Goal: Task Accomplishment & Management: Complete application form

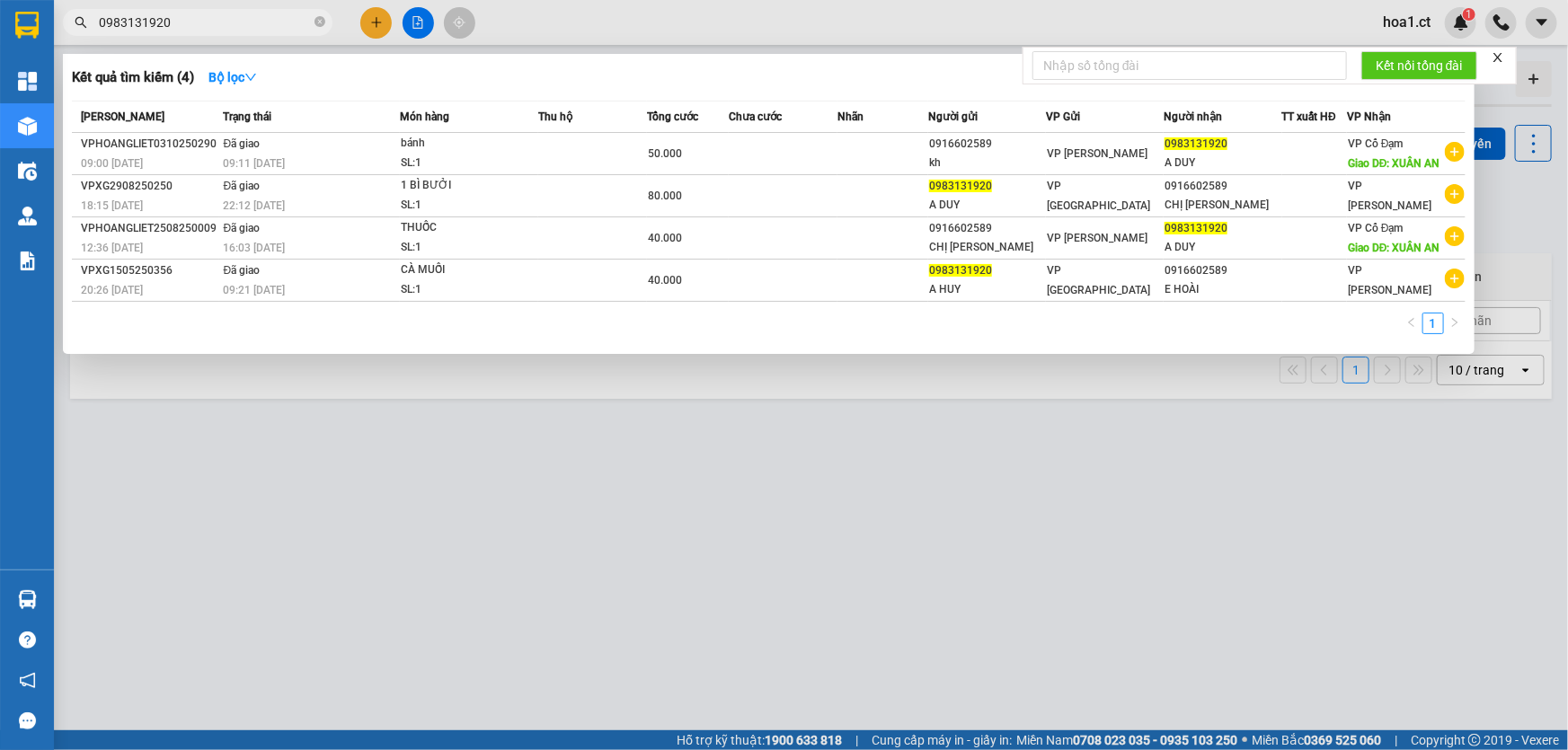
click at [376, 25] on div at bounding box center [784, 375] width 1568 height 750
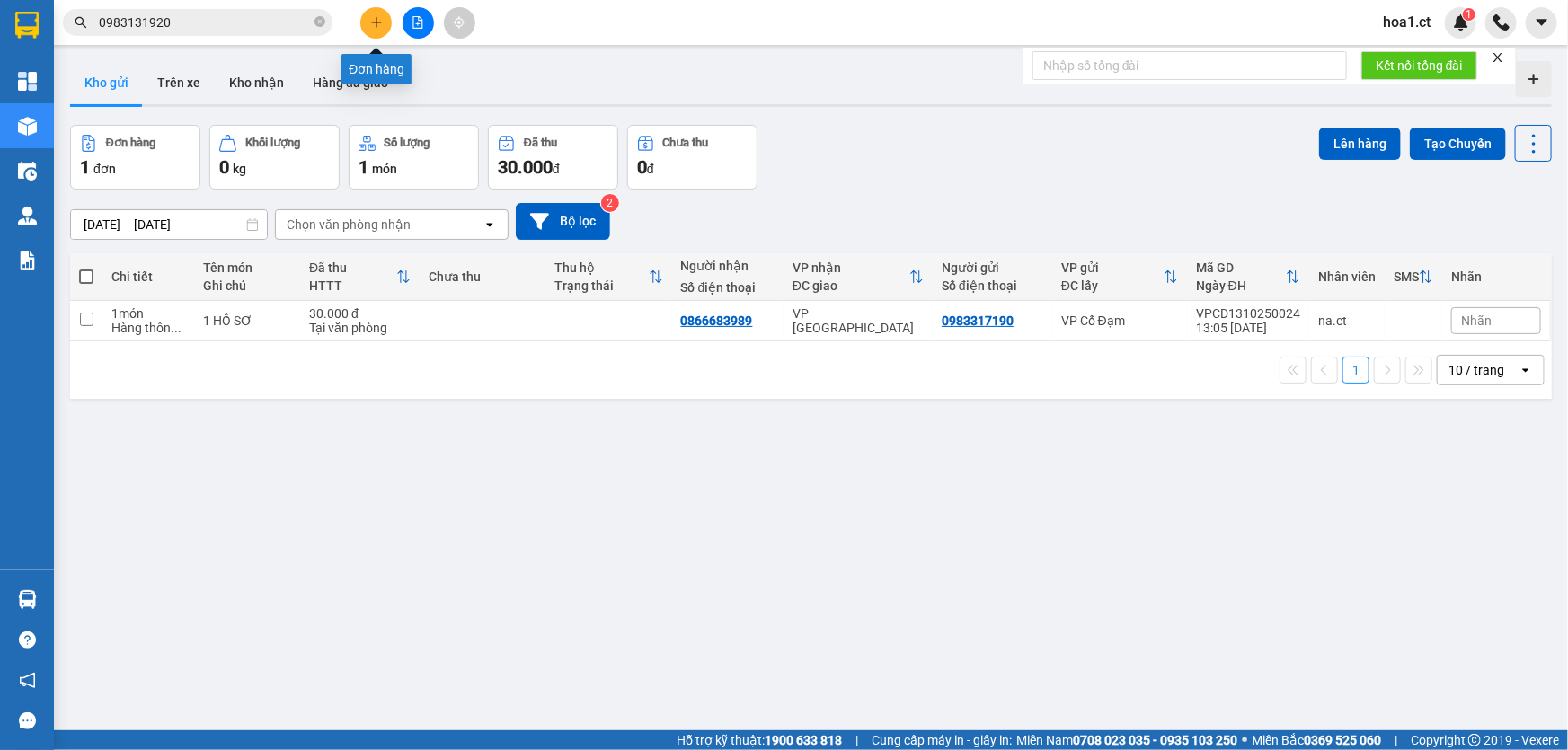
click at [370, 23] on icon "plus" at bounding box center [377, 22] width 13 height 13
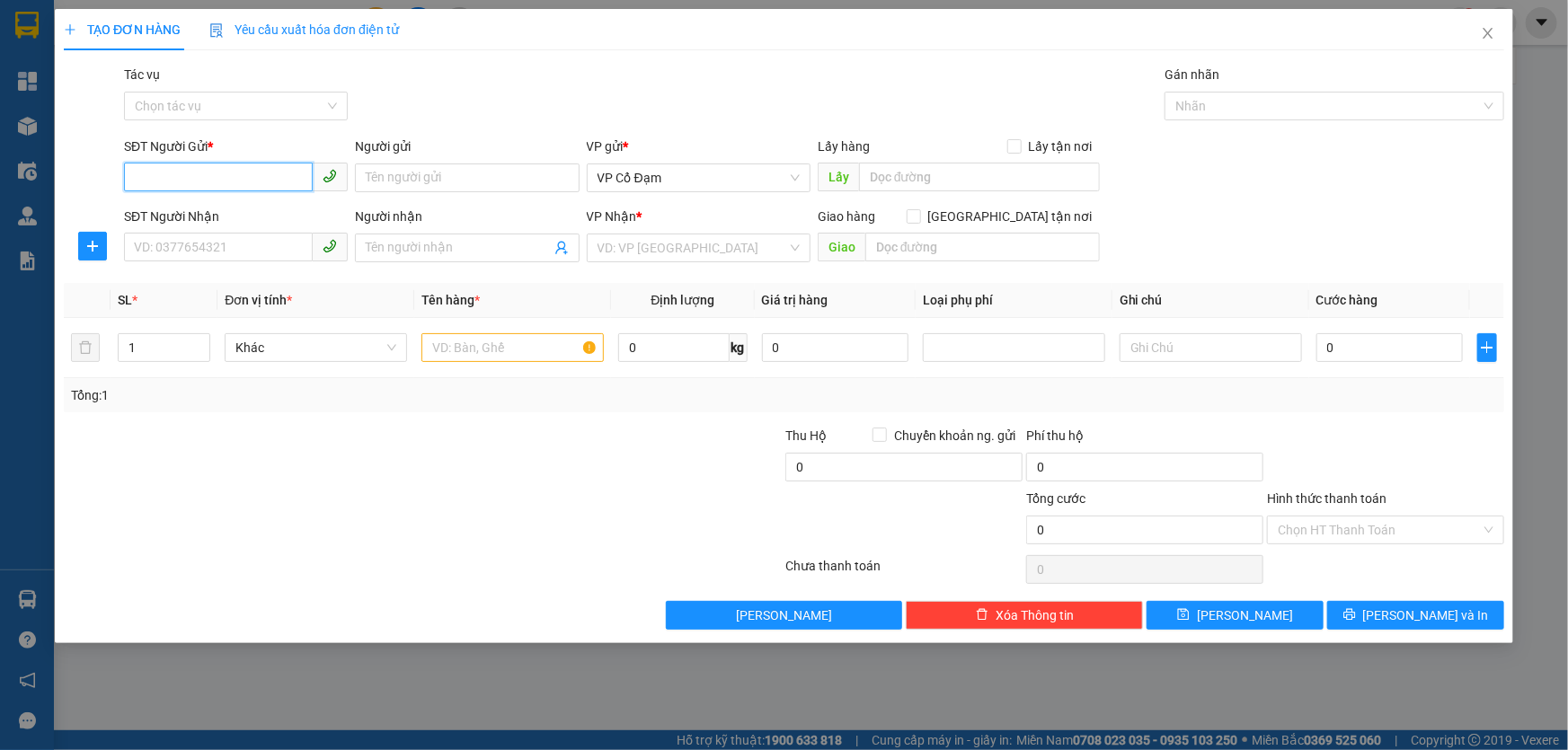
click at [217, 180] on input "SĐT Người Gửi *" at bounding box center [218, 176] width 188 height 29
drag, startPoint x: 209, startPoint y: 180, endPoint x: 0, endPoint y: 156, distance: 210.4
click at [0, 156] on div "TẠO ĐƠN HÀNG Yêu cầu xuất hóa đơn điện tử Transit Pickup Surcharge Ids Transit …" at bounding box center [784, 375] width 1568 height 750
type input "0931304111"
click at [265, 251] on input "SĐT Người Nhận" at bounding box center [218, 247] width 188 height 29
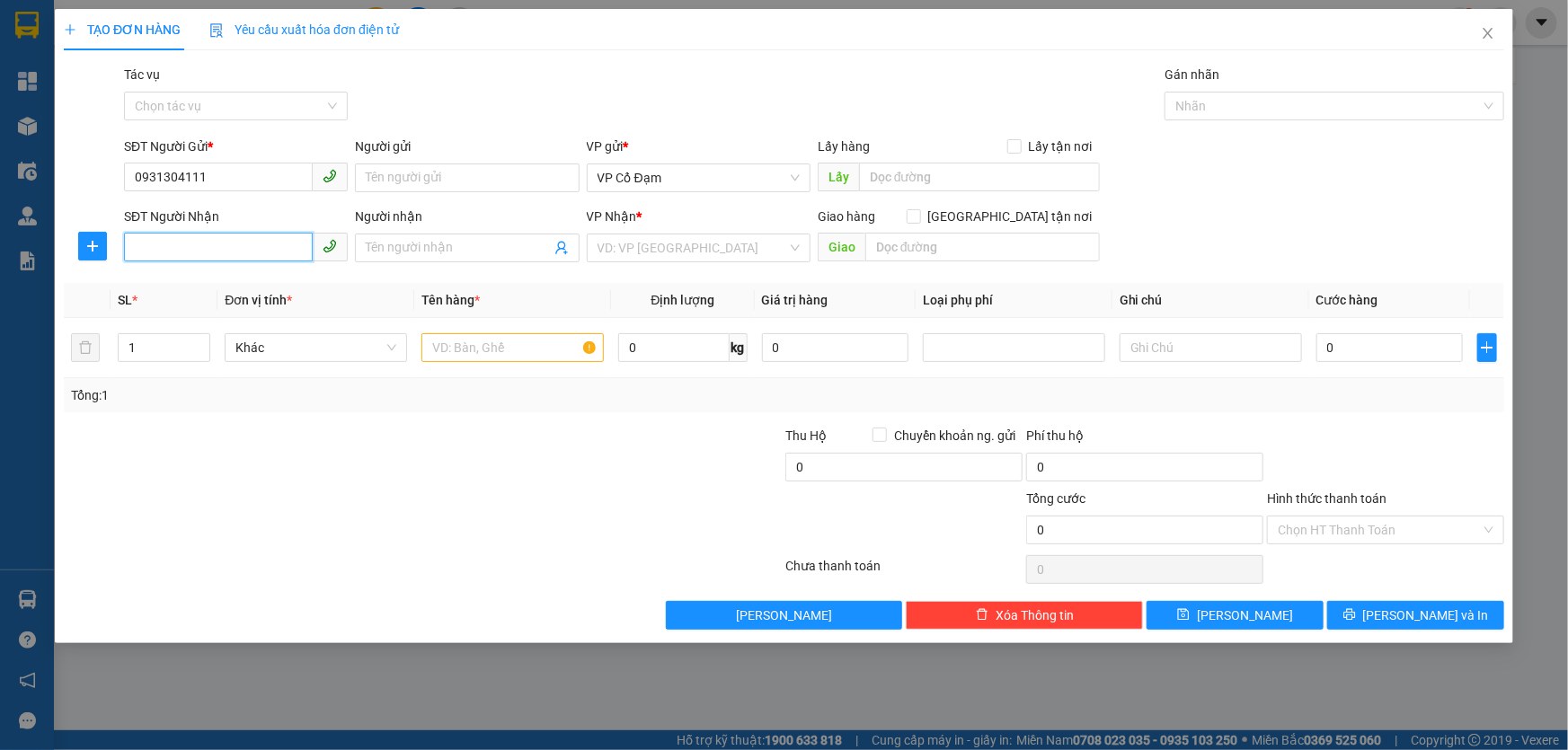
paste input "0931304111"
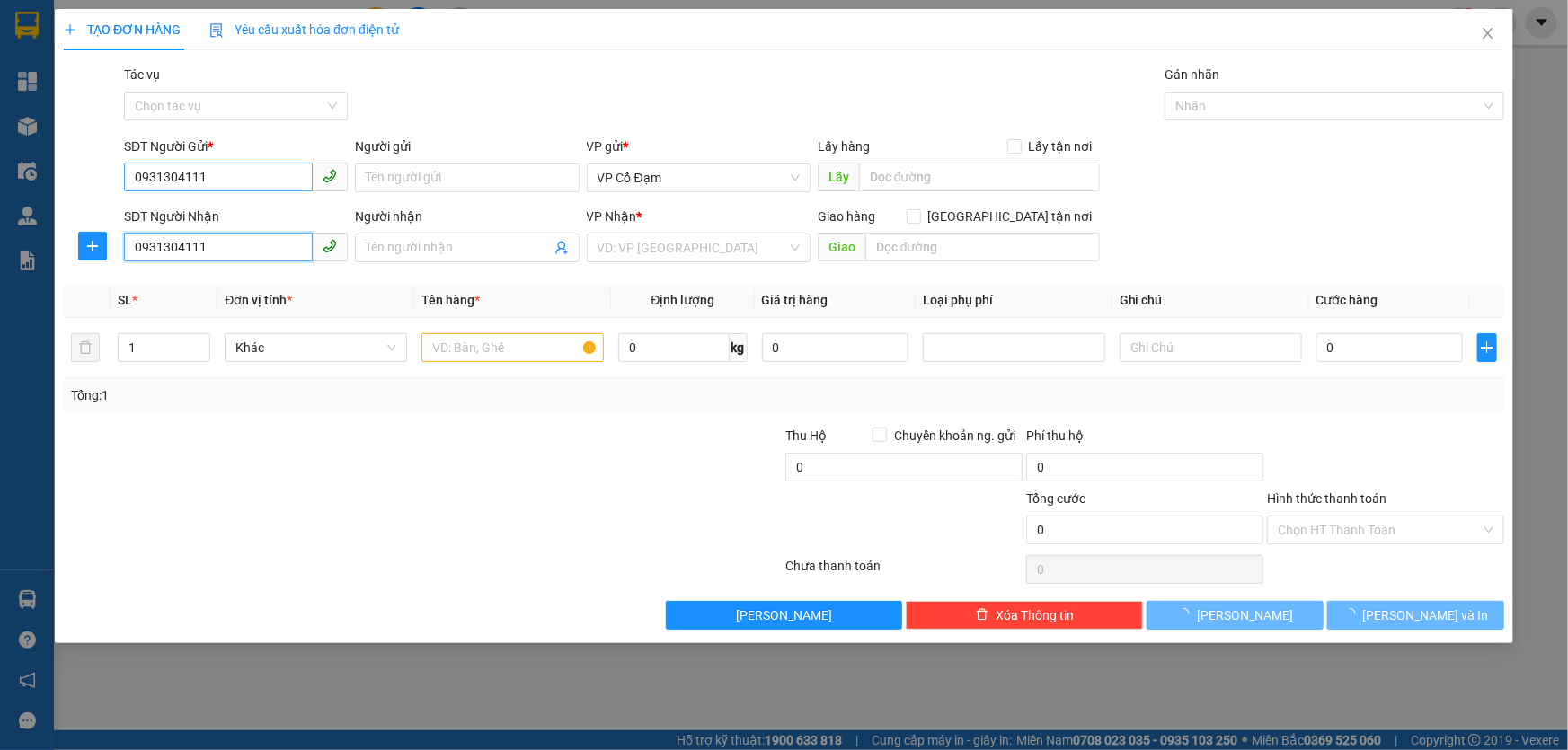
type input "0931304111"
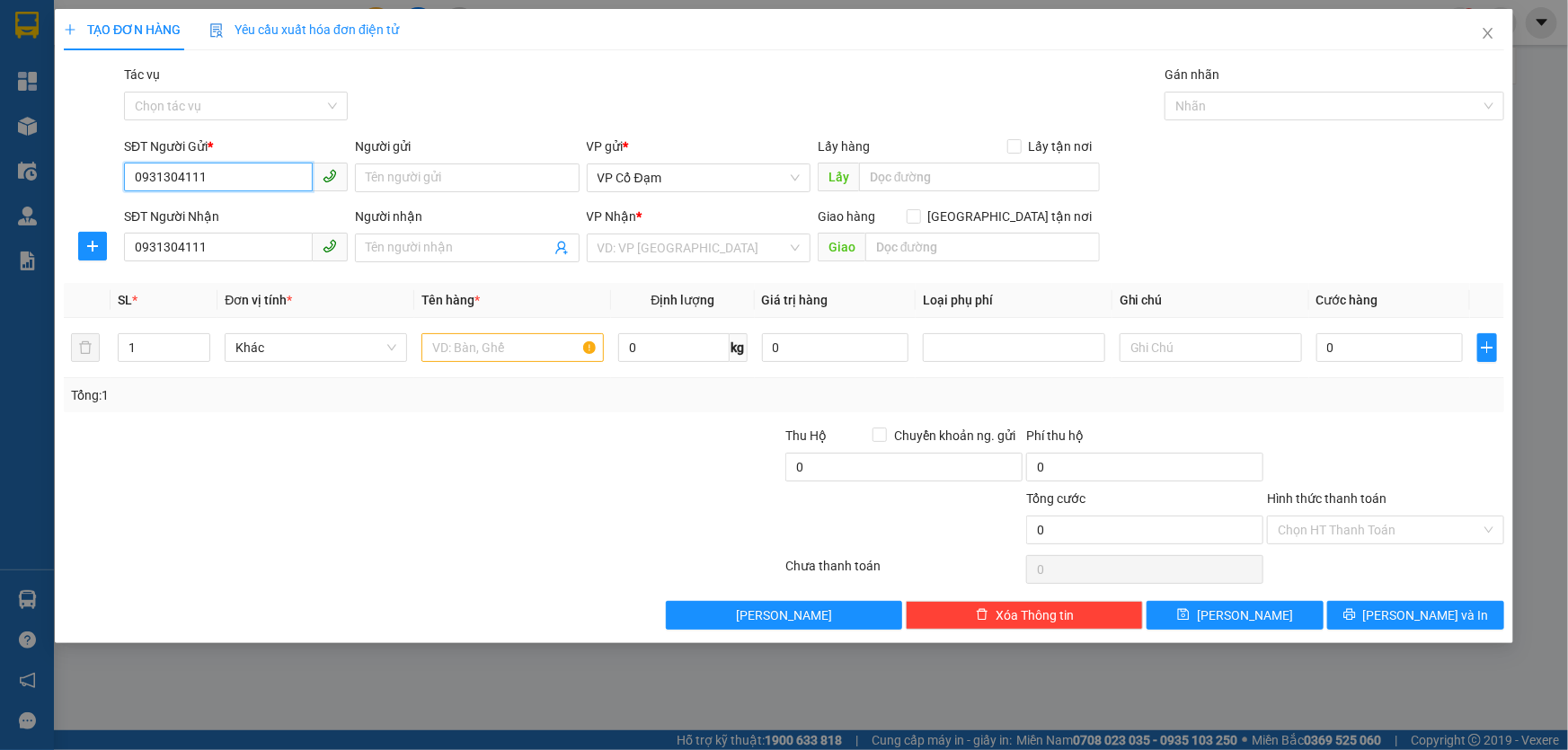
drag, startPoint x: 168, startPoint y: 167, endPoint x: 54, endPoint y: 155, distance: 114.6
click at [55, 155] on div "TẠO ĐƠN HÀNG Yêu cầu xuất hóa đơn điện tử Transit Pickup Surcharge Ids Transit …" at bounding box center [784, 326] width 1458 height 634
click at [215, 216] on div "0989045292" at bounding box center [236, 213] width 202 height 19
type input "0989045292"
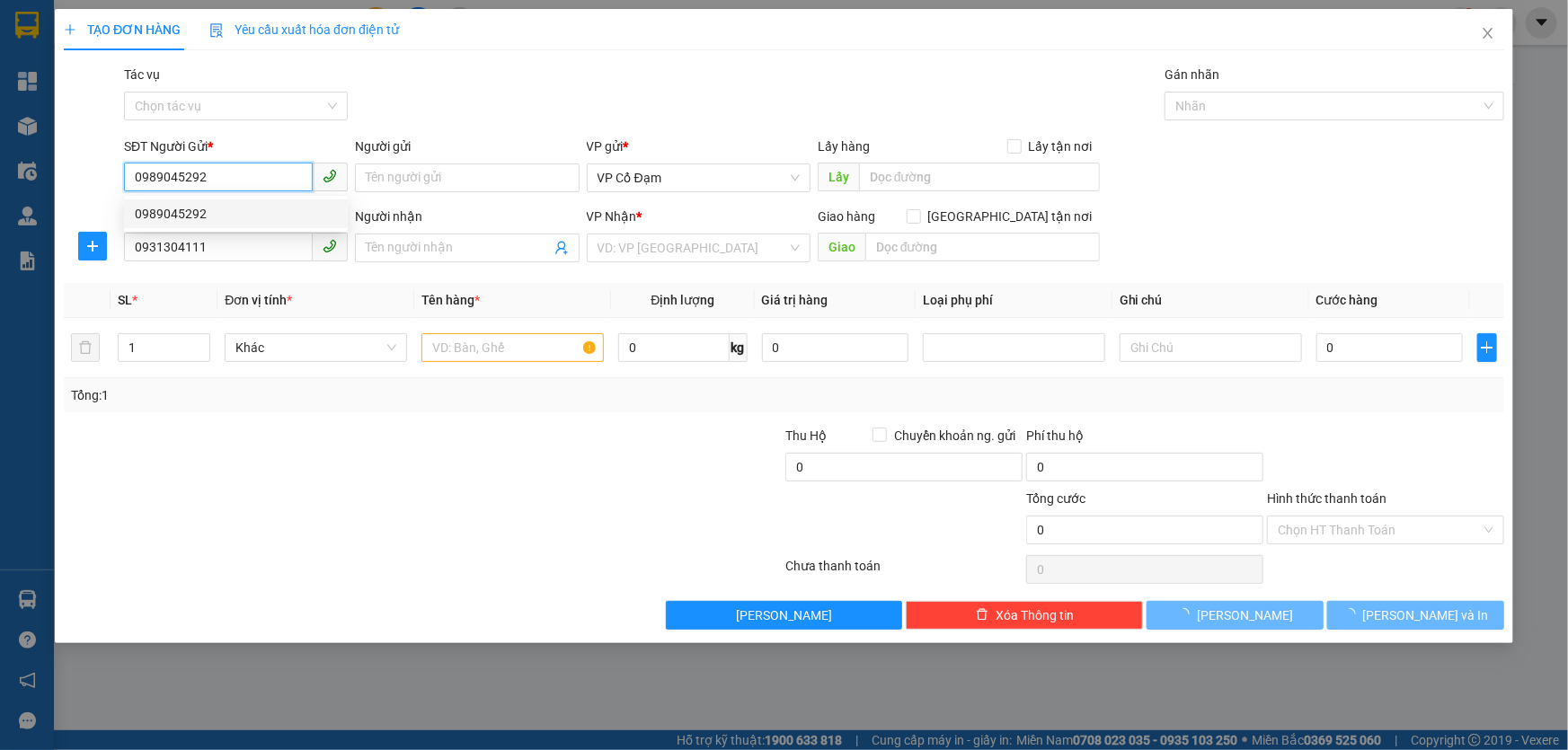
type input "80.000"
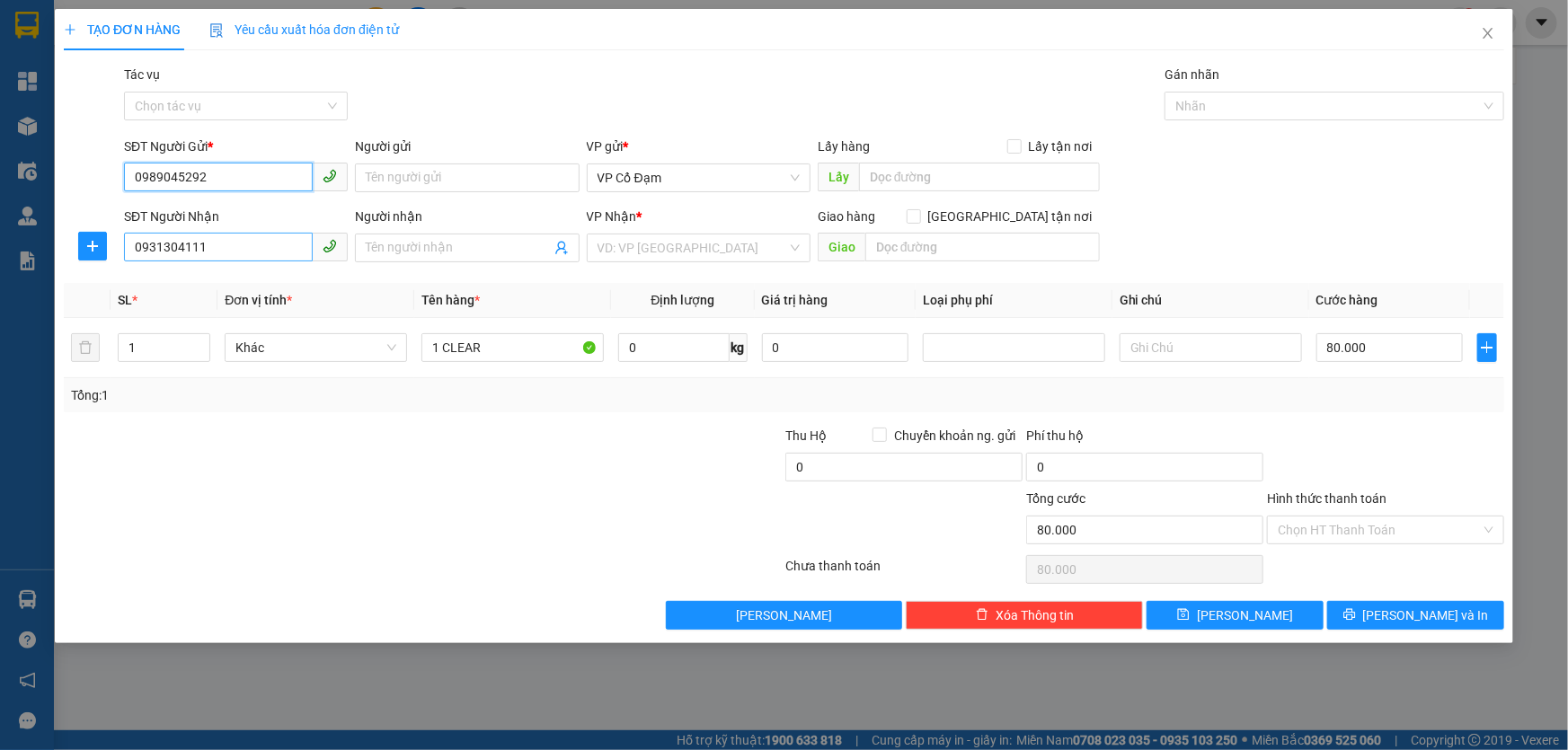
type input "0989045292"
click at [261, 258] on input "0931304111" at bounding box center [218, 247] width 188 height 29
click at [229, 284] on div "0931304111 - ĐÃ THU PHÍ SHIP 50K" at bounding box center [237, 283] width 204 height 19
type input "ĐÃ THU PHÍ SHIP 50K"
type input "Nhờ Ship Tầng 4 Tòa [GEOGRAPHIC_DATA] [GEOGRAPHIC_DATA]"
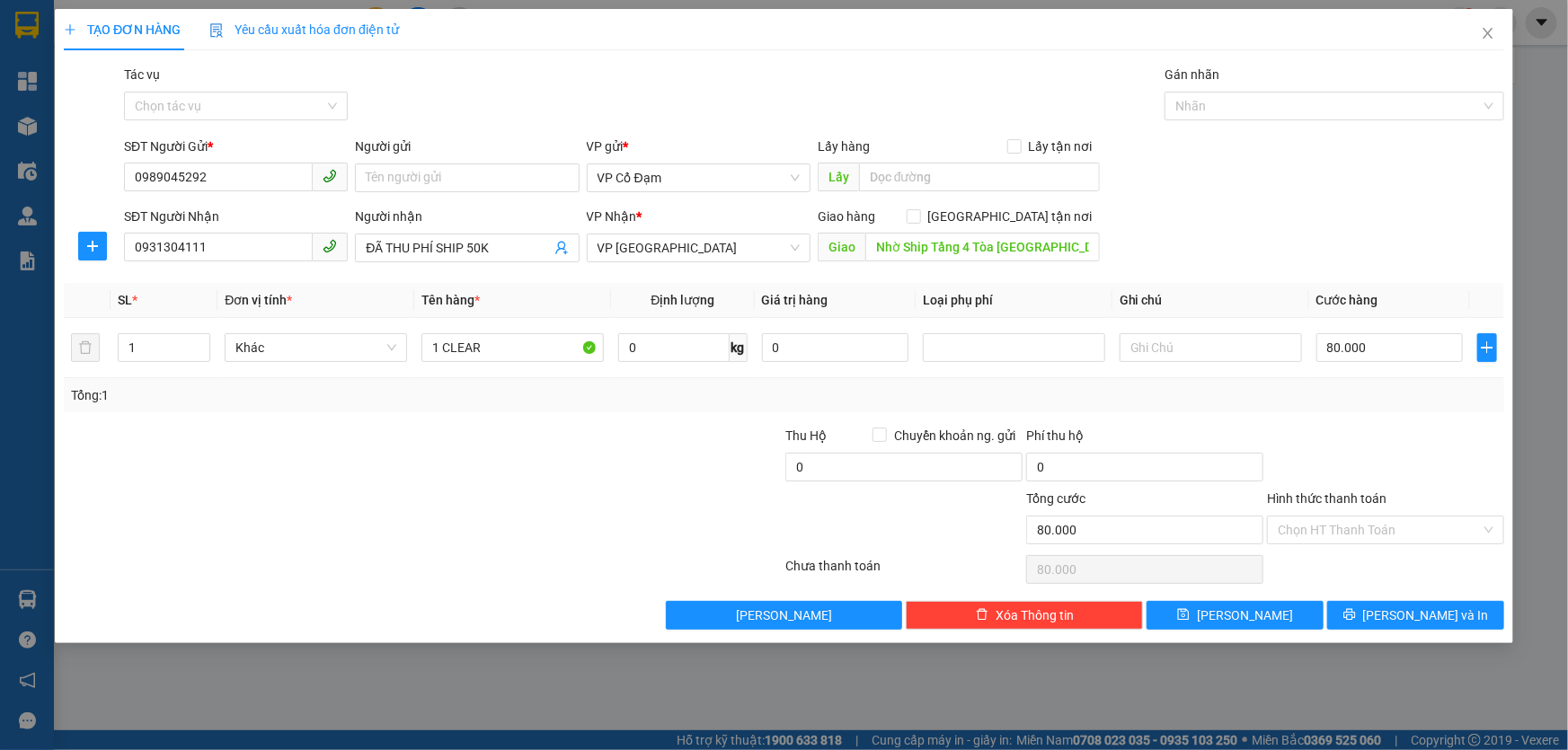
click at [1198, 208] on div "SĐT Người Nhận 0931304111 Người nhận ĐÃ THU PHÍ SHIP 50K VP Nhận * VP Mỹ Đình G…" at bounding box center [814, 239] width 1387 height 63
click at [1325, 521] on input "Hình thức thanh toán" at bounding box center [1379, 530] width 203 height 27
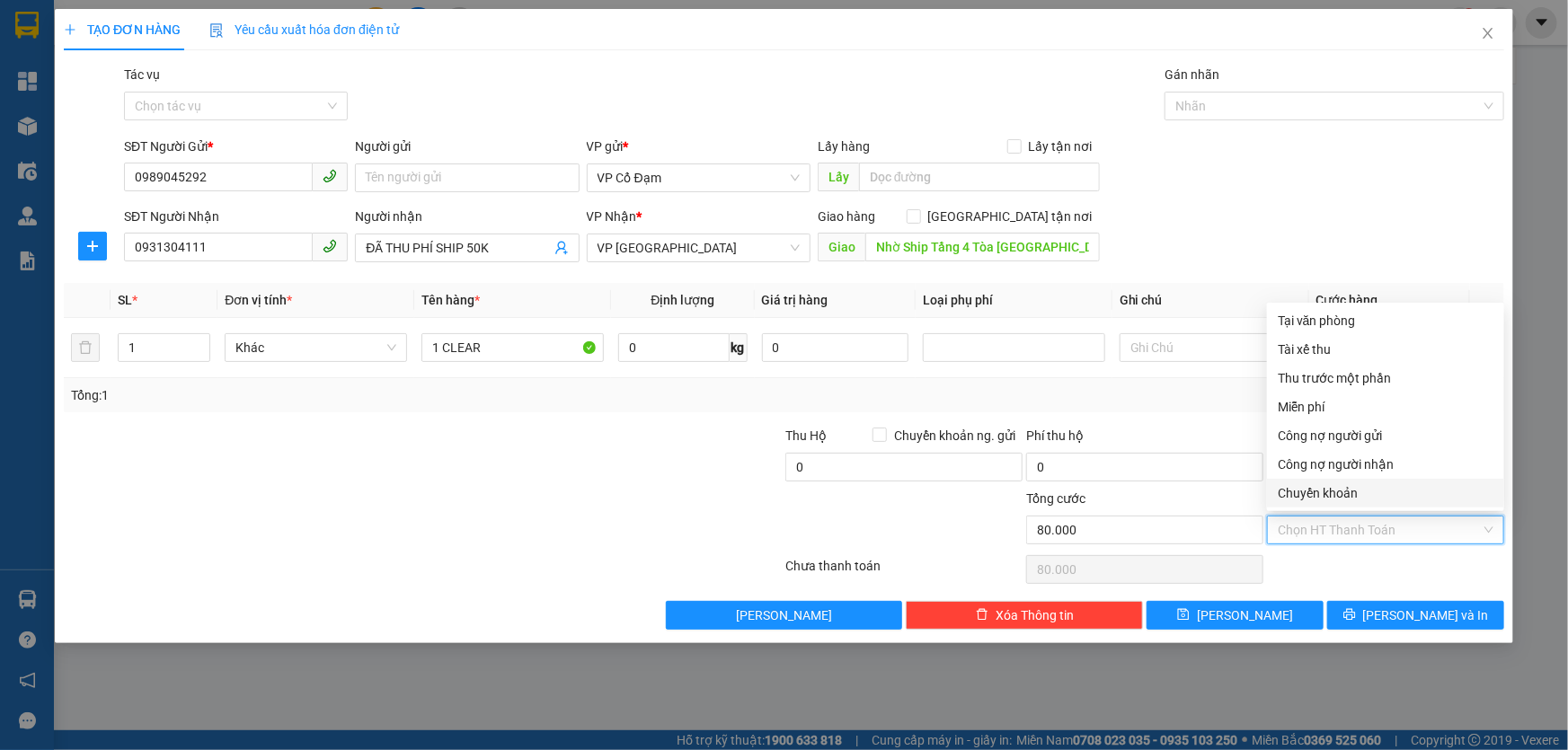
click at [1318, 482] on div "Chuyển khoản" at bounding box center [1386, 493] width 238 height 29
type input "0"
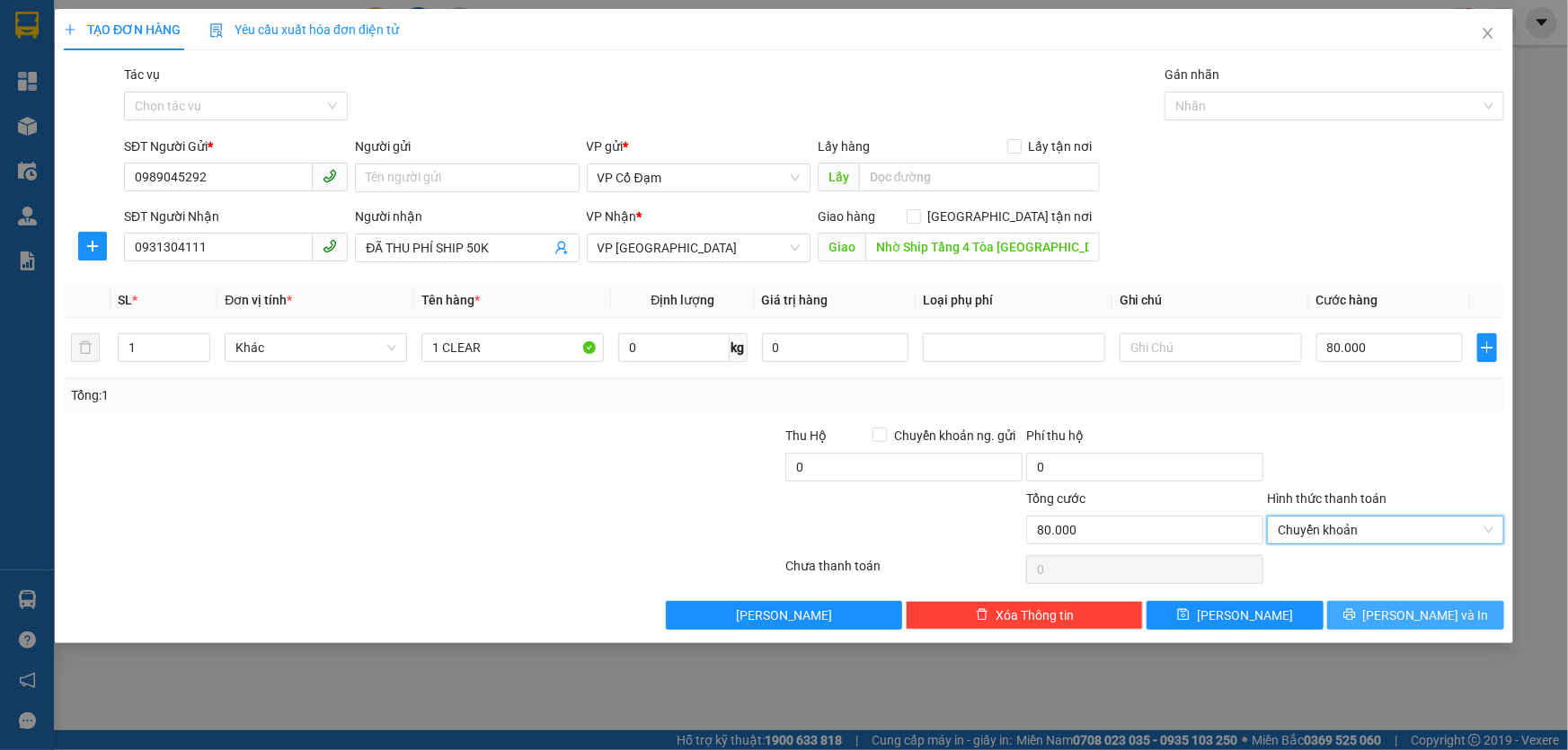
click at [1422, 615] on span "[PERSON_NAME] và In" at bounding box center [1426, 614] width 126 height 19
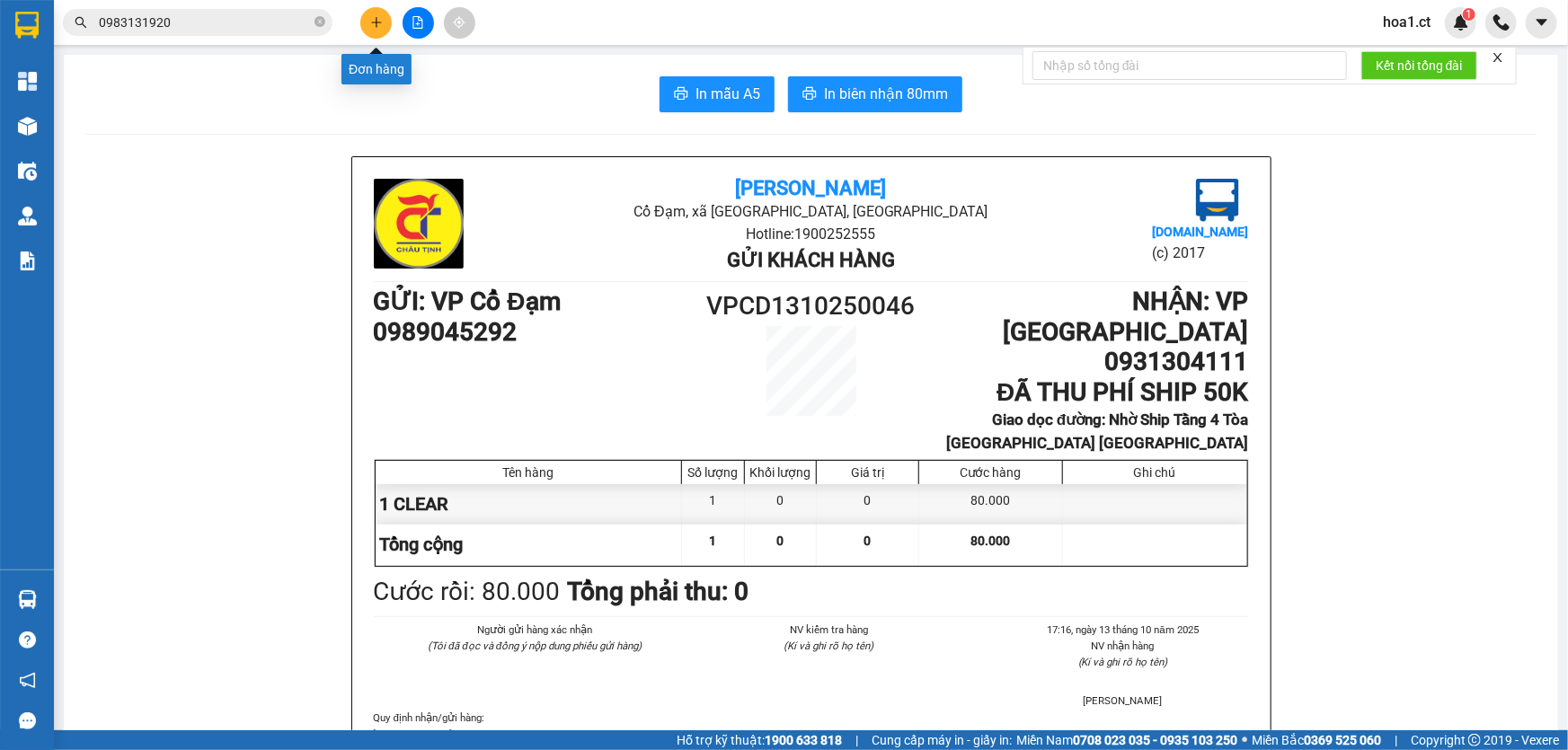
click at [382, 30] on button at bounding box center [376, 23] width 32 height 32
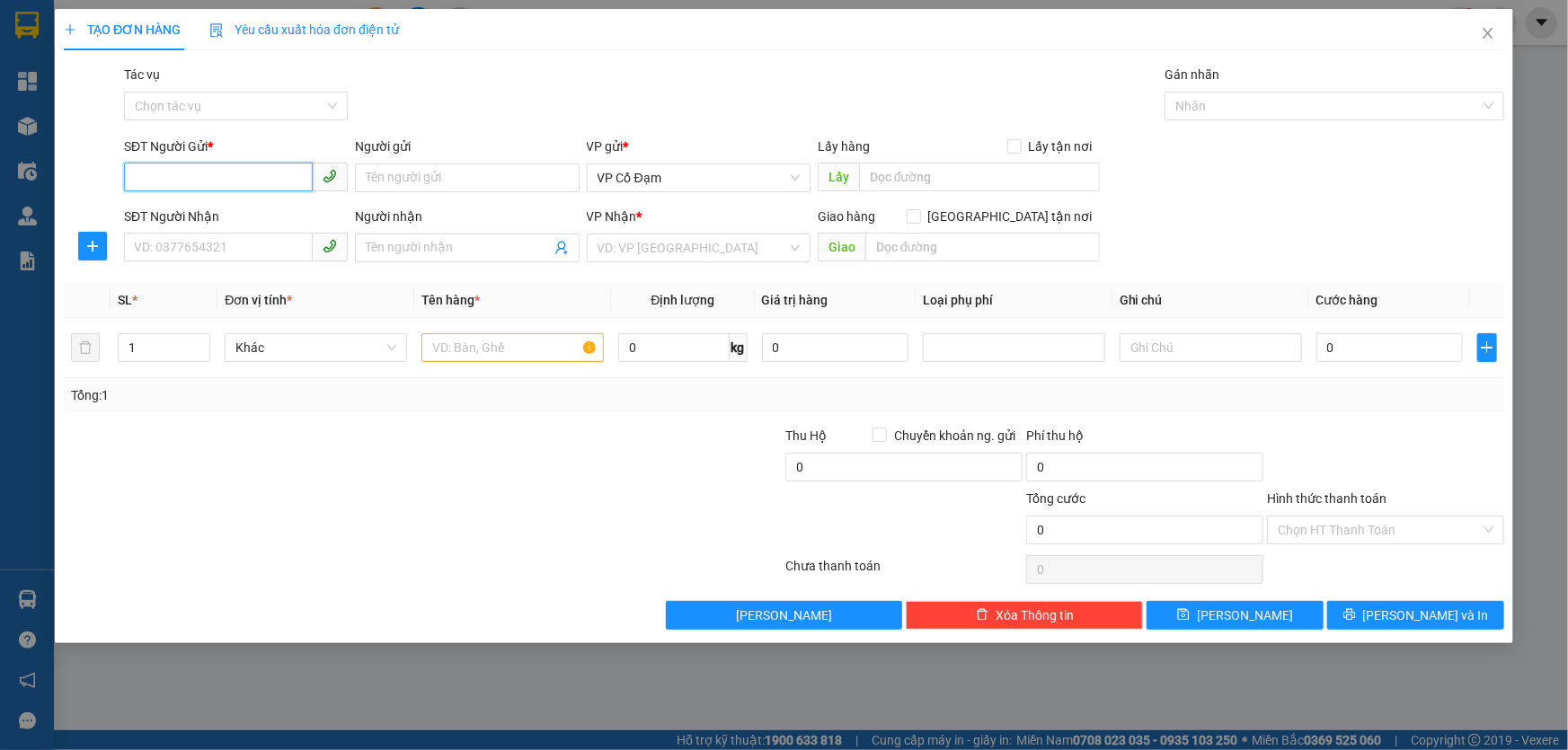
click at [249, 173] on input "SĐT Người Gửi *" at bounding box center [218, 176] width 188 height 29
type input "0385882318"
click at [196, 224] on div "0385882318 - [GEOGRAPHIC_DATA]" at bounding box center [236, 213] width 224 height 29
type input "Ông [PERSON_NAME]"
type input "0336013885"
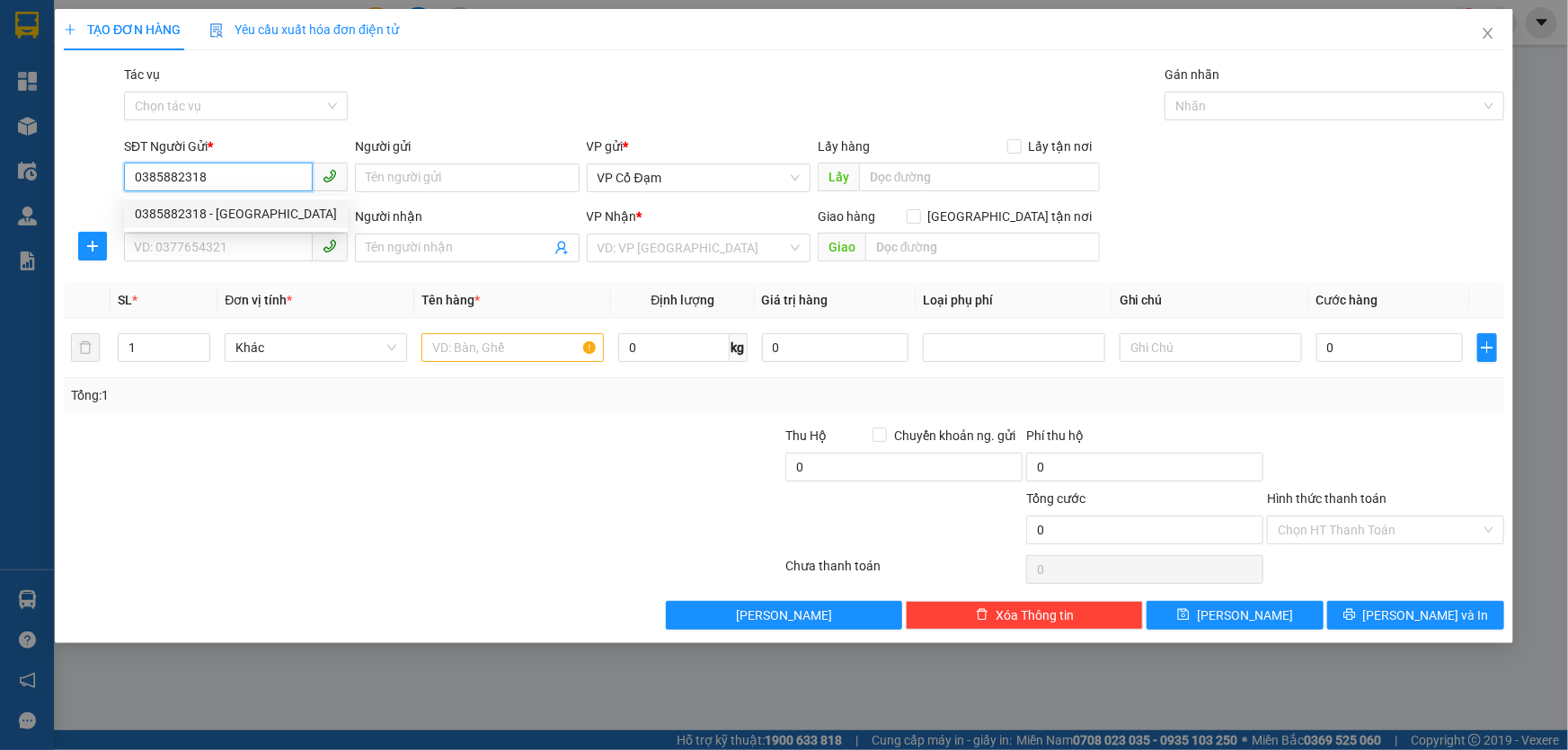
type input "C Nhung"
type input "70.000"
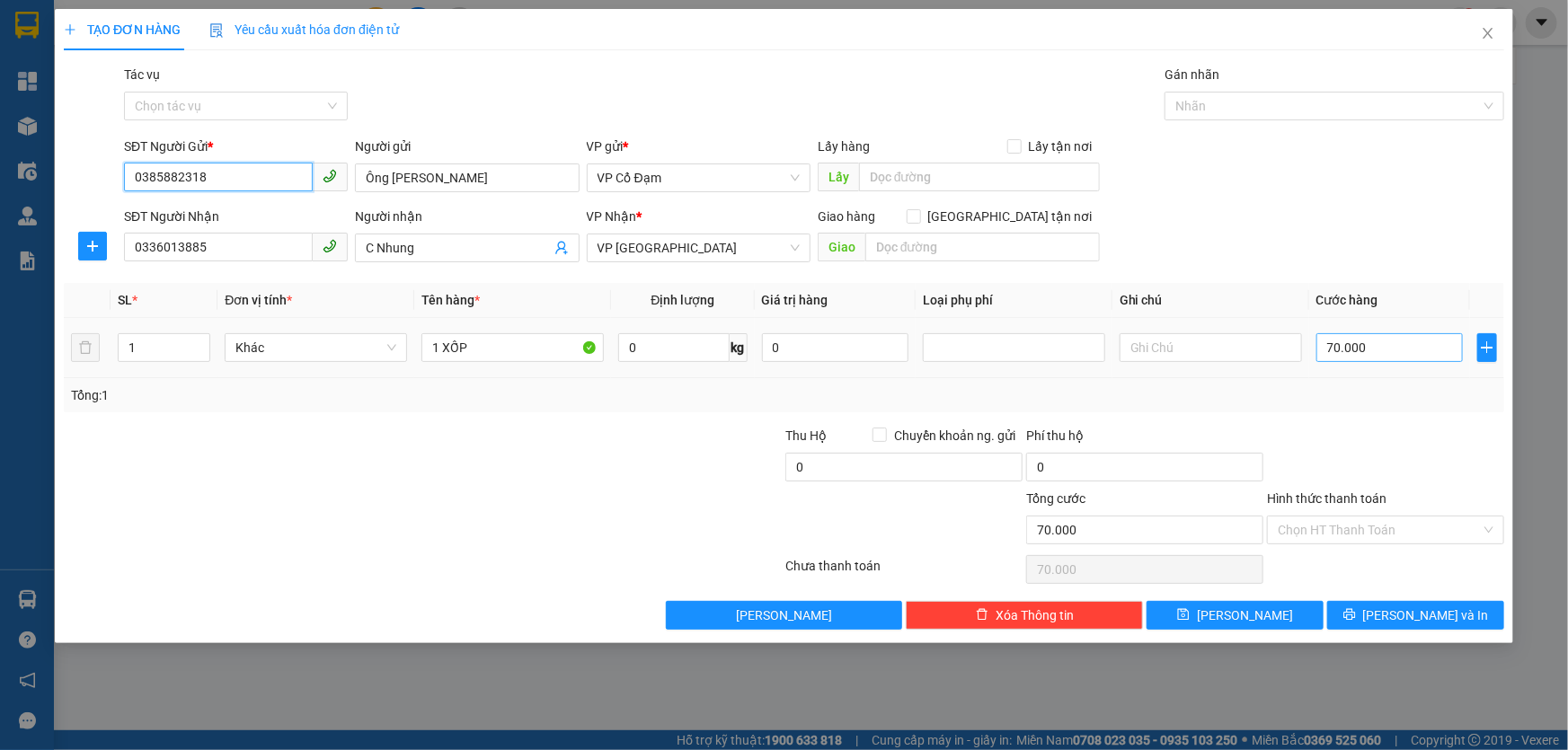
type input "0385882318"
click at [1380, 345] on input "70.000" at bounding box center [1390, 347] width 147 height 29
type input "3"
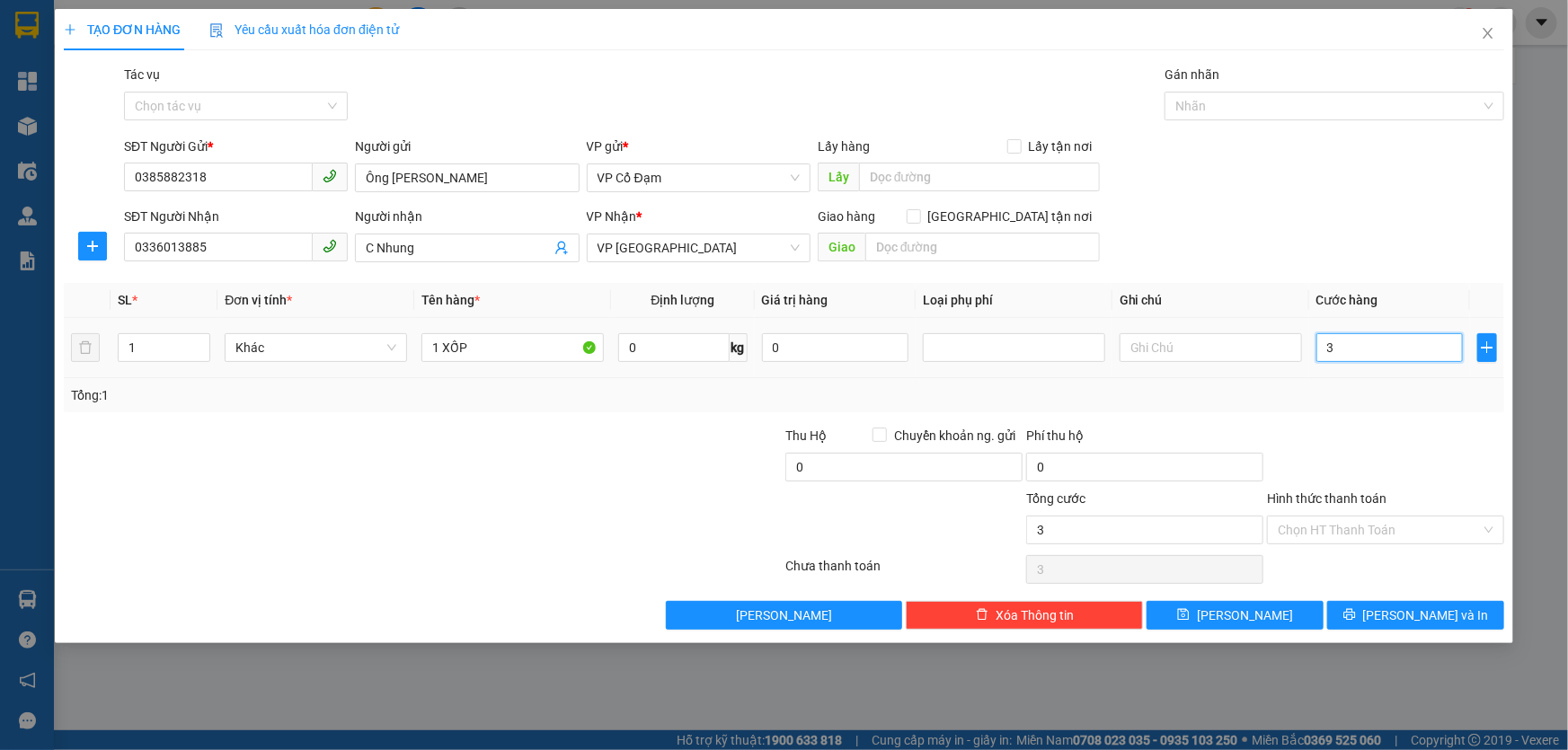
type input "30"
type input "30.000"
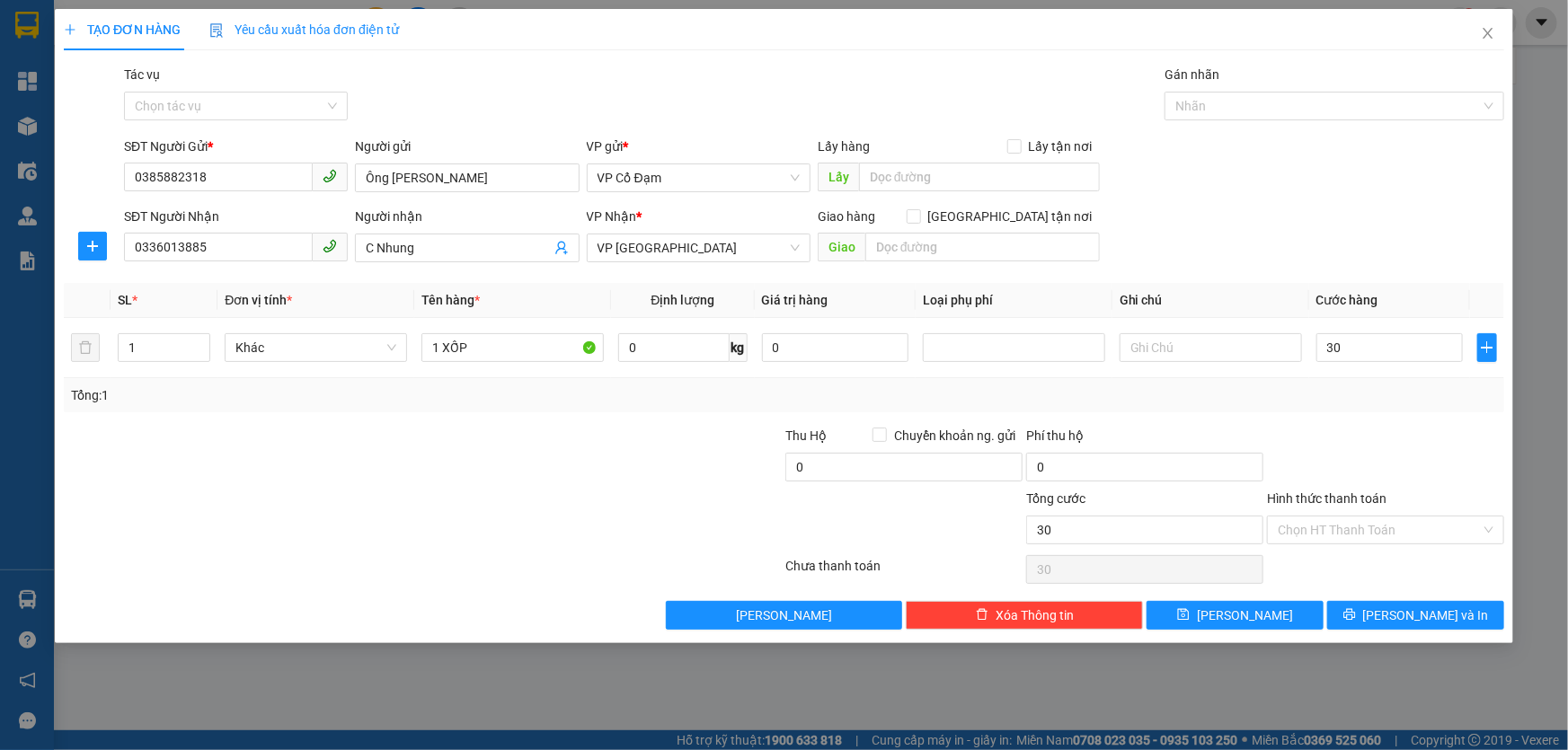
type input "30.000"
drag, startPoint x: 1368, startPoint y: 214, endPoint x: 904, endPoint y: 349, distance: 483.2
click at [1366, 213] on div "SĐT Người Nhận 0336013885 Người nhận C Nhung VP Nhận * VP Mỹ Đình Giao hàng Gia…" at bounding box center [814, 239] width 1387 height 63
drag, startPoint x: 414, startPoint y: 350, endPoint x: 296, endPoint y: 362, distance: 118.6
click at [296, 362] on tr "1 Khác 1 XỐP 0 kg 0 30.000" at bounding box center [784, 348] width 1441 height 60
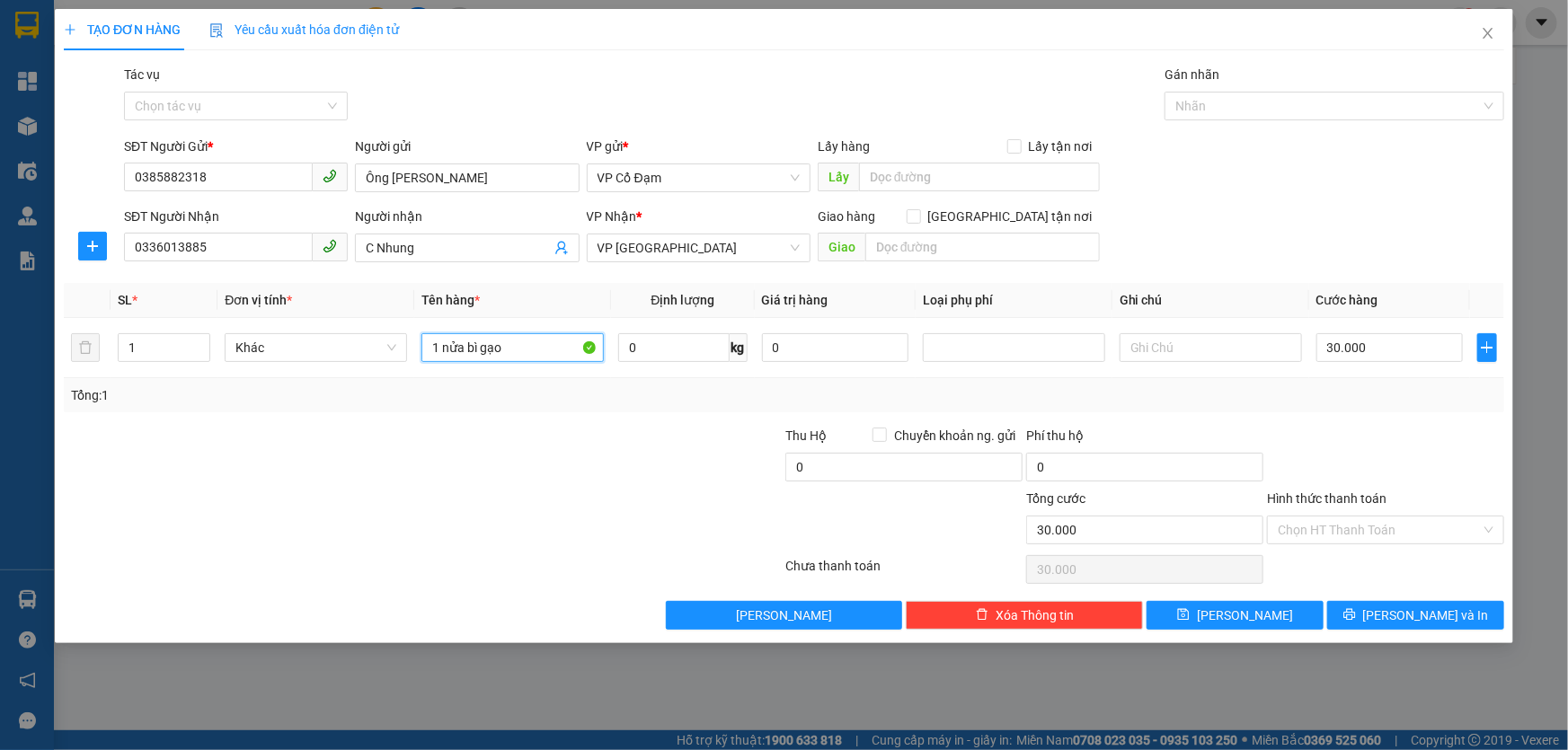
type input "1 nửa bì gạo"
click at [549, 461] on div at bounding box center [664, 458] width 240 height 63
click at [1352, 405] on div "Tổng: 1" at bounding box center [784, 394] width 1441 height 34
click at [1254, 618] on span "[PERSON_NAME]" at bounding box center [1245, 614] width 97 height 19
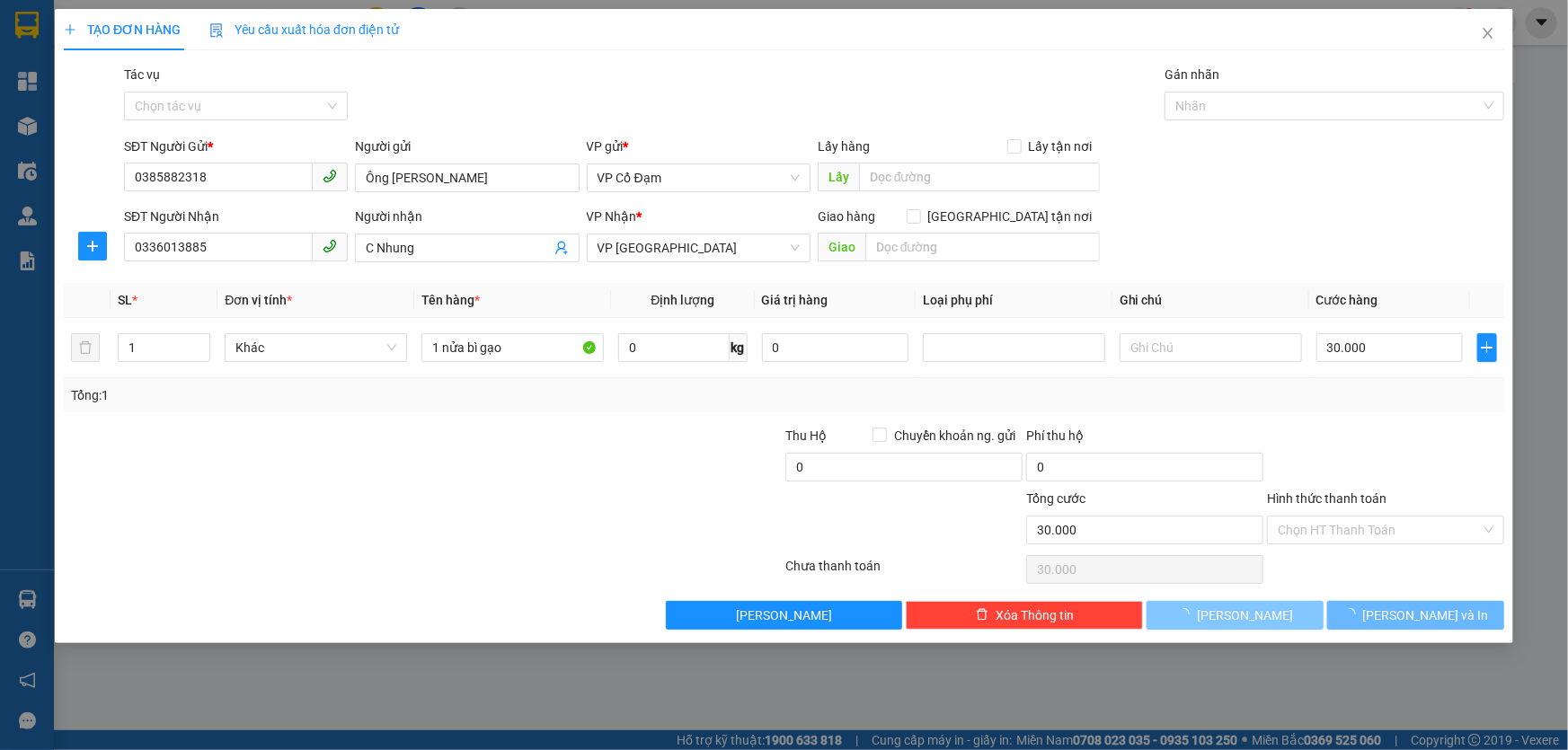
type input "0"
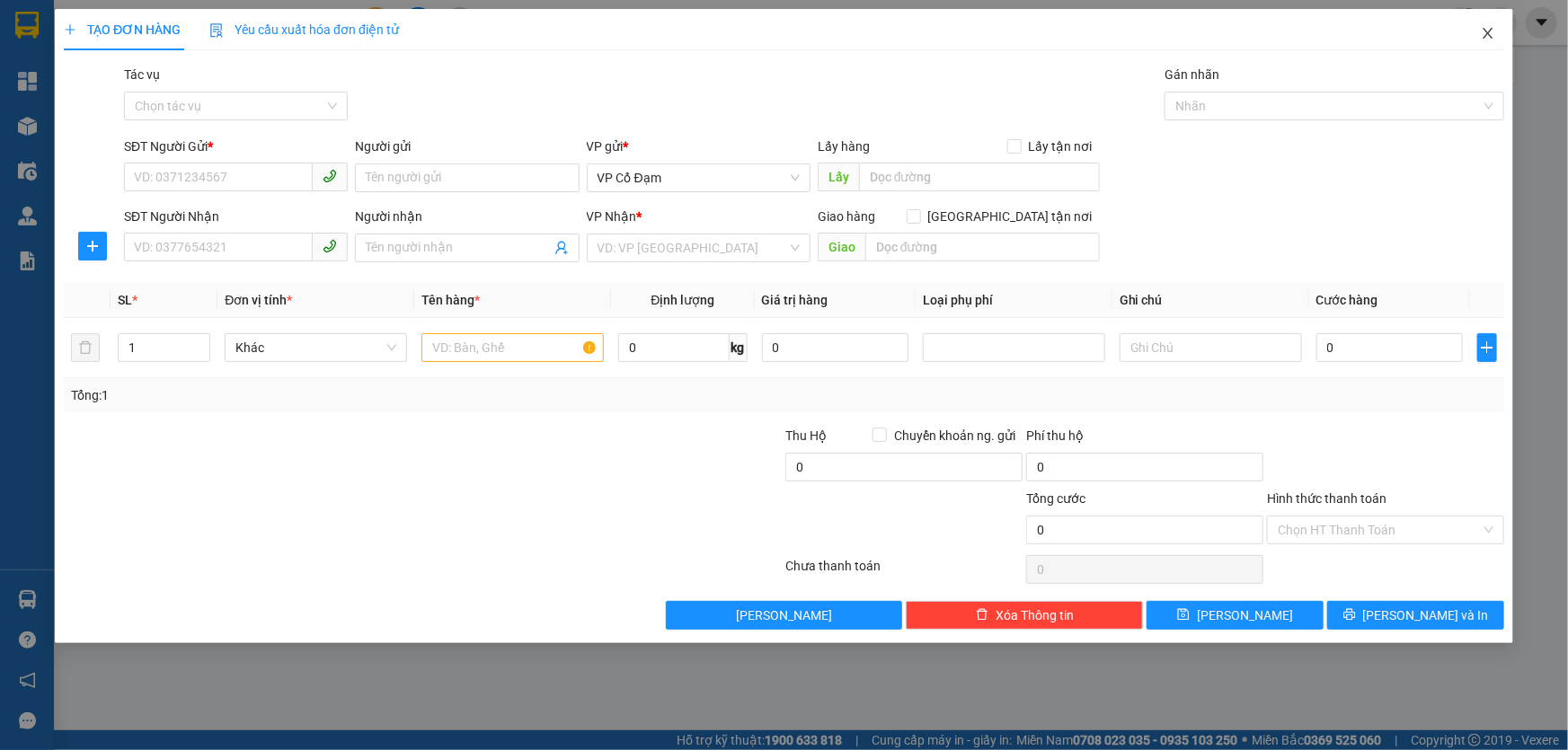
click at [1486, 35] on icon "close" at bounding box center [1487, 32] width 14 height 14
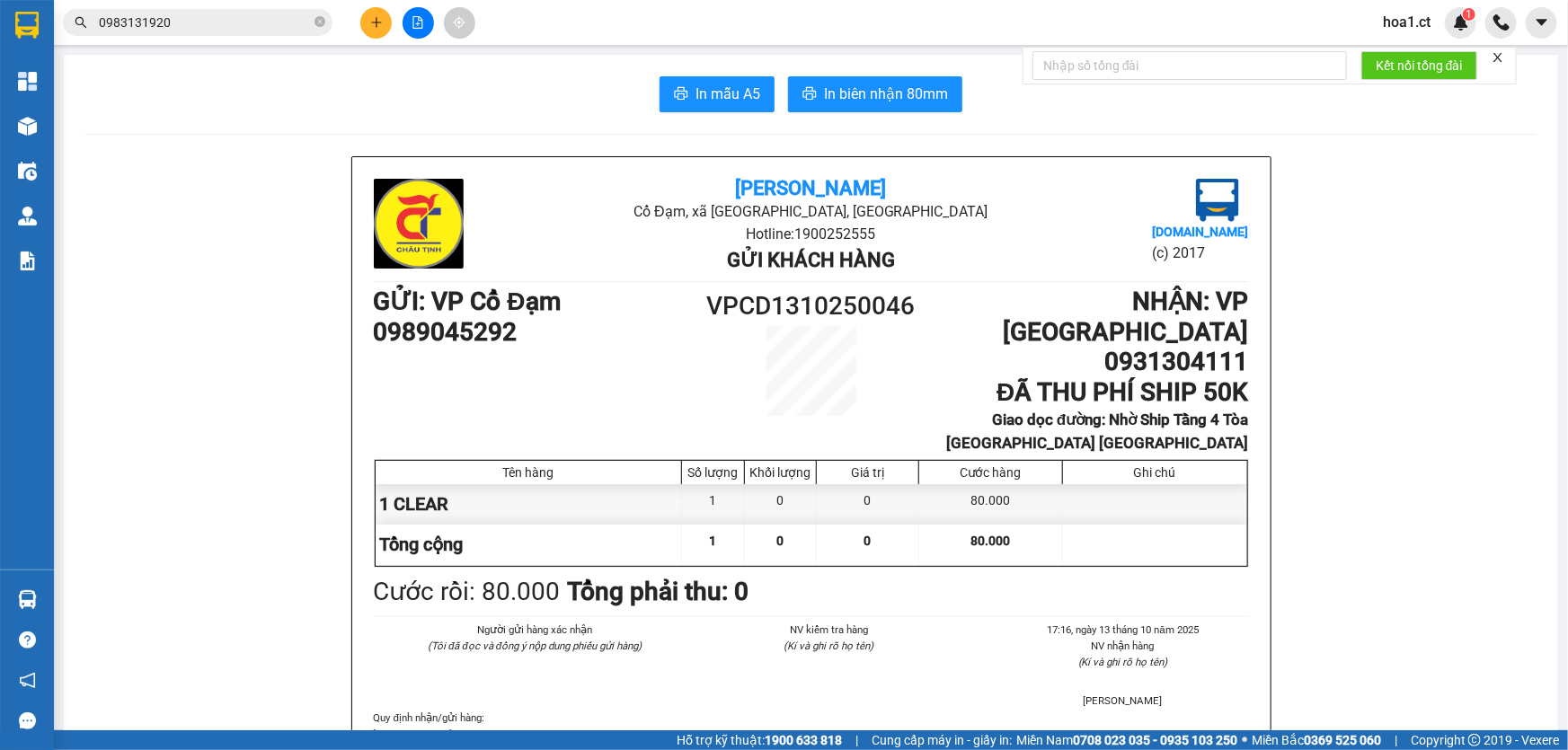
click at [190, 19] on input "0983131920" at bounding box center [204, 22] width 212 height 19
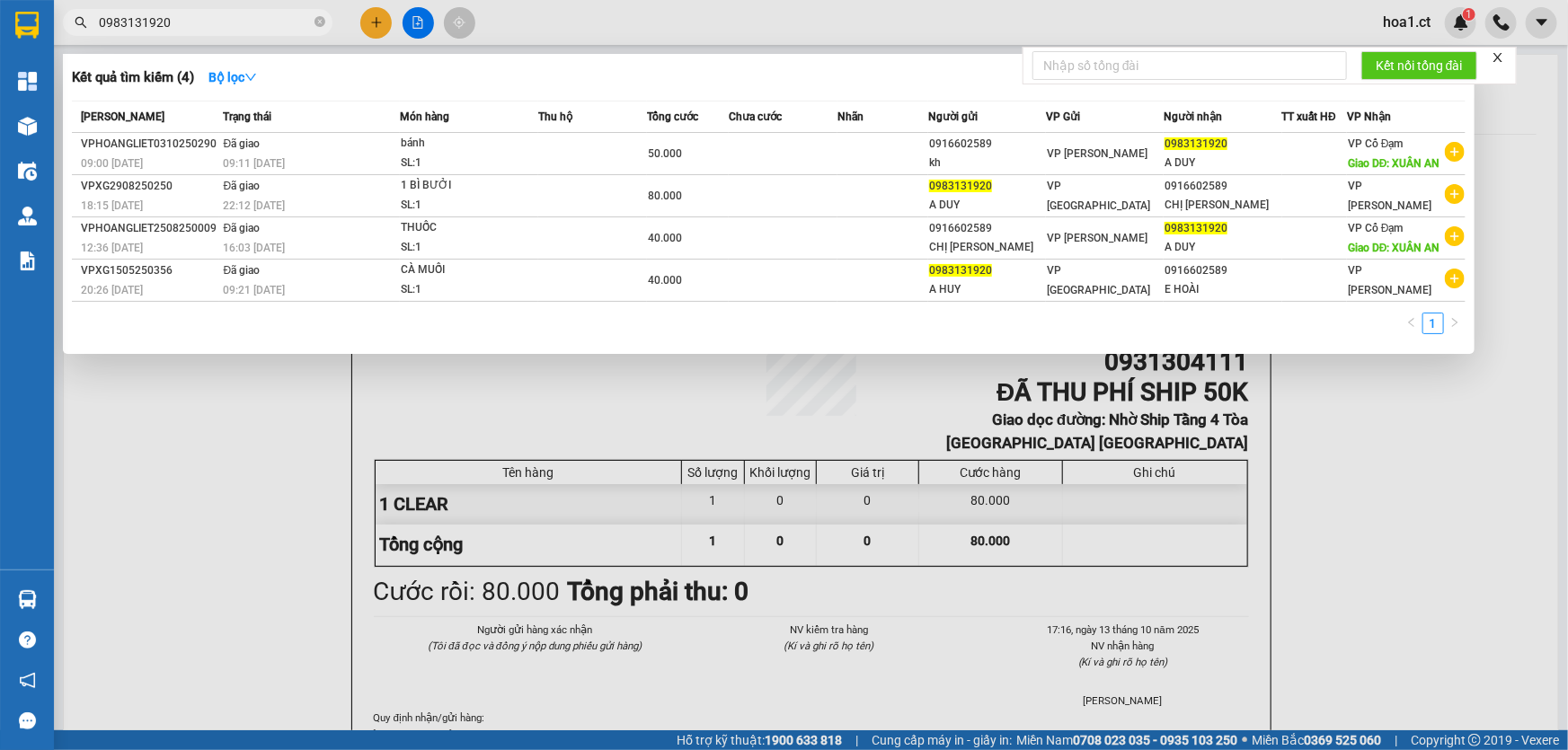
click at [190, 19] on input "0983131920" at bounding box center [204, 22] width 212 height 19
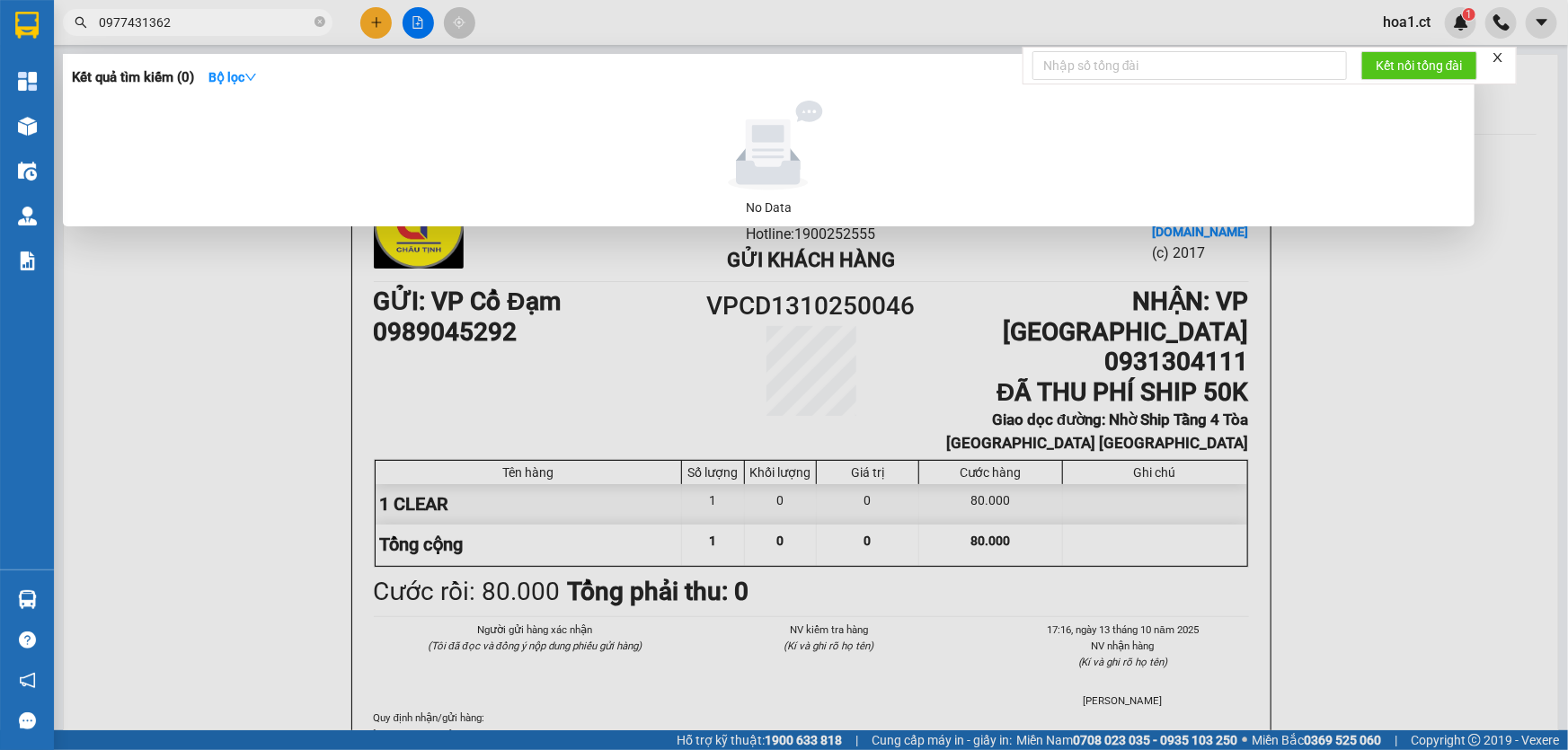
type input "0977431362"
click at [375, 28] on div at bounding box center [784, 375] width 1568 height 750
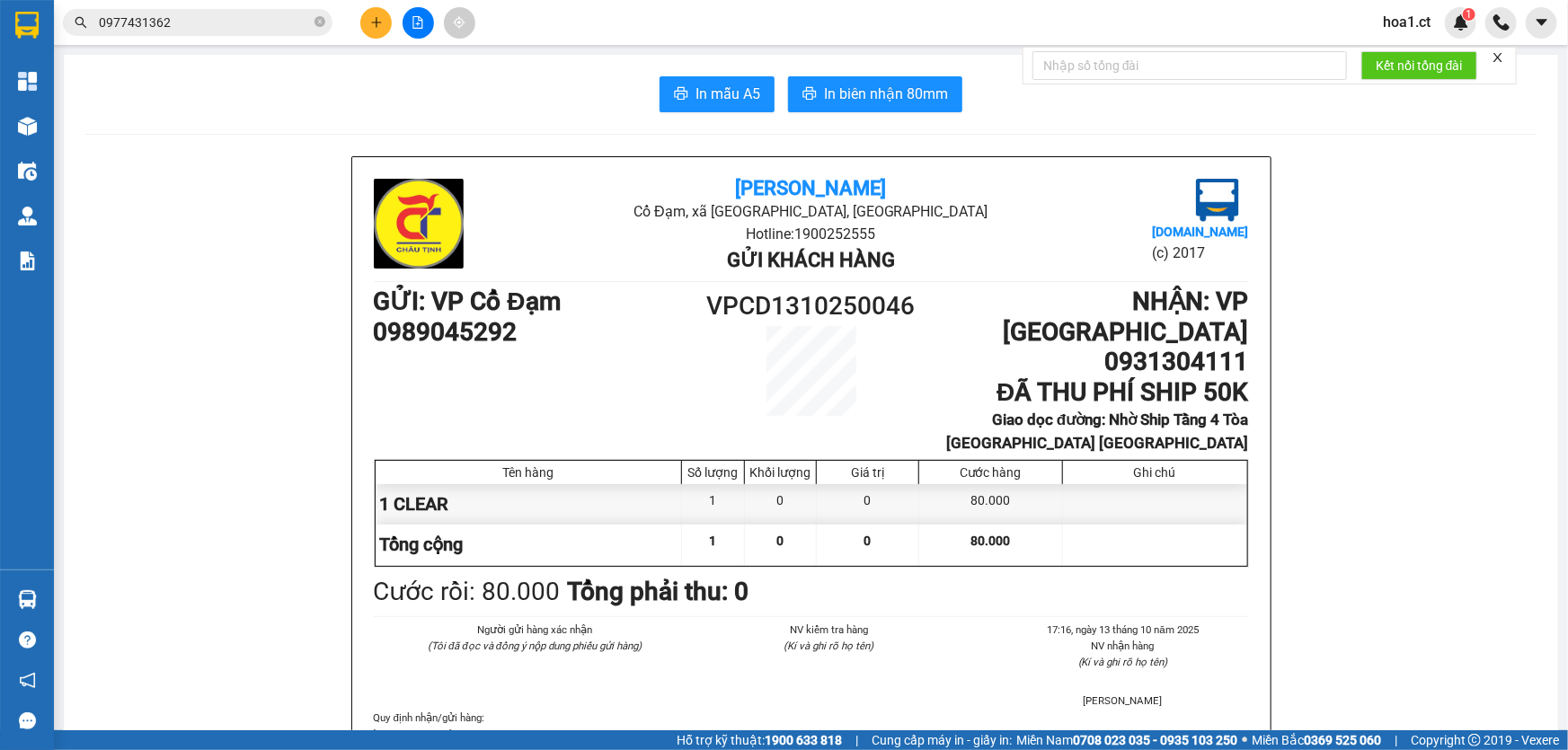
click at [153, 27] on input "0977431362" at bounding box center [204, 22] width 212 height 19
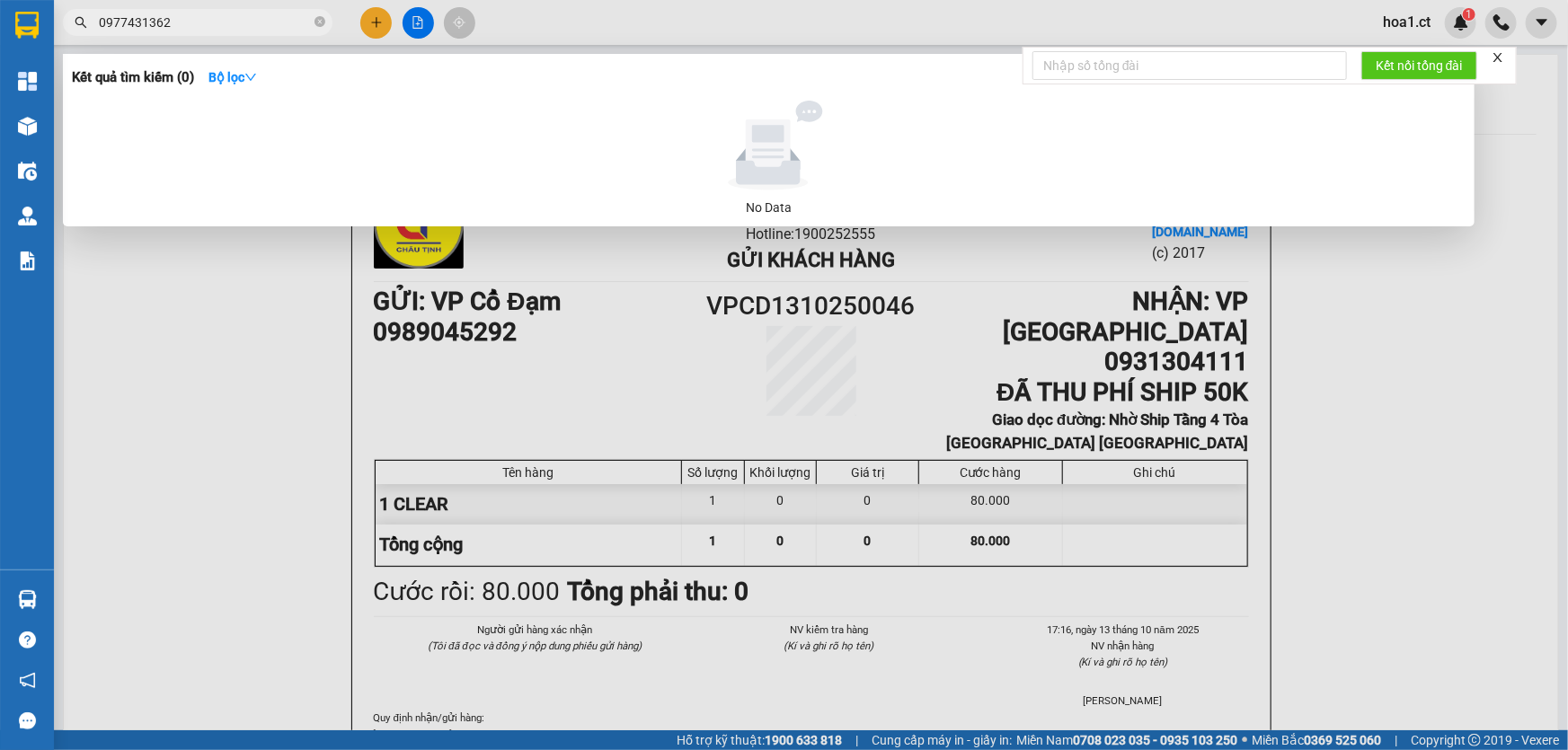
click at [153, 27] on input "0977431362" at bounding box center [204, 22] width 212 height 19
click at [379, 21] on div at bounding box center [784, 375] width 1568 height 750
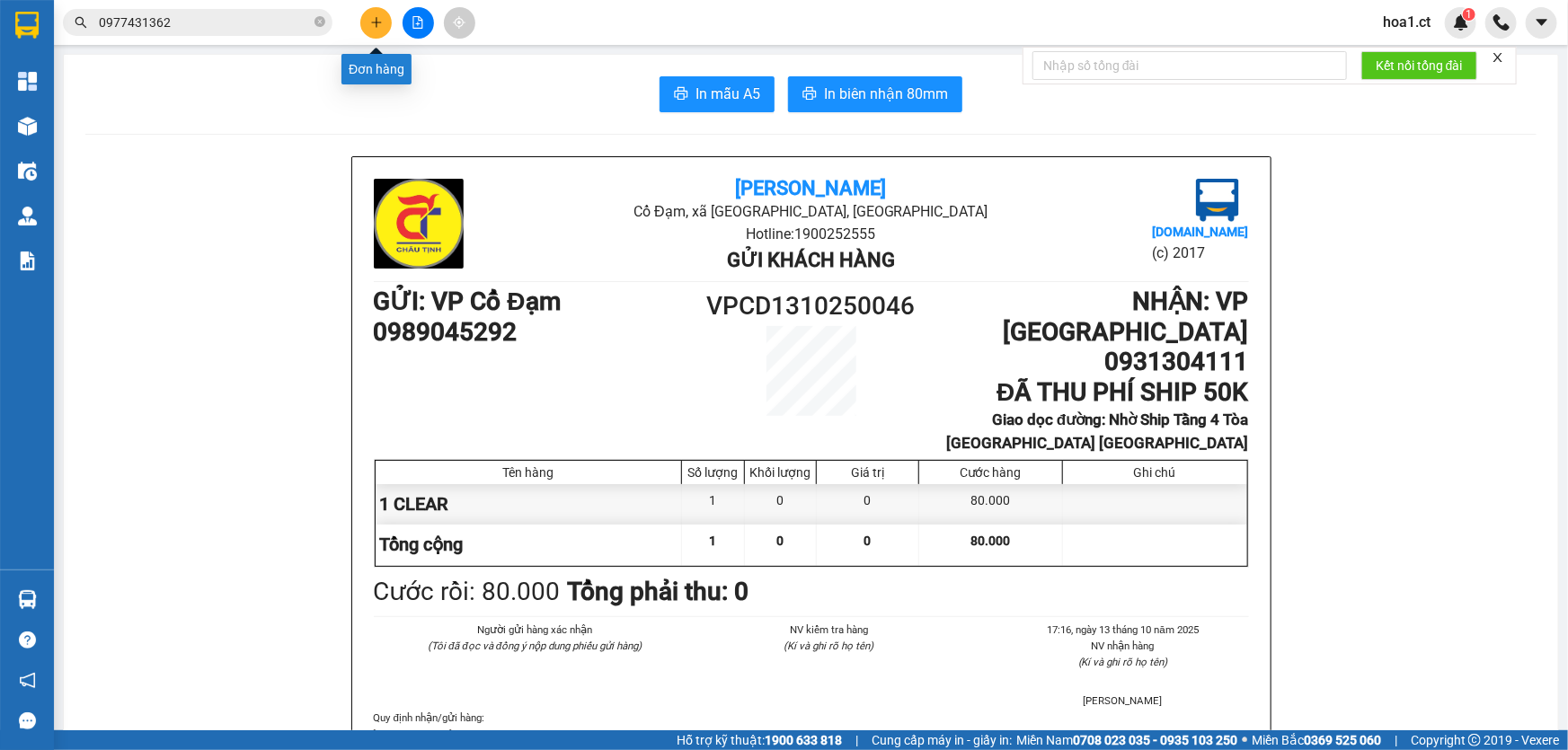
click at [379, 21] on icon "plus" at bounding box center [376, 21] width 10 height 1
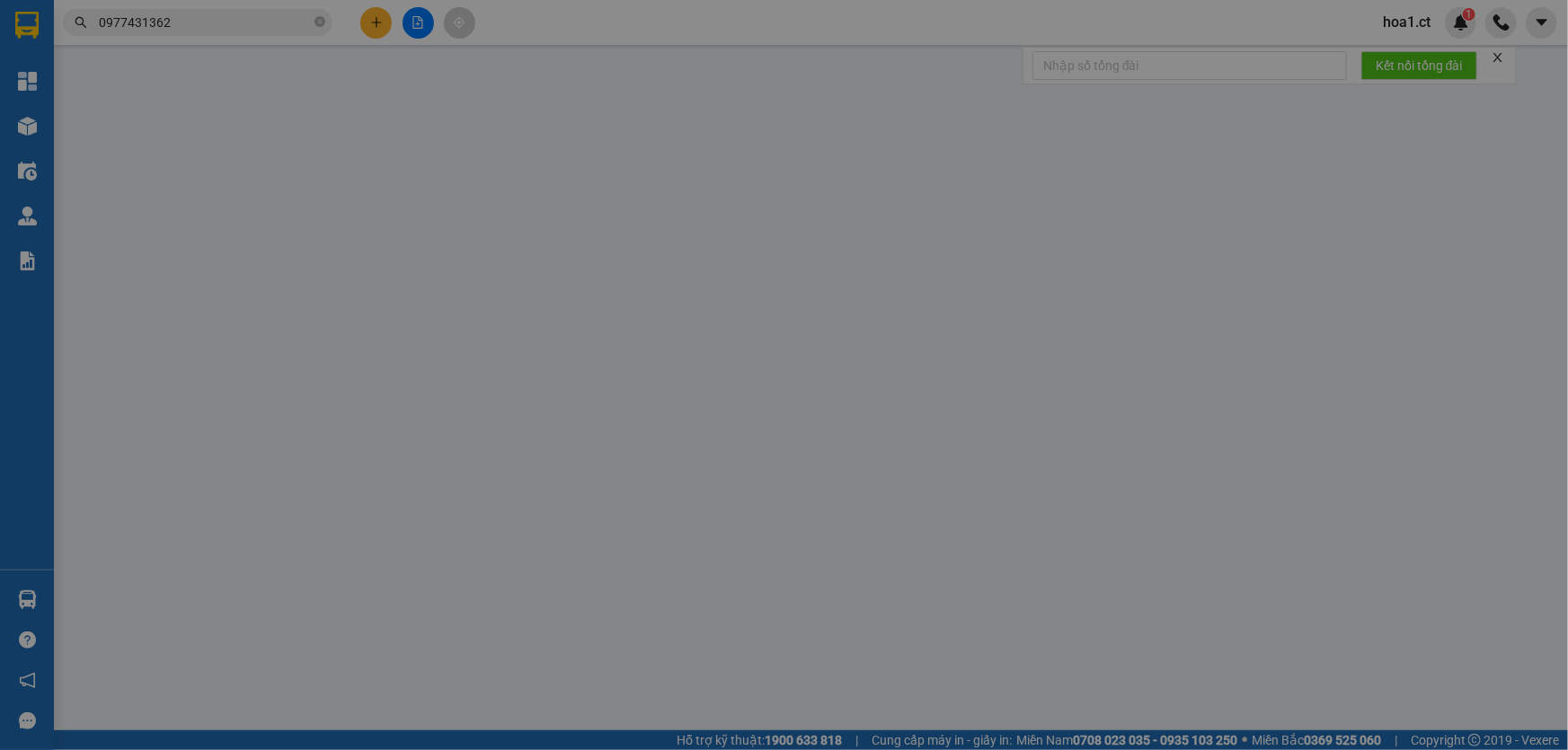
click at [379, 22] on span "Yêu cầu xuất hóa đơn điện tử" at bounding box center [305, 29] width 189 height 14
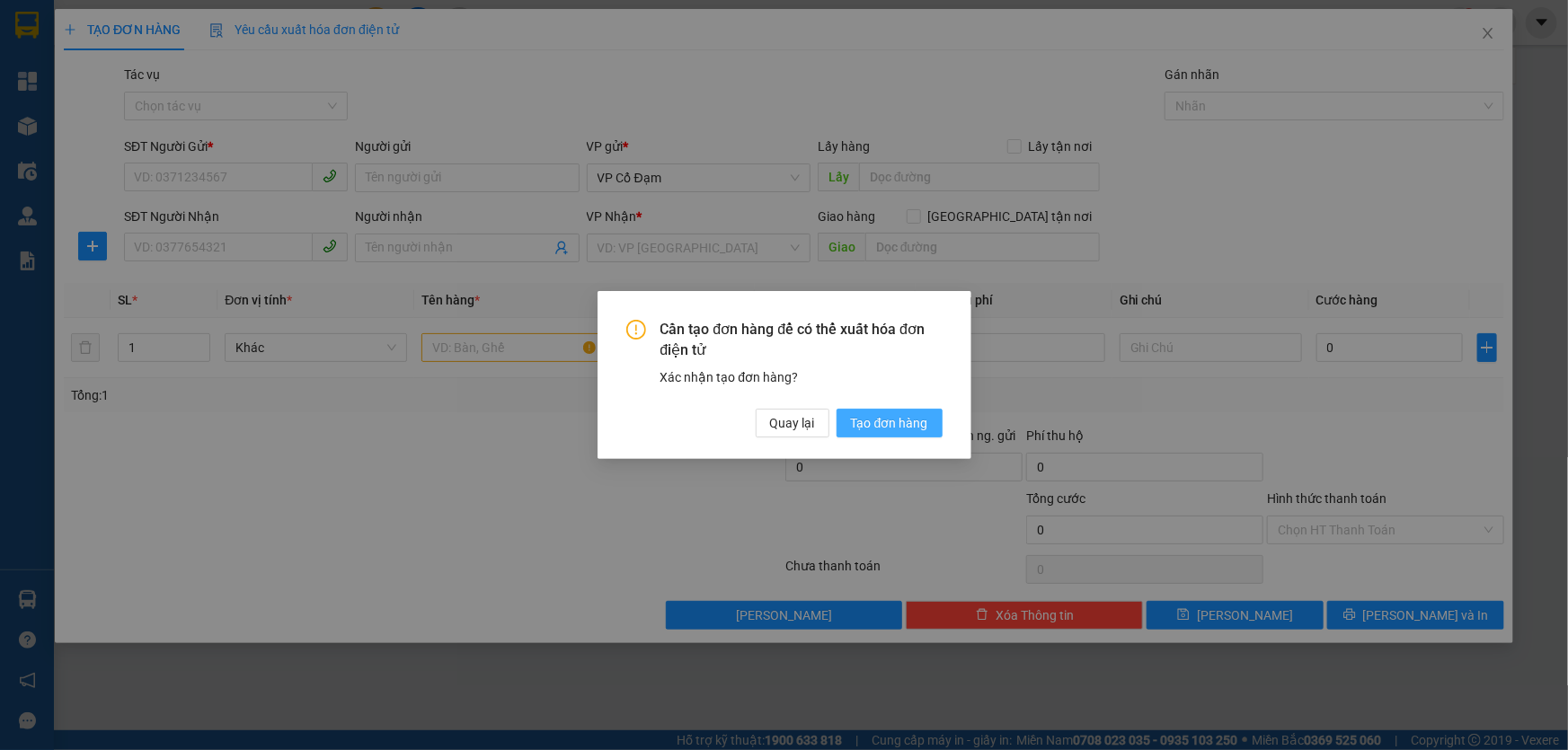
click at [906, 423] on span "Tạo đơn hàng" at bounding box center [889, 422] width 77 height 19
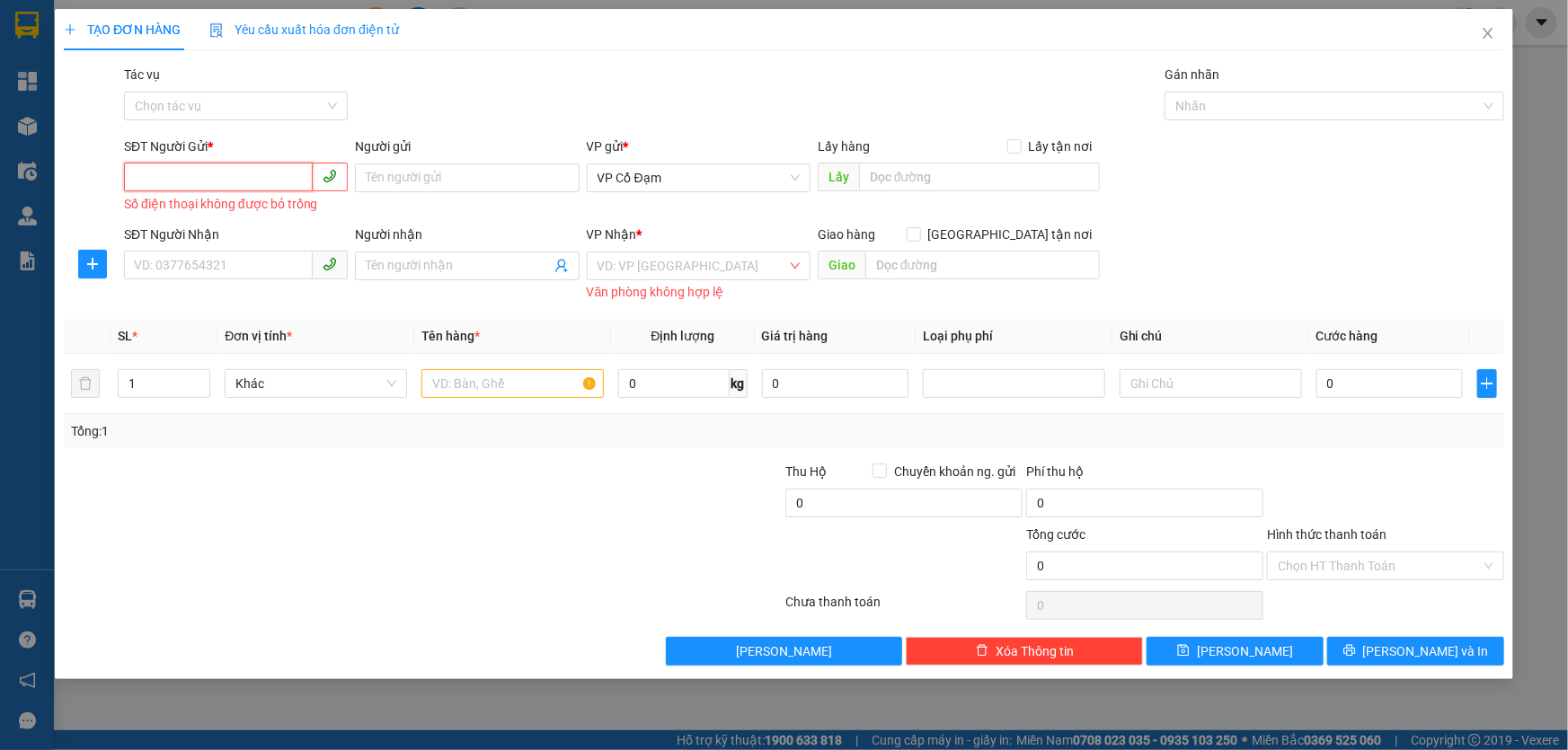
paste input "0977431362"
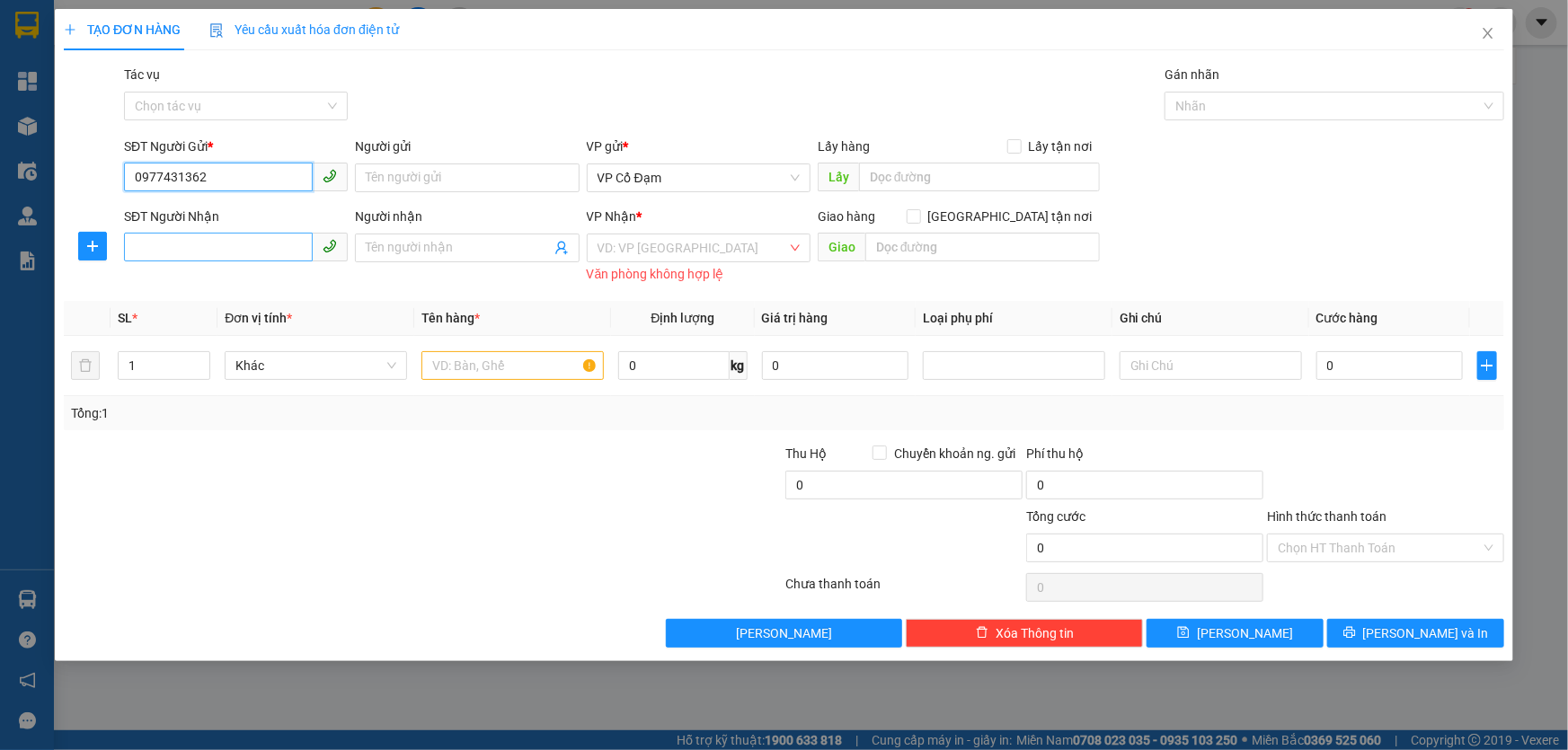
type input "0977431362"
click at [253, 252] on input "SĐT Người Nhận" at bounding box center [218, 247] width 188 height 29
paste input "0977431362"
type input "0977431362"
click at [488, 373] on input "text" at bounding box center [512, 365] width 182 height 29
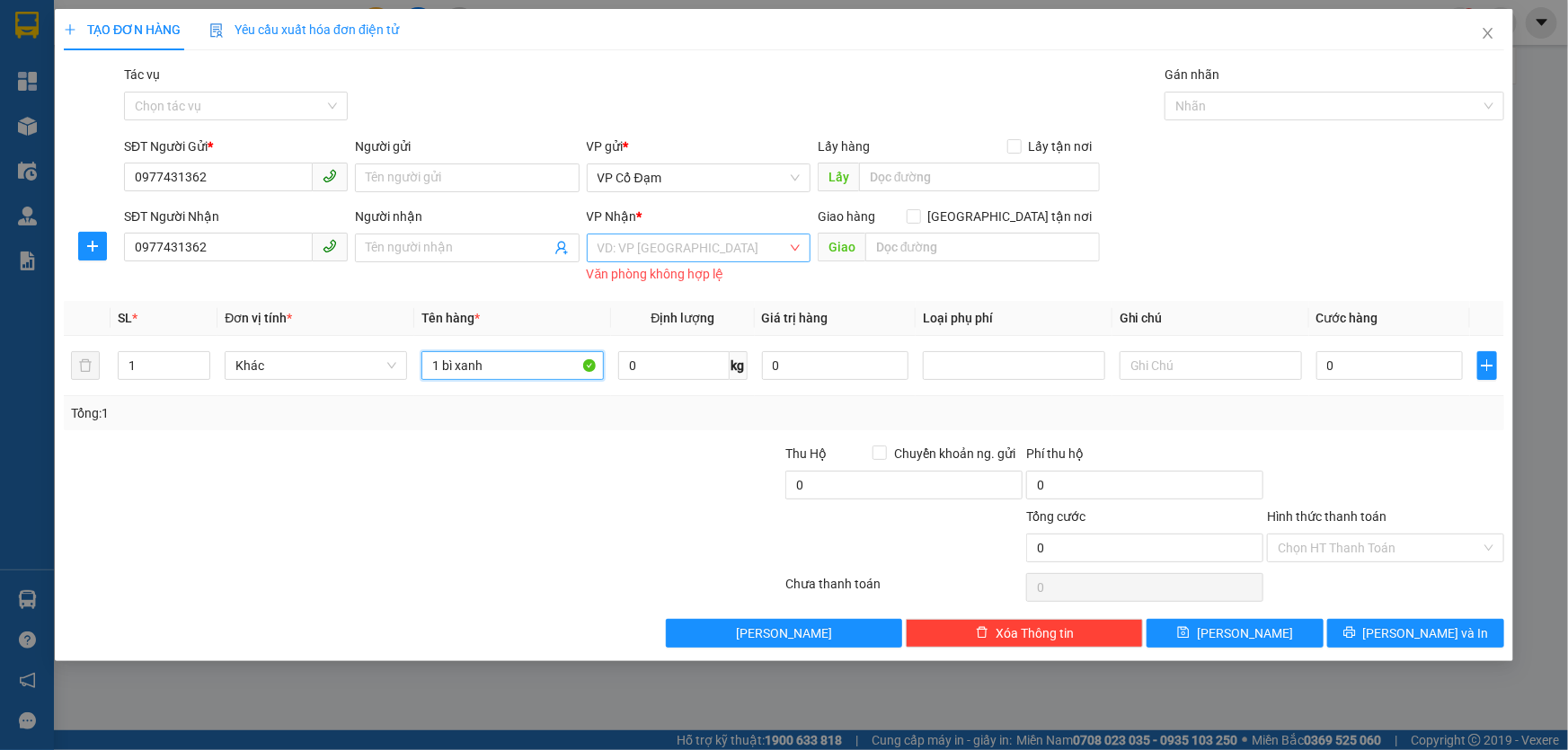
type input "1 bì xanh"
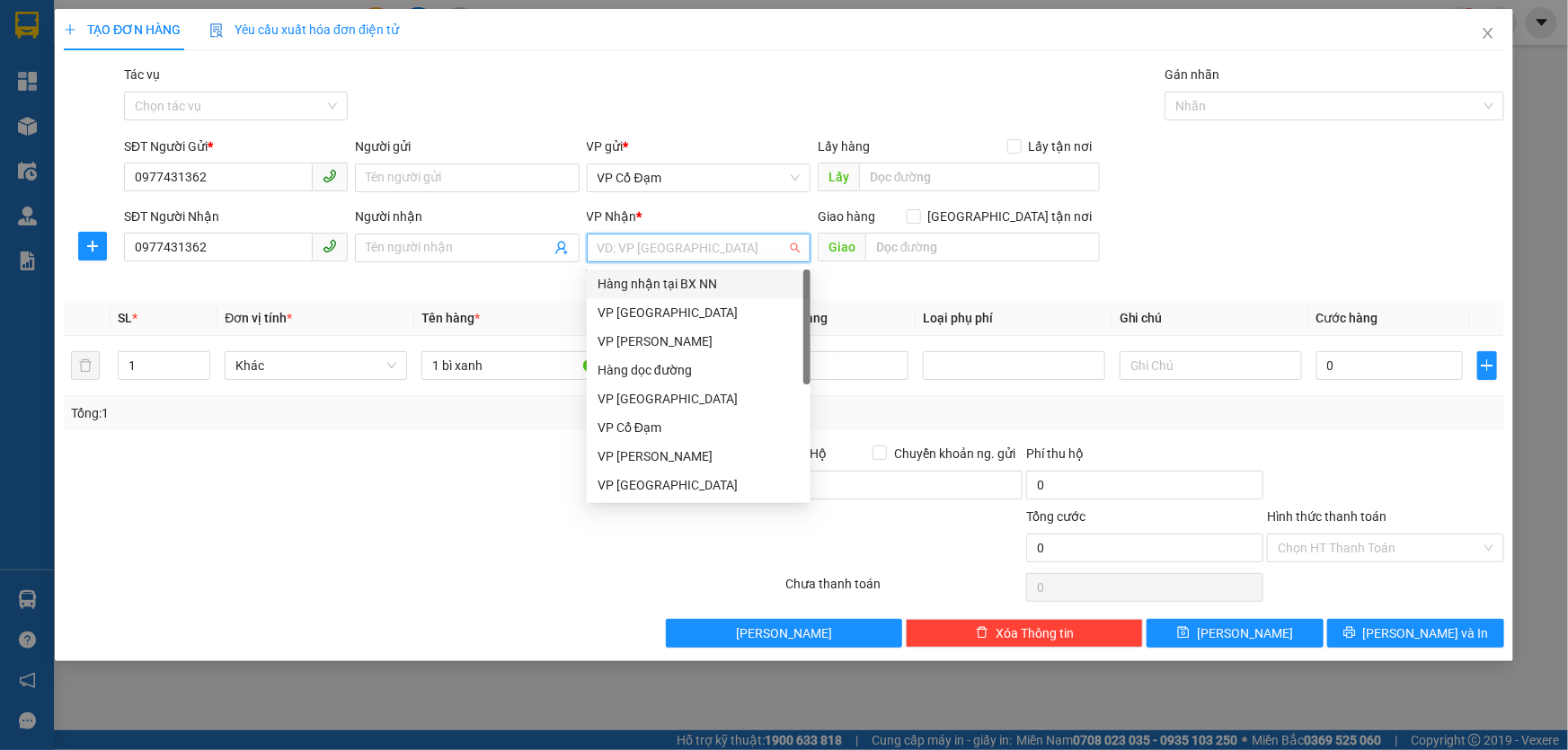
click at [672, 253] on input "search" at bounding box center [693, 248] width 189 height 27
click at [672, 429] on div "VP Cổ Đạm" at bounding box center [699, 427] width 202 height 19
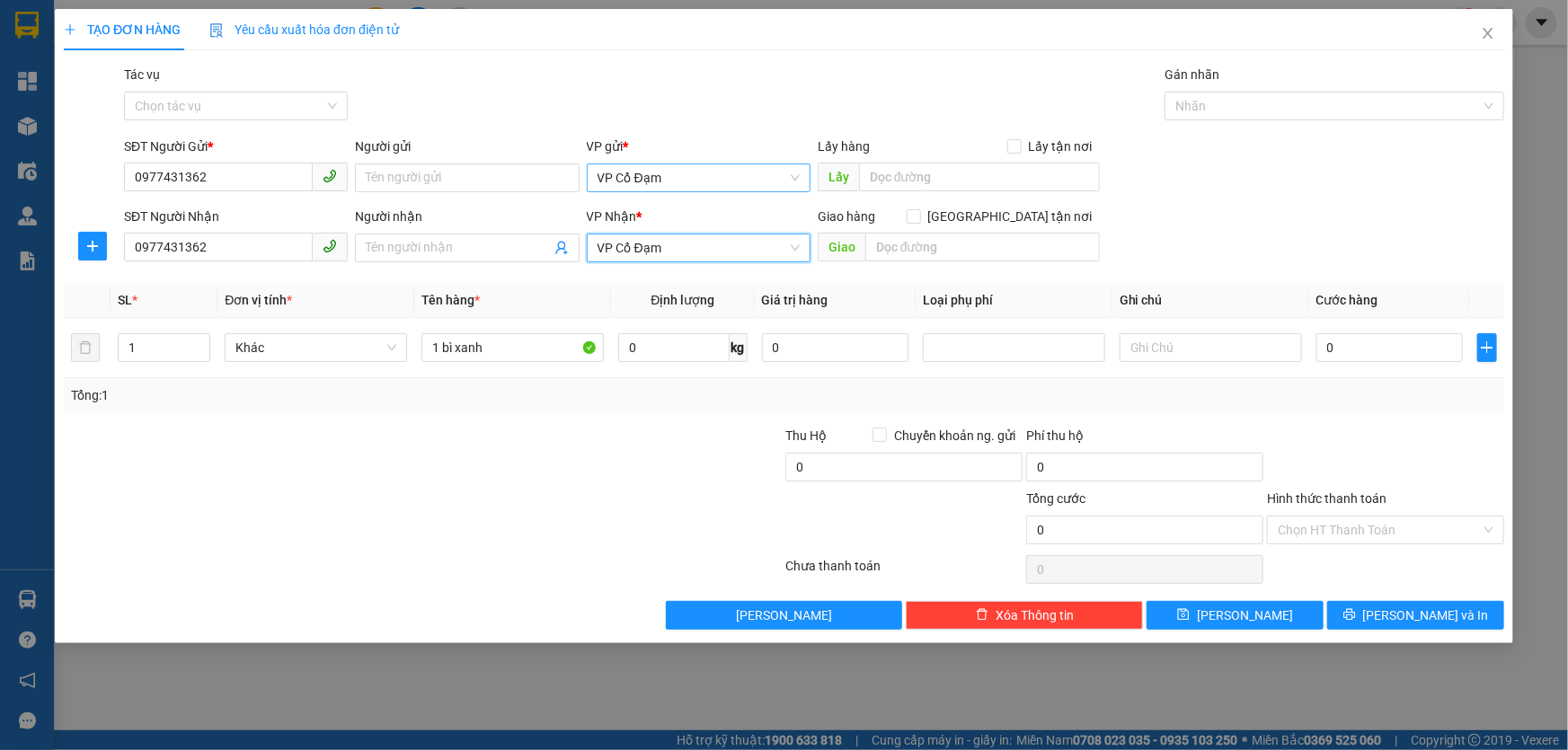
click at [713, 182] on span "VP Cổ Đạm" at bounding box center [699, 177] width 202 height 27
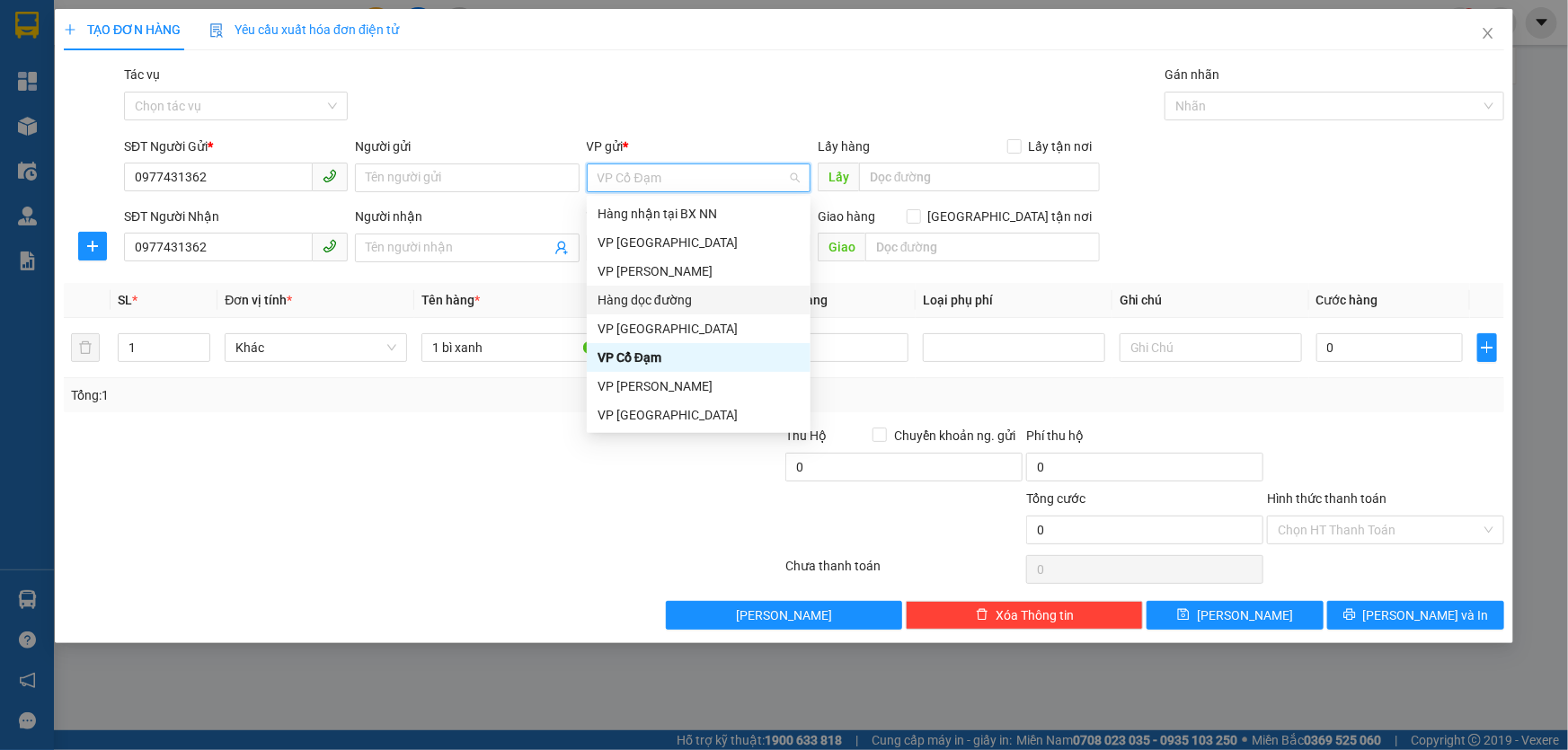
click at [697, 310] on div "Hàng dọc đường" at bounding box center [698, 300] width 224 height 29
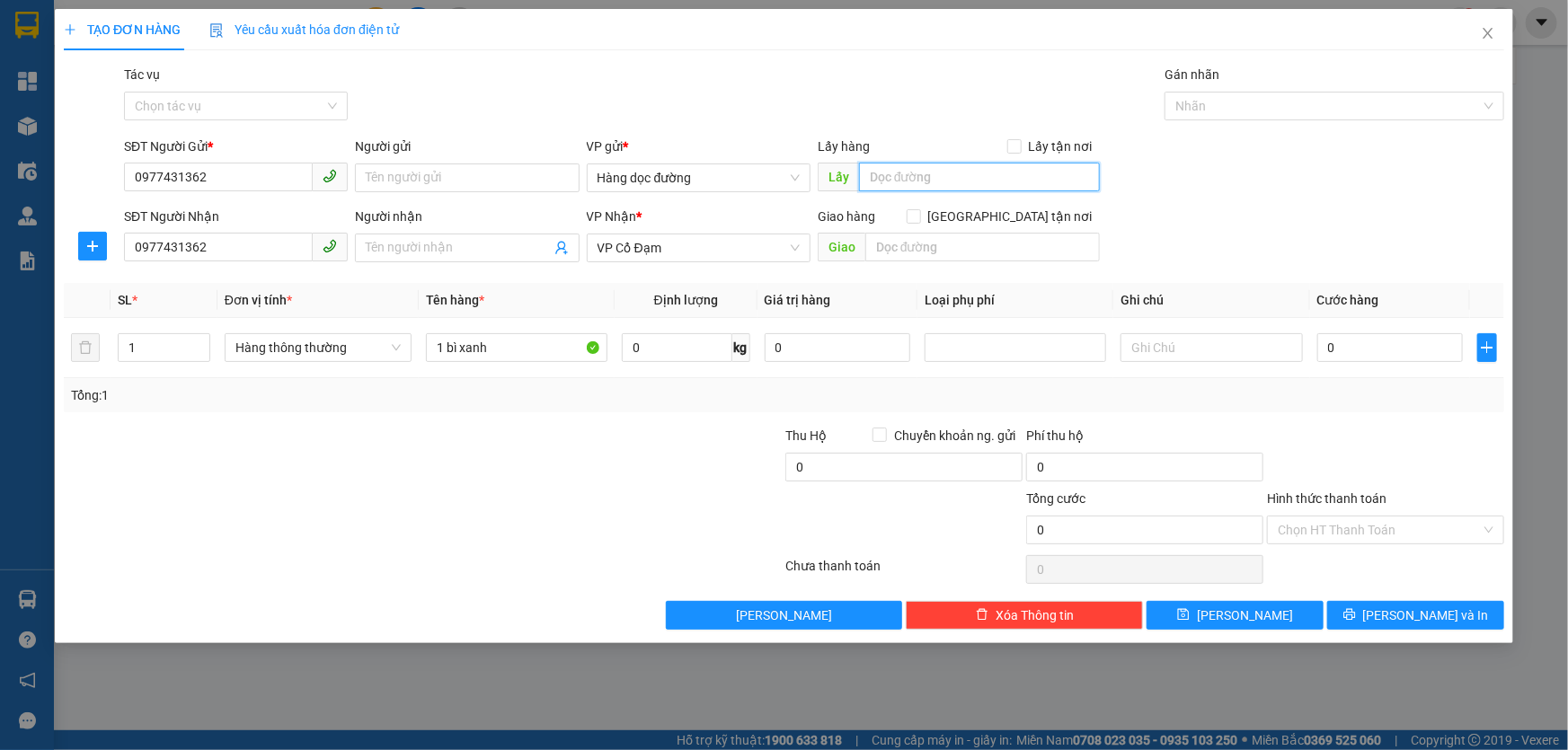
click at [963, 174] on input "text" at bounding box center [978, 176] width 240 height 29
type input "QUANG QUÝ_THANH HÓA"
click at [256, 110] on input "Tác vụ" at bounding box center [229, 106] width 189 height 27
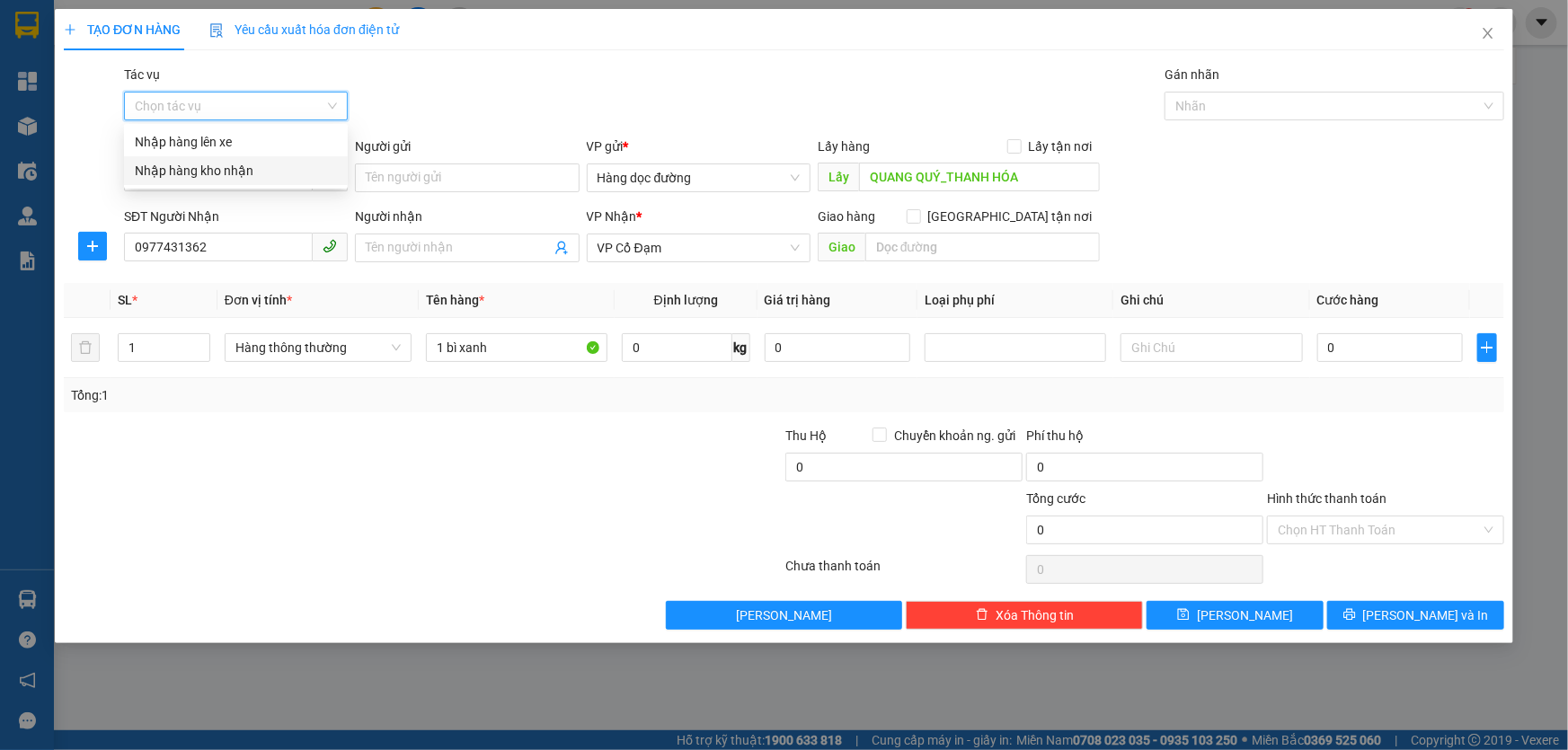
click at [264, 162] on div "Nhập hàng kho nhận" at bounding box center [236, 170] width 202 height 19
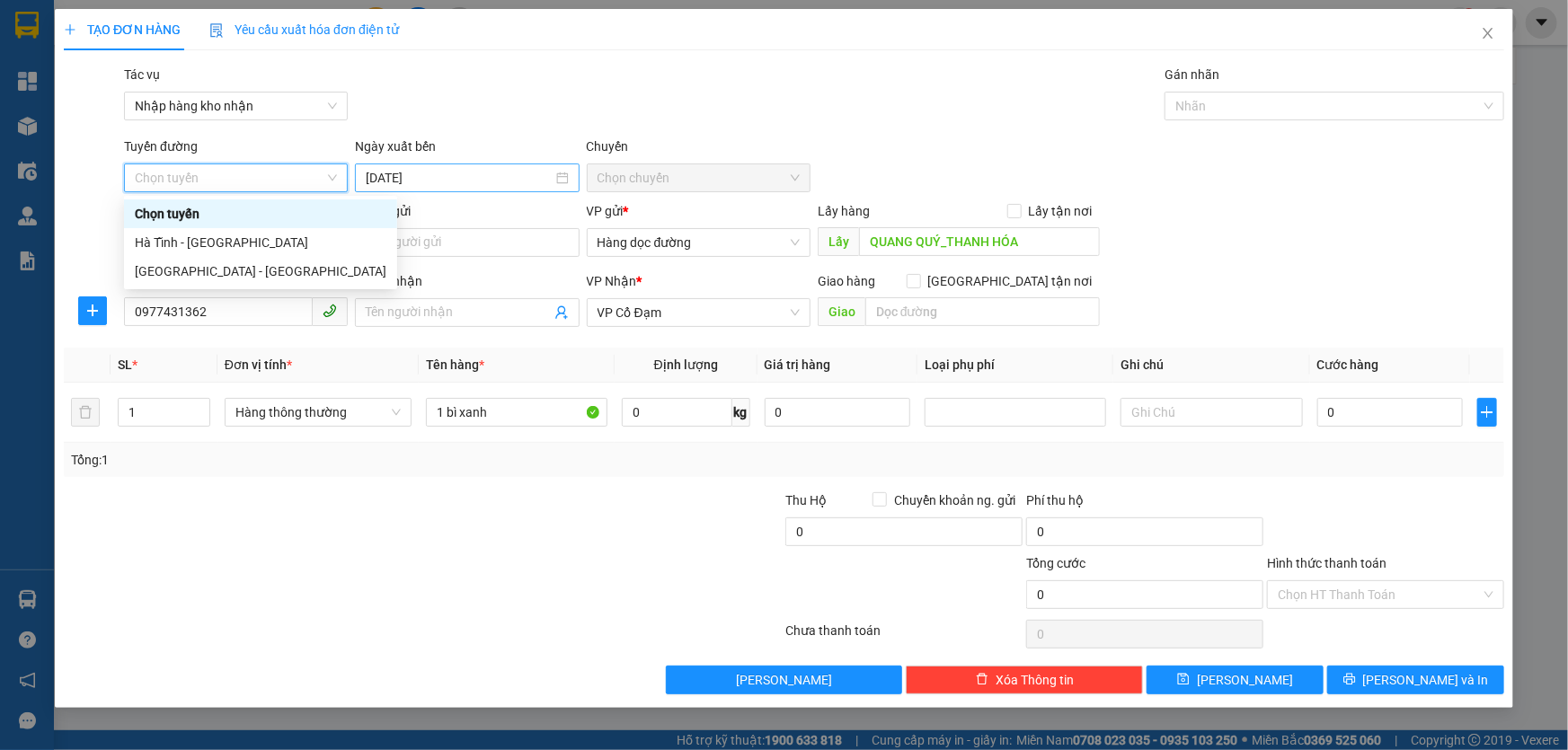
click at [459, 180] on input "[DATE]" at bounding box center [459, 177] width 186 height 19
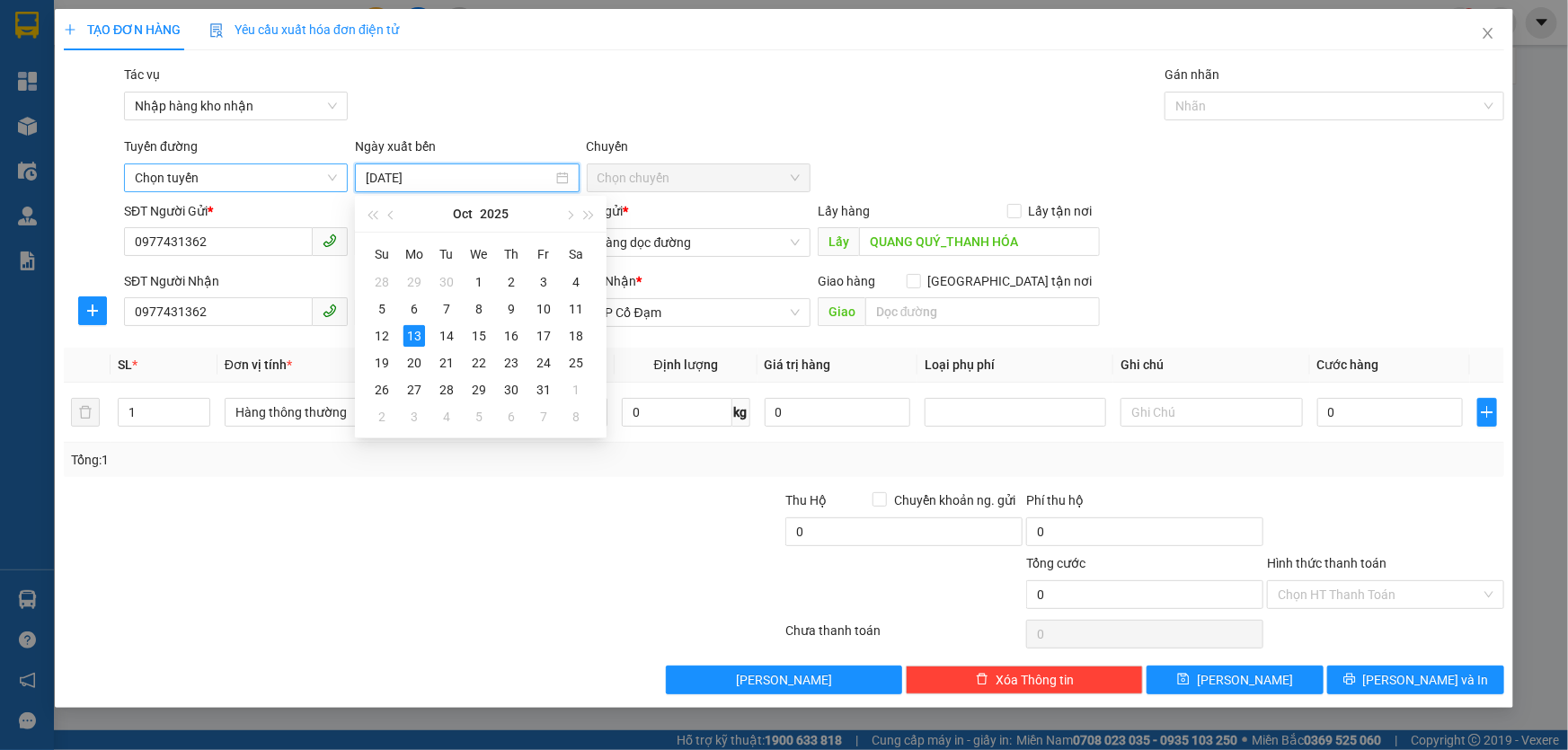
click at [249, 171] on span "Chọn tuyến" at bounding box center [236, 177] width 202 height 27
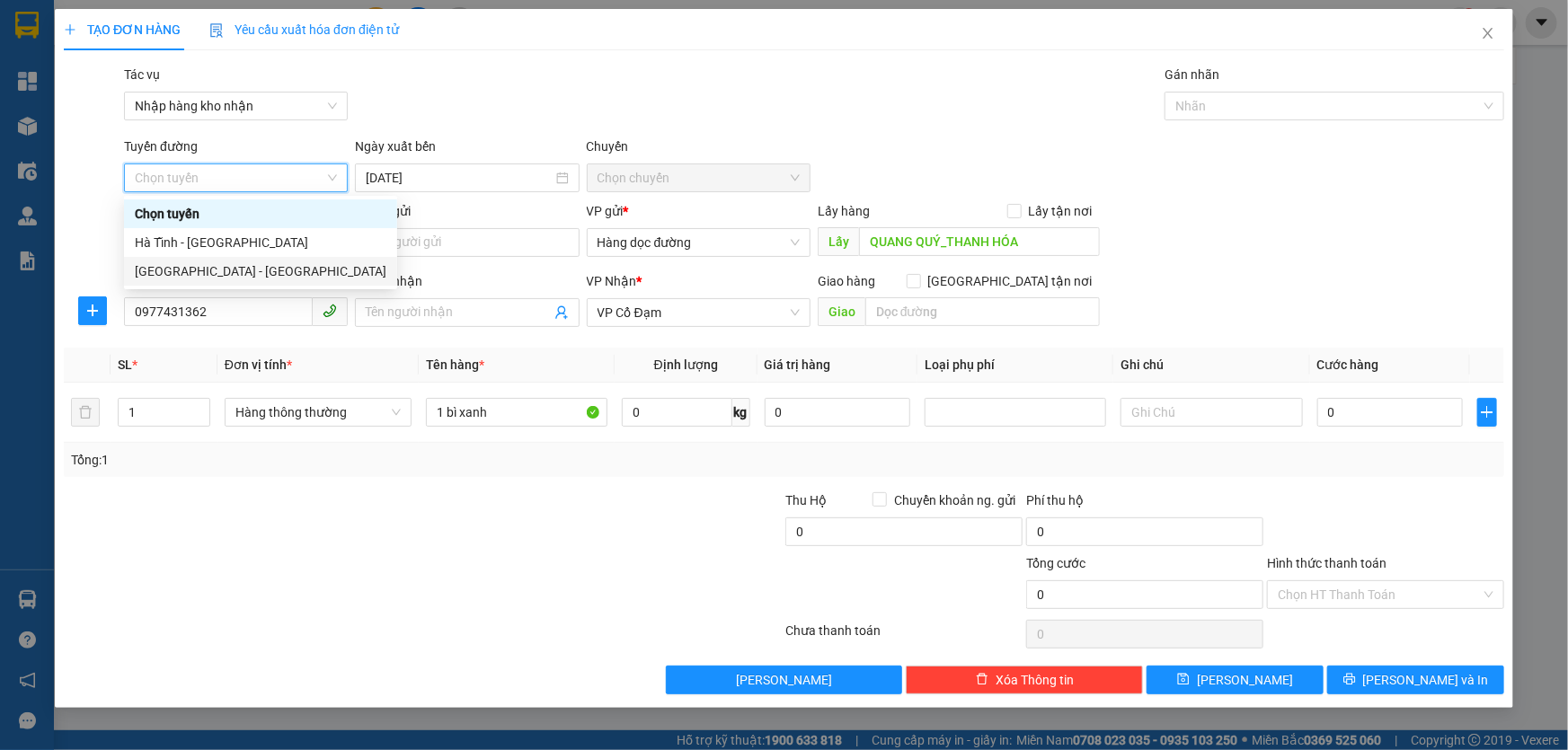
click at [261, 267] on div "[GEOGRAPHIC_DATA] - [GEOGRAPHIC_DATA]" at bounding box center [260, 271] width 252 height 19
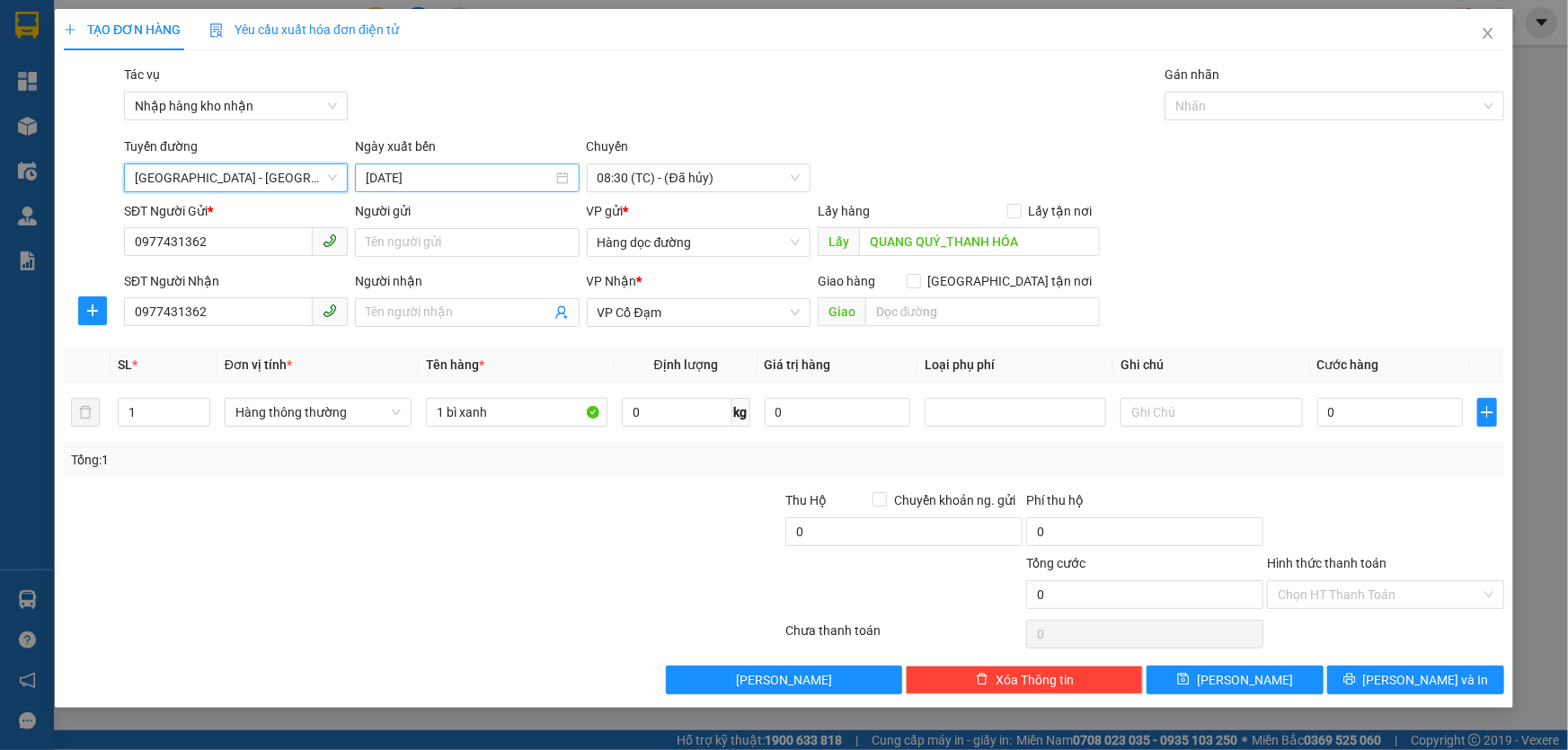
click at [430, 182] on input "[DATE]" at bounding box center [459, 177] width 186 height 19
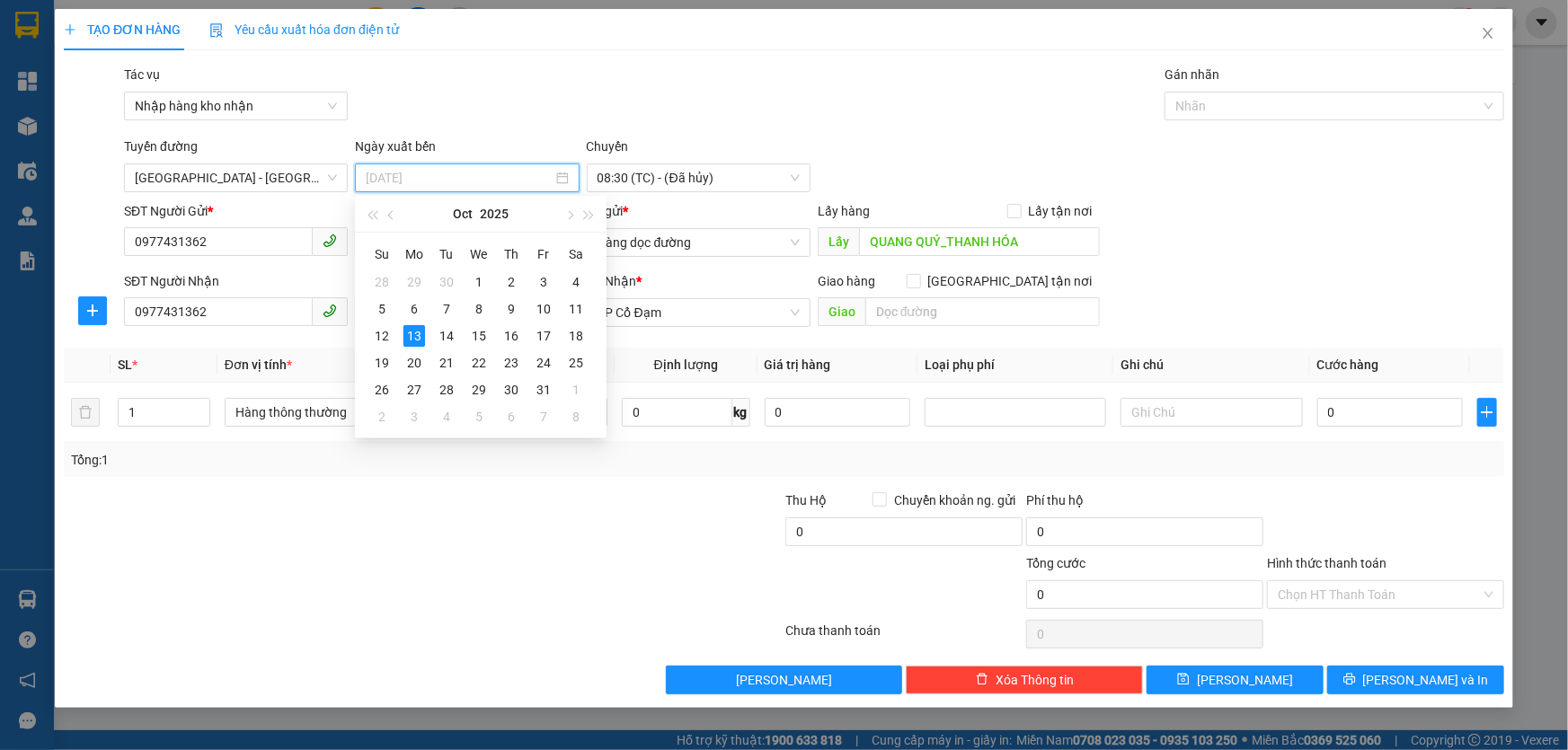
type input "[DATE]"
click at [652, 175] on span "08:30 (TC) - (Đã hủy)" at bounding box center [699, 177] width 202 height 27
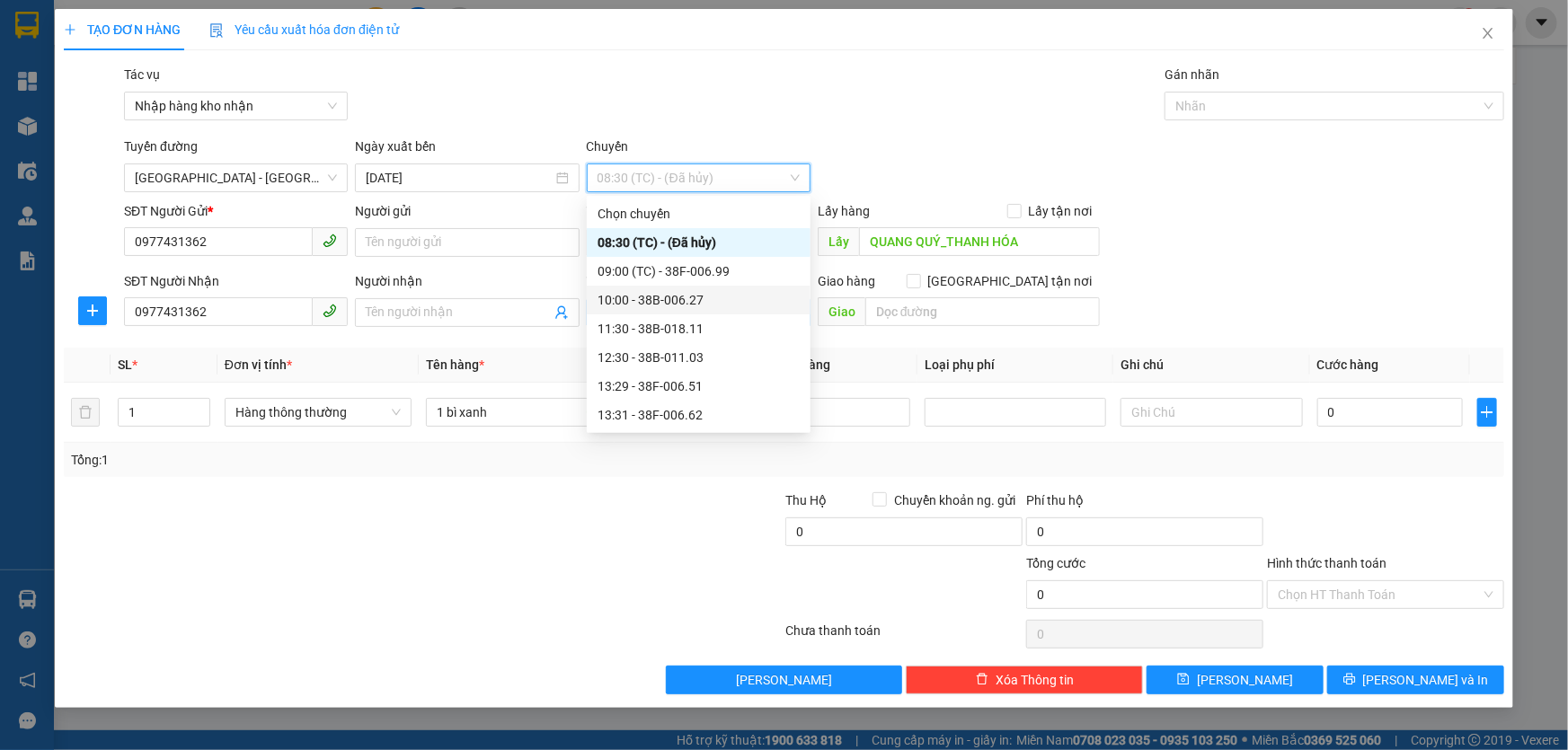
click at [656, 299] on div "10:00 - 38B-006.27" at bounding box center [699, 300] width 202 height 19
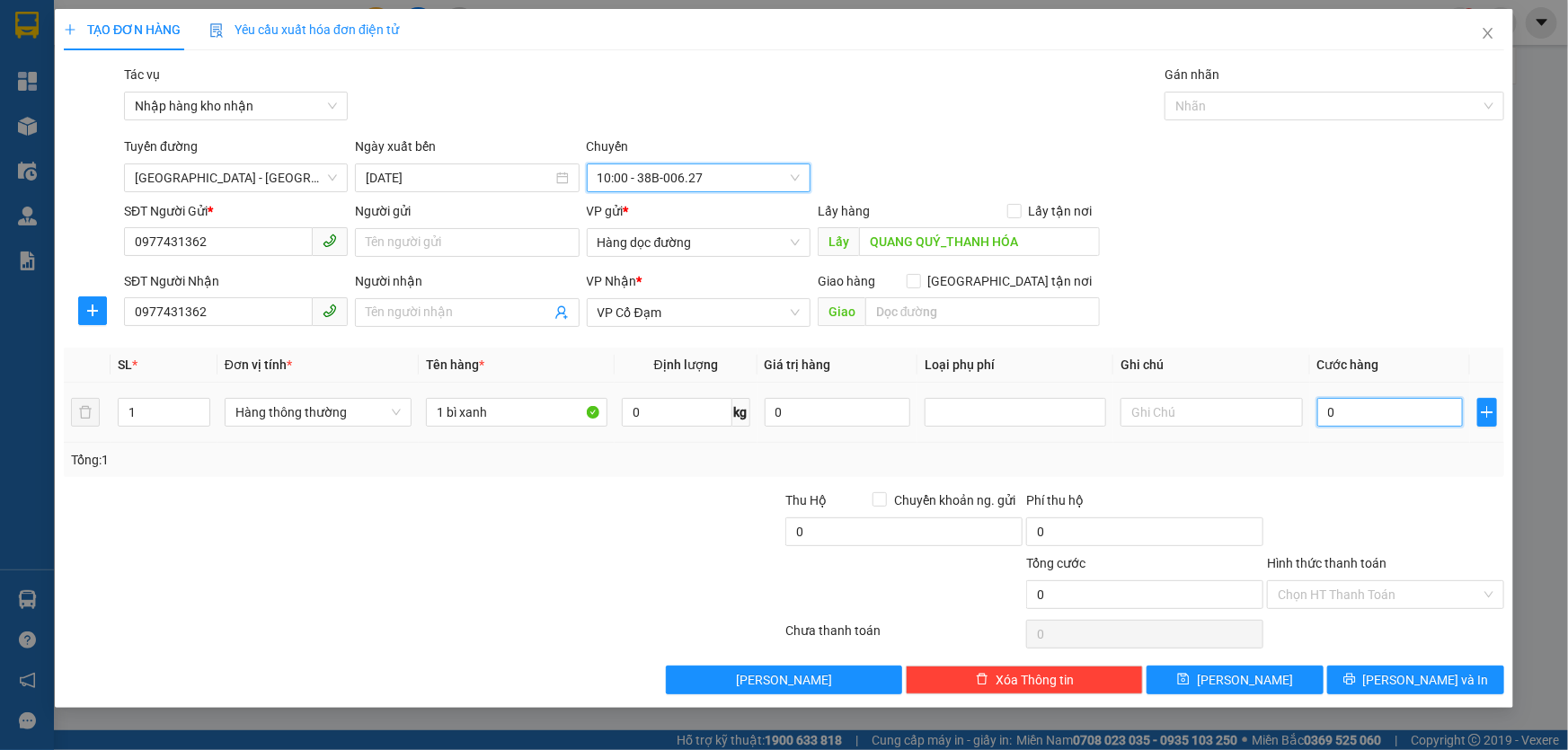
click at [1380, 417] on input "0" at bounding box center [1391, 412] width 147 height 29
click at [1246, 274] on div "SĐT Người Nhận 0977431362 Người nhận Tên người nhận VP Nhận * VP Cổ Đạm Giao hà…" at bounding box center [814, 303] width 1387 height 63
click at [1152, 416] on input "text" at bounding box center [1212, 412] width 182 height 29
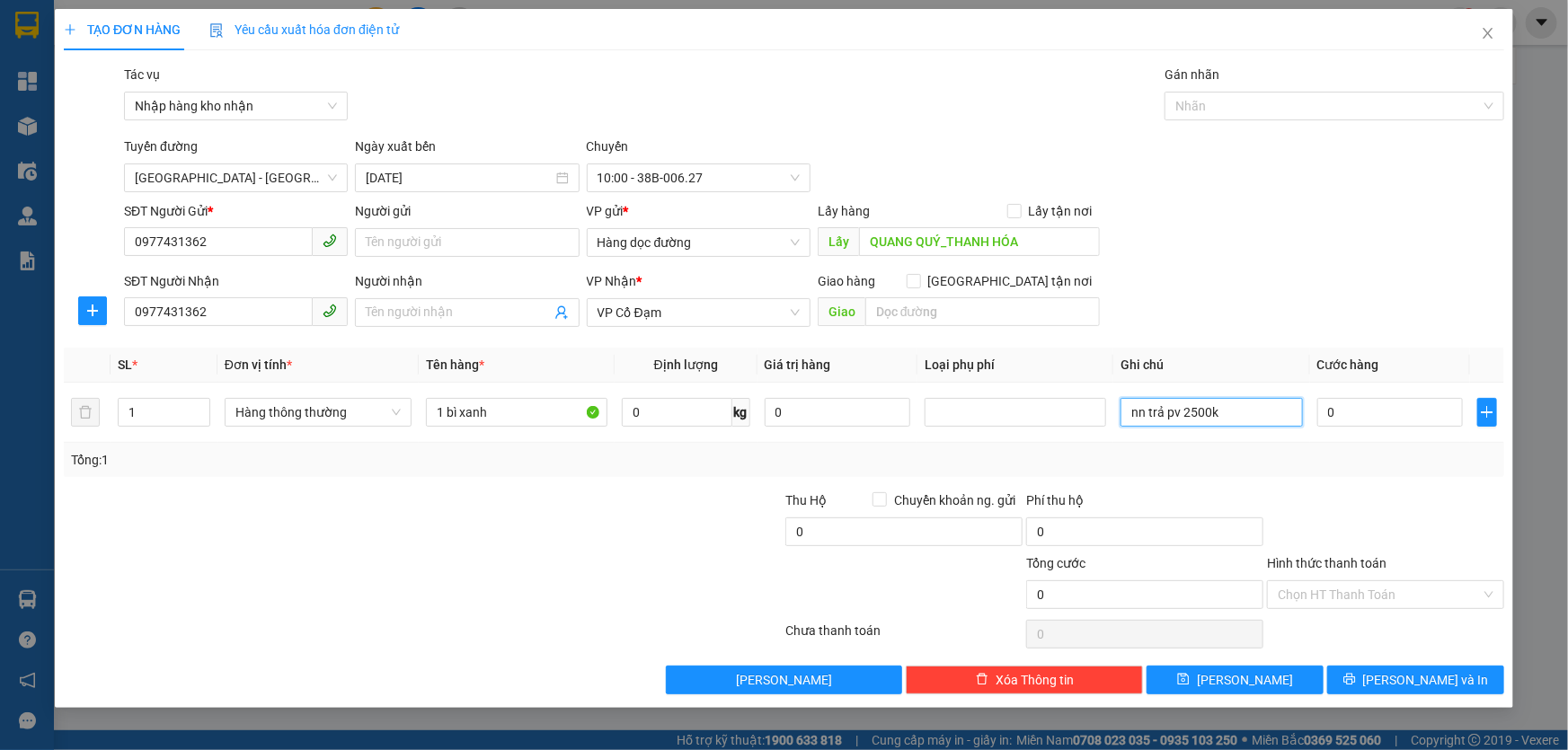
type input "nn trả pv 2500k"
click at [1251, 278] on div "SĐT Người Nhận 0977431362 Người nhận Tên người nhận VP Nhận * VP Cổ Đạm Giao hà…" at bounding box center [814, 303] width 1387 height 63
click at [1380, 500] on div at bounding box center [1385, 522] width 240 height 63
click at [1376, 595] on input "Hình thức thanh toán" at bounding box center [1379, 594] width 203 height 27
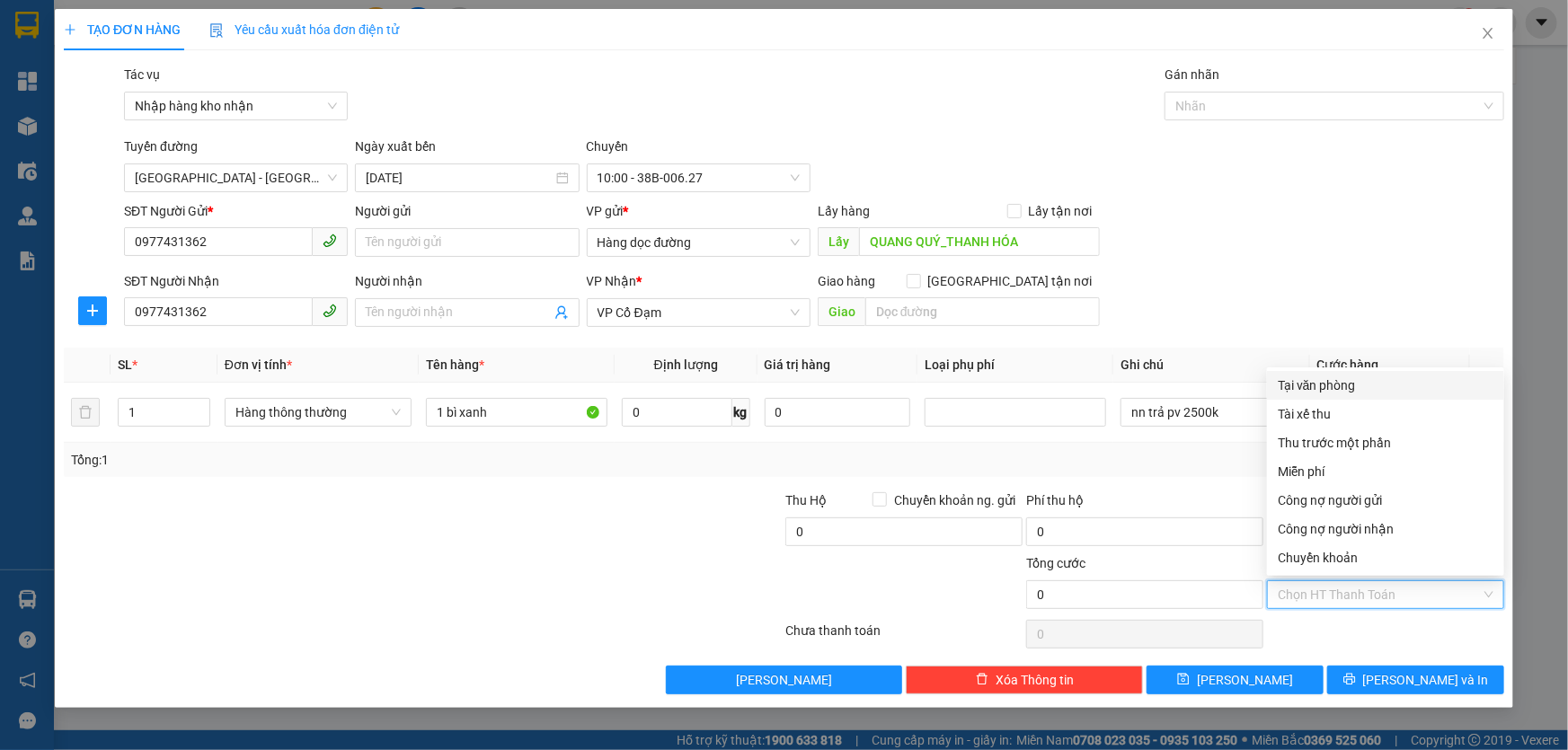
click at [1321, 378] on div "Tại văn phòng" at bounding box center [1385, 385] width 215 height 19
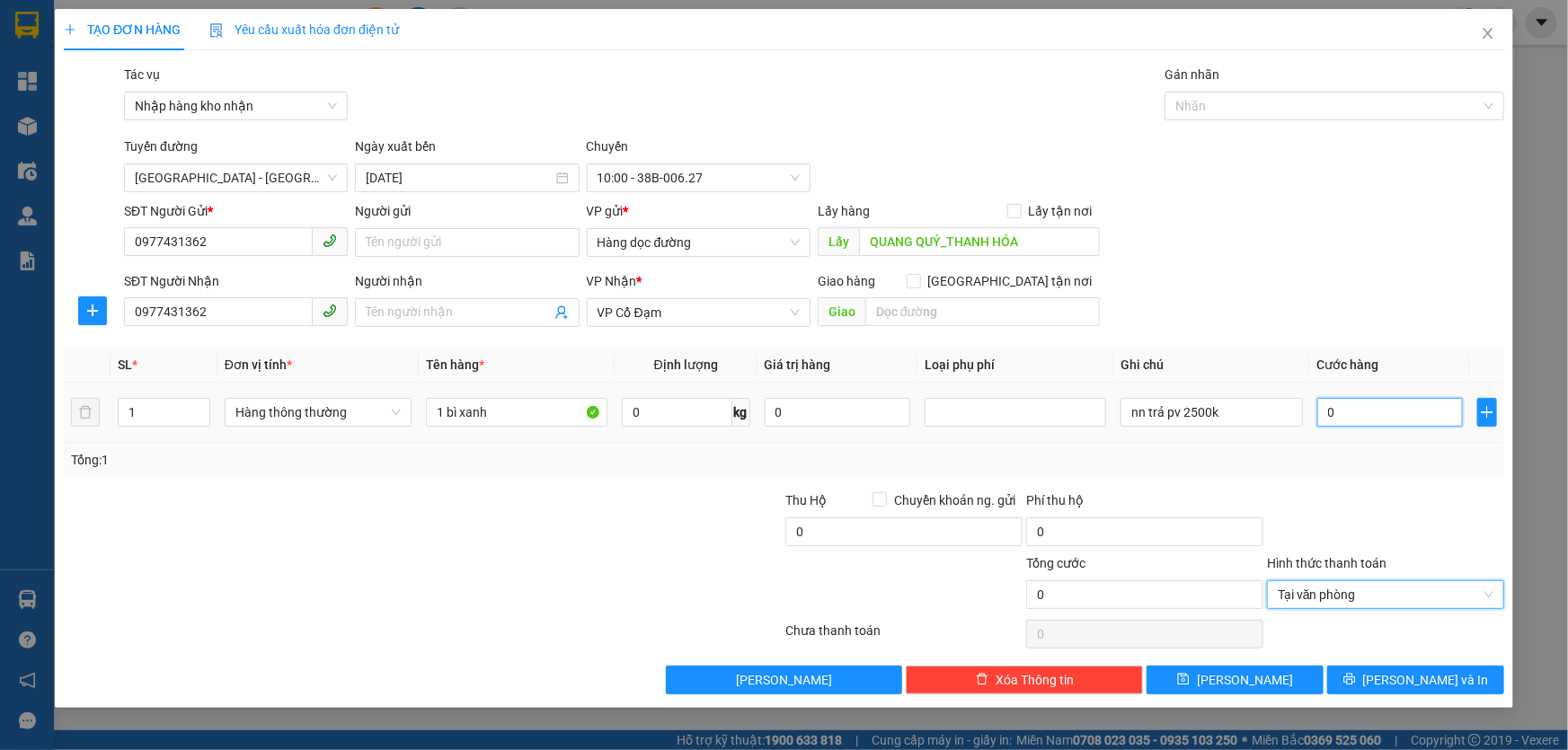
click at [1352, 407] on input "0" at bounding box center [1391, 412] width 147 height 29
type input "2"
type input "25"
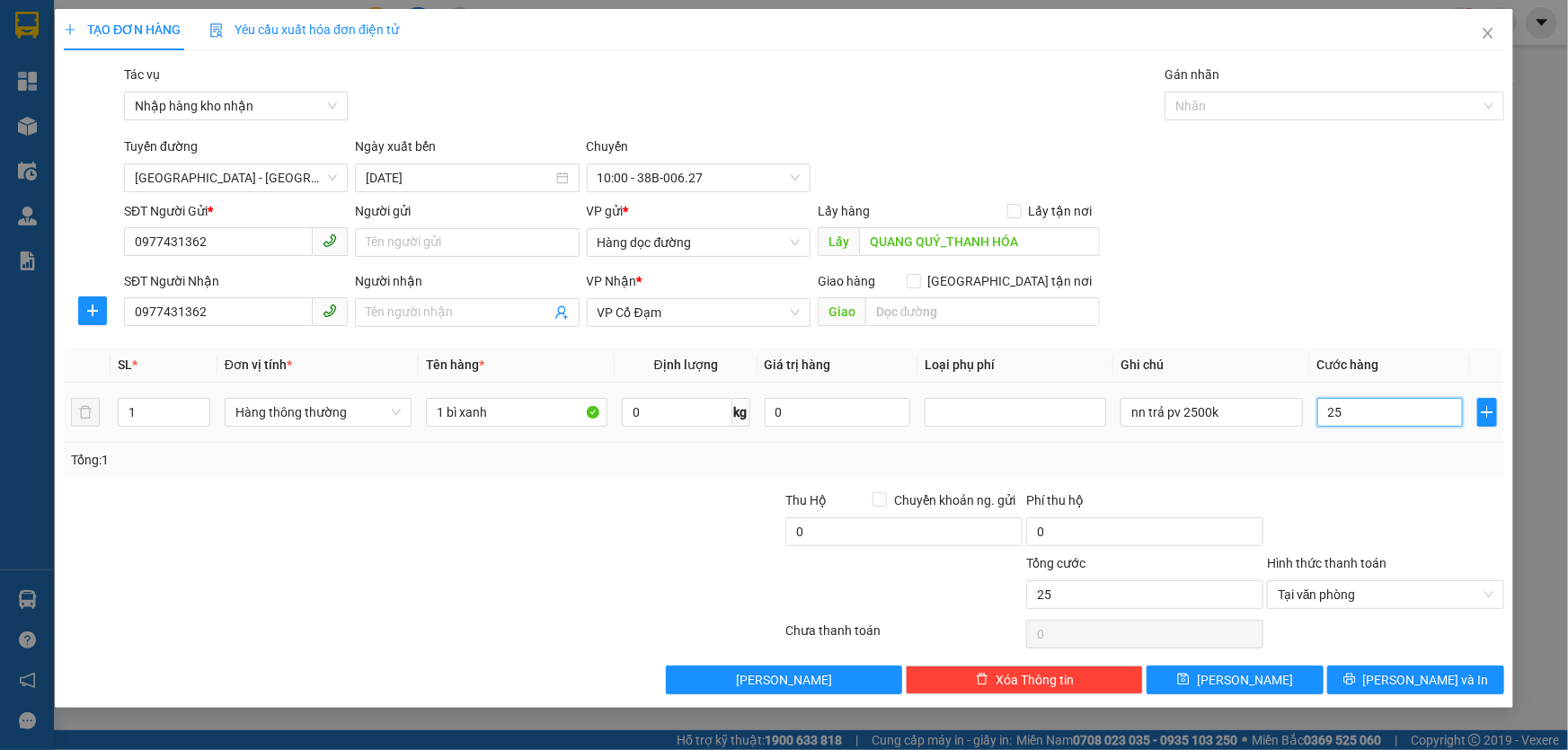
type input "250"
type input "2.500"
type input "2.500.000"
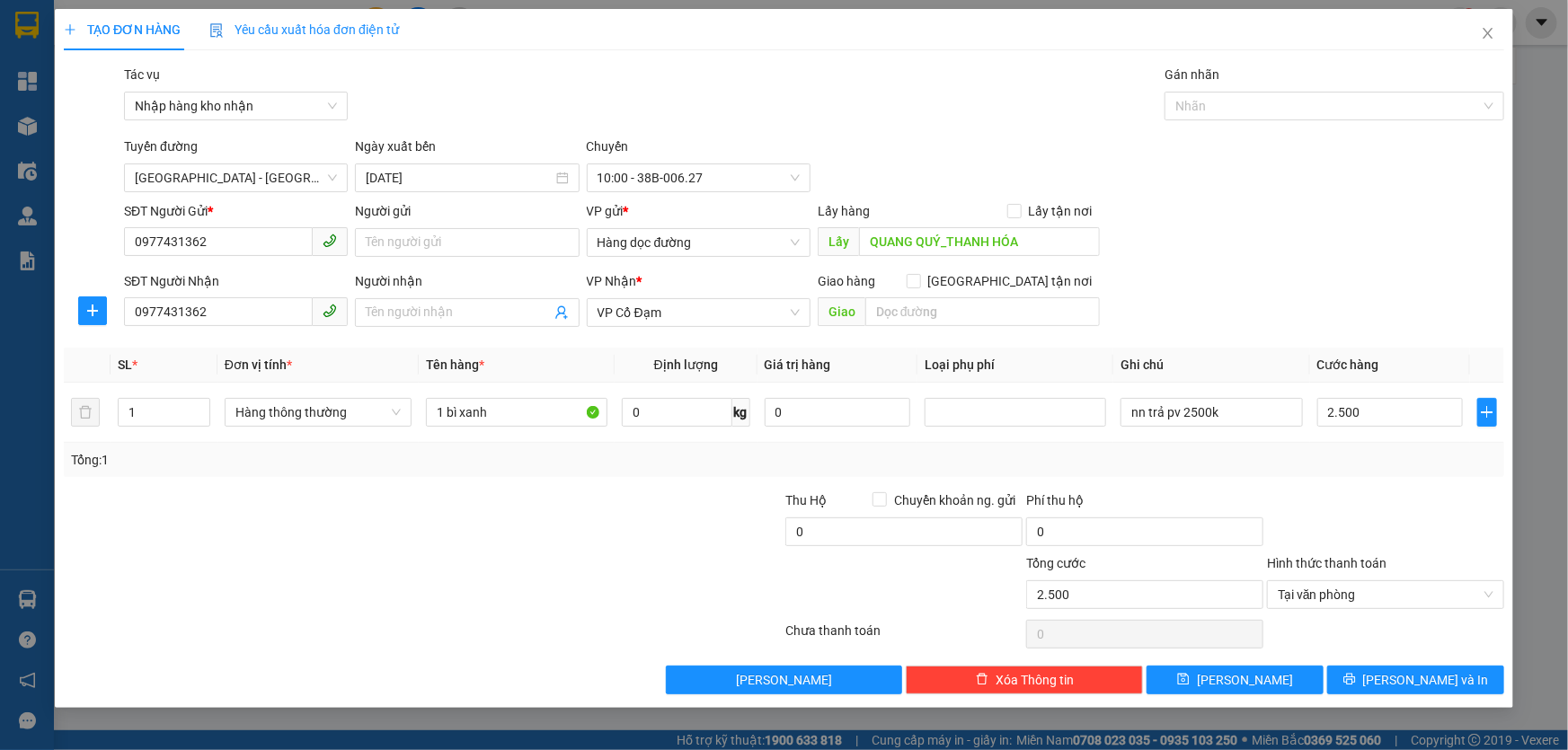
type input "2.500.000"
click at [1387, 240] on div "SĐT Người Gửi * 0977431362 Người gửi Tên người gửi VP gửi * Hàng dọc đường Lấy …" at bounding box center [814, 233] width 1387 height 63
click at [1137, 532] on input "0" at bounding box center [1145, 532] width 238 height 29
type input "2"
type input "2.500.002"
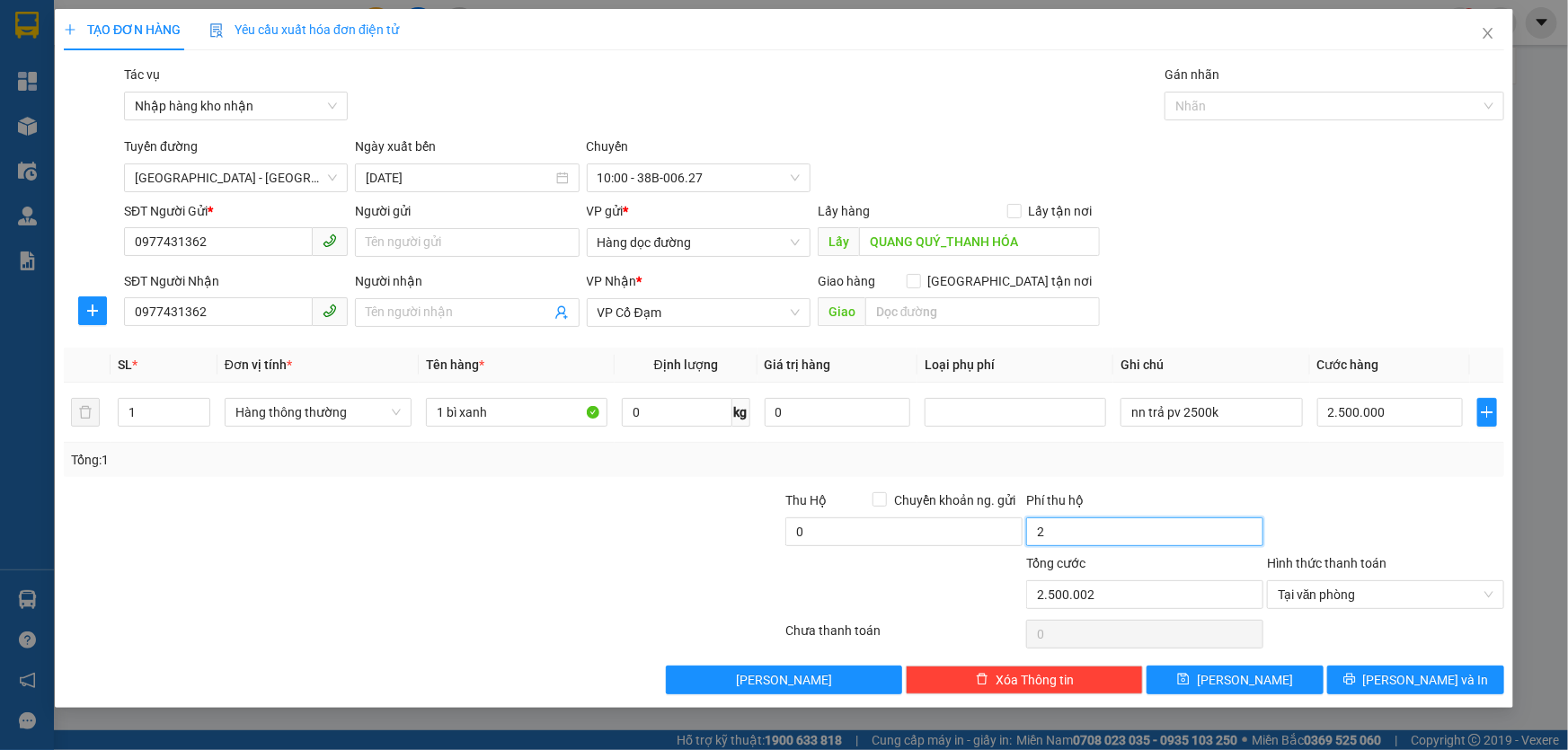
type input "25"
type input "2.500.025"
type input "250"
type input "2.500.250"
type input "2.500"
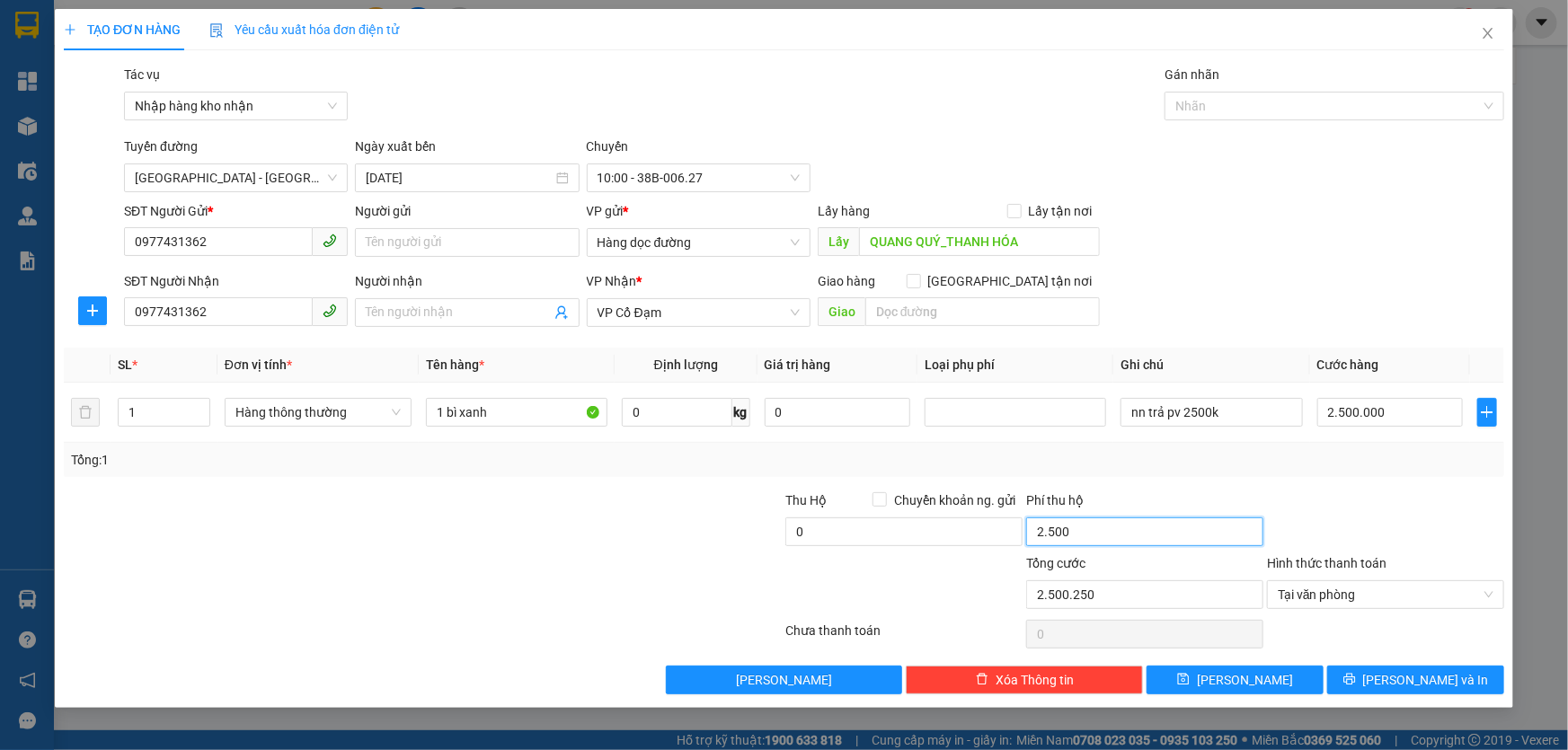
type input "2.502.500"
type input "0"
type input "2.500.000"
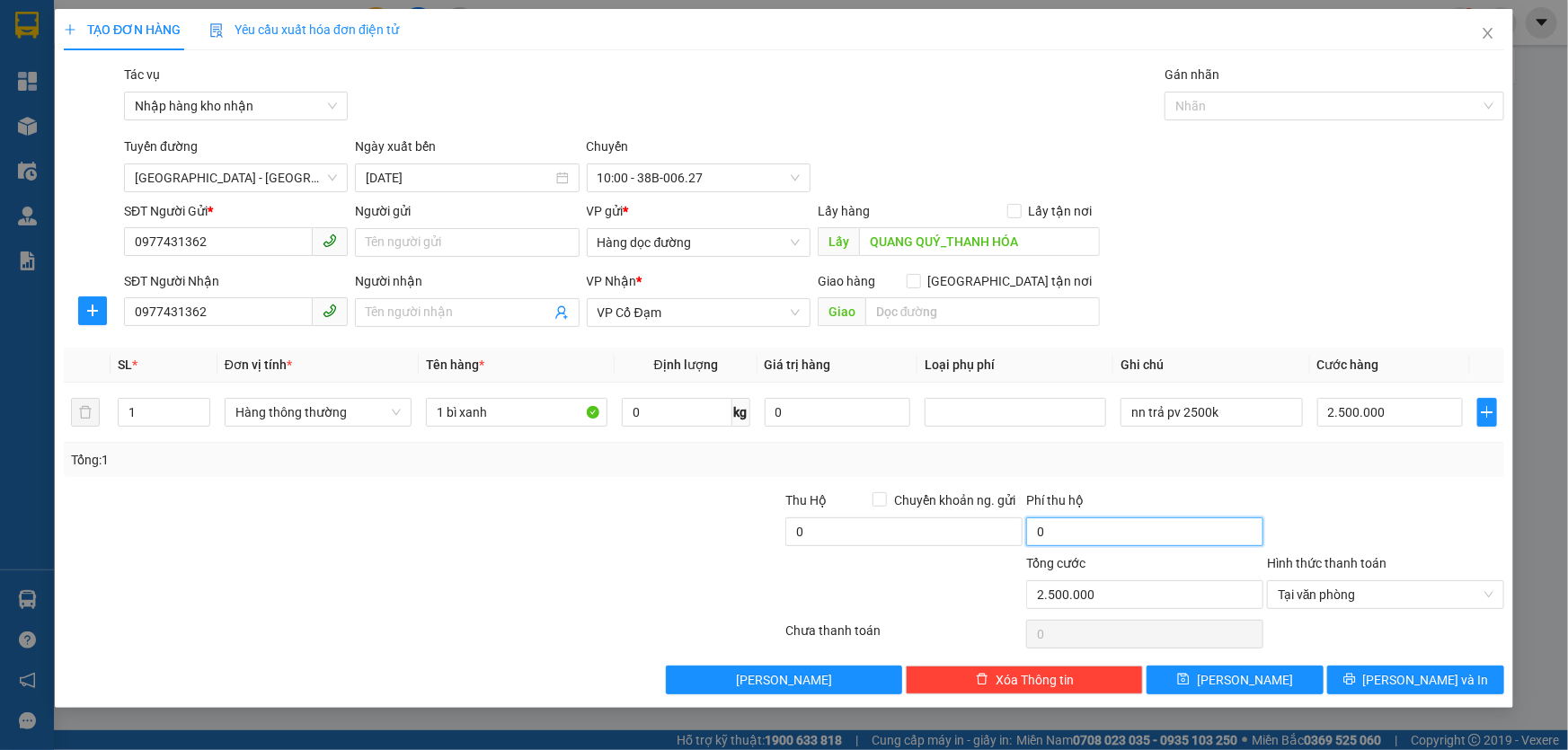
click at [1137, 532] on input "0" at bounding box center [1145, 532] width 238 height 29
type input "2"
type input "2.500.002"
type input "25"
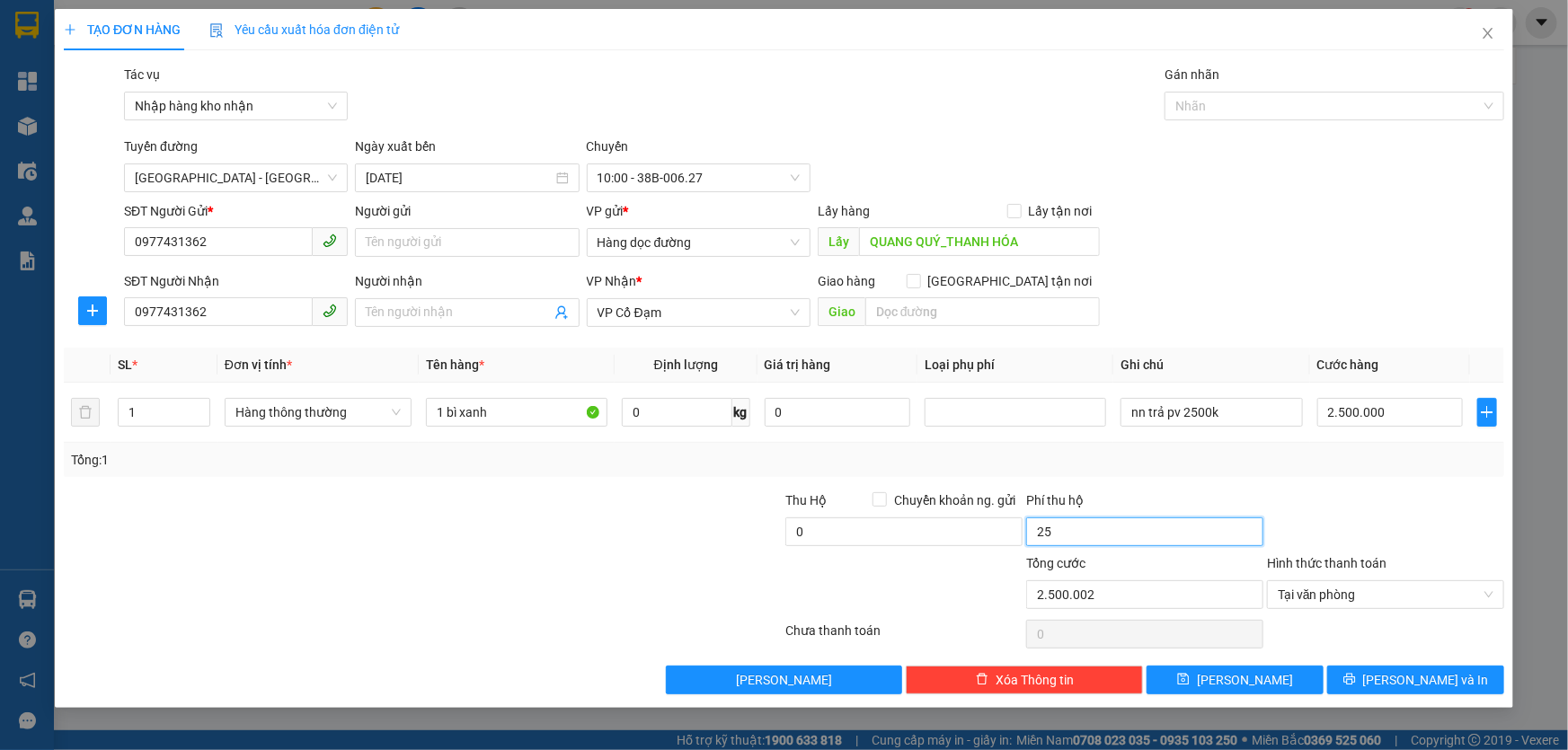
type input "2.500.025"
type input "250"
type input "2.500.250"
type input "2.500"
type input "2.502.500"
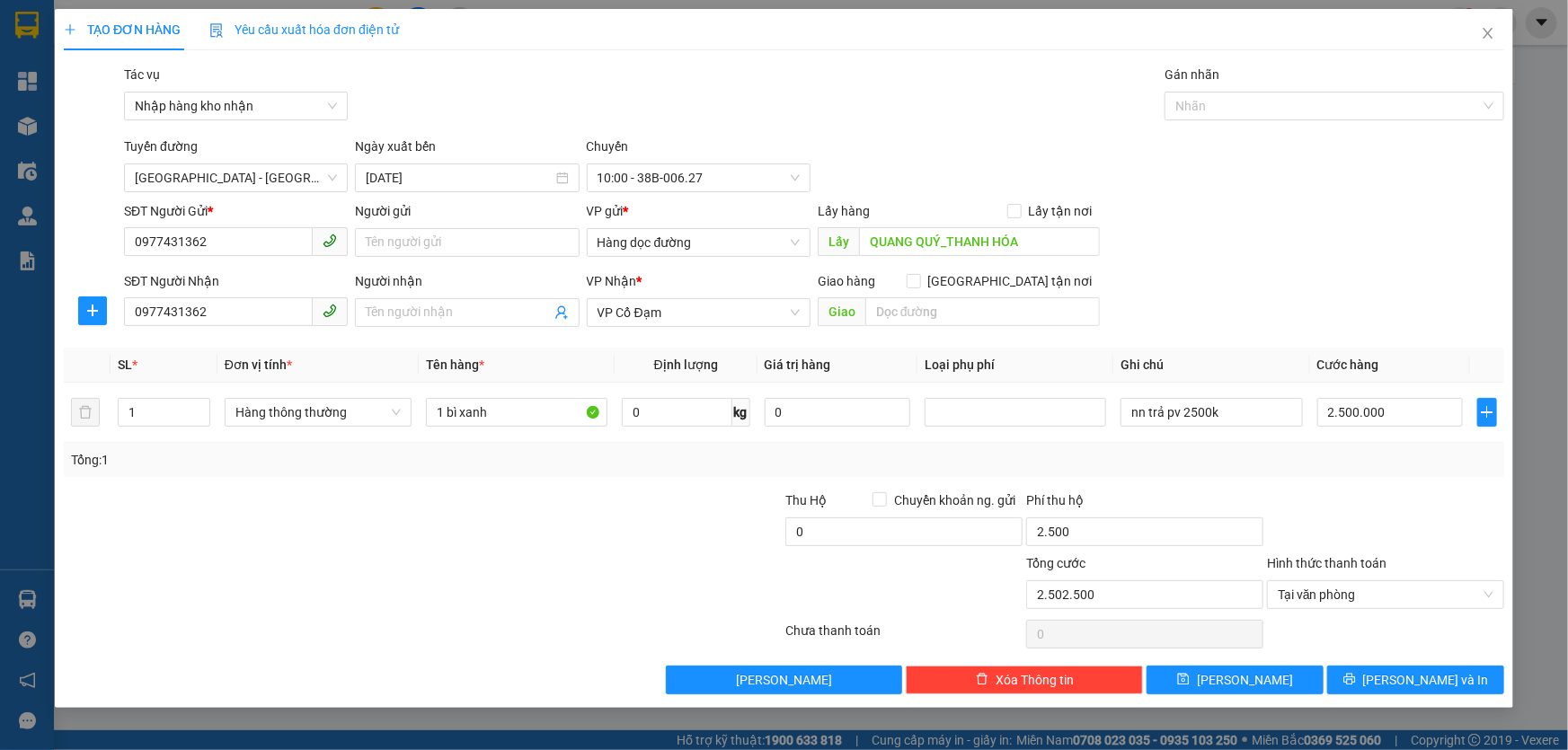
type input "2.500.000"
type input "5.000.000"
click at [1336, 474] on div "Tổng: 1" at bounding box center [784, 459] width 1441 height 34
click at [1401, 412] on input "2.500.000" at bounding box center [1391, 412] width 147 height 29
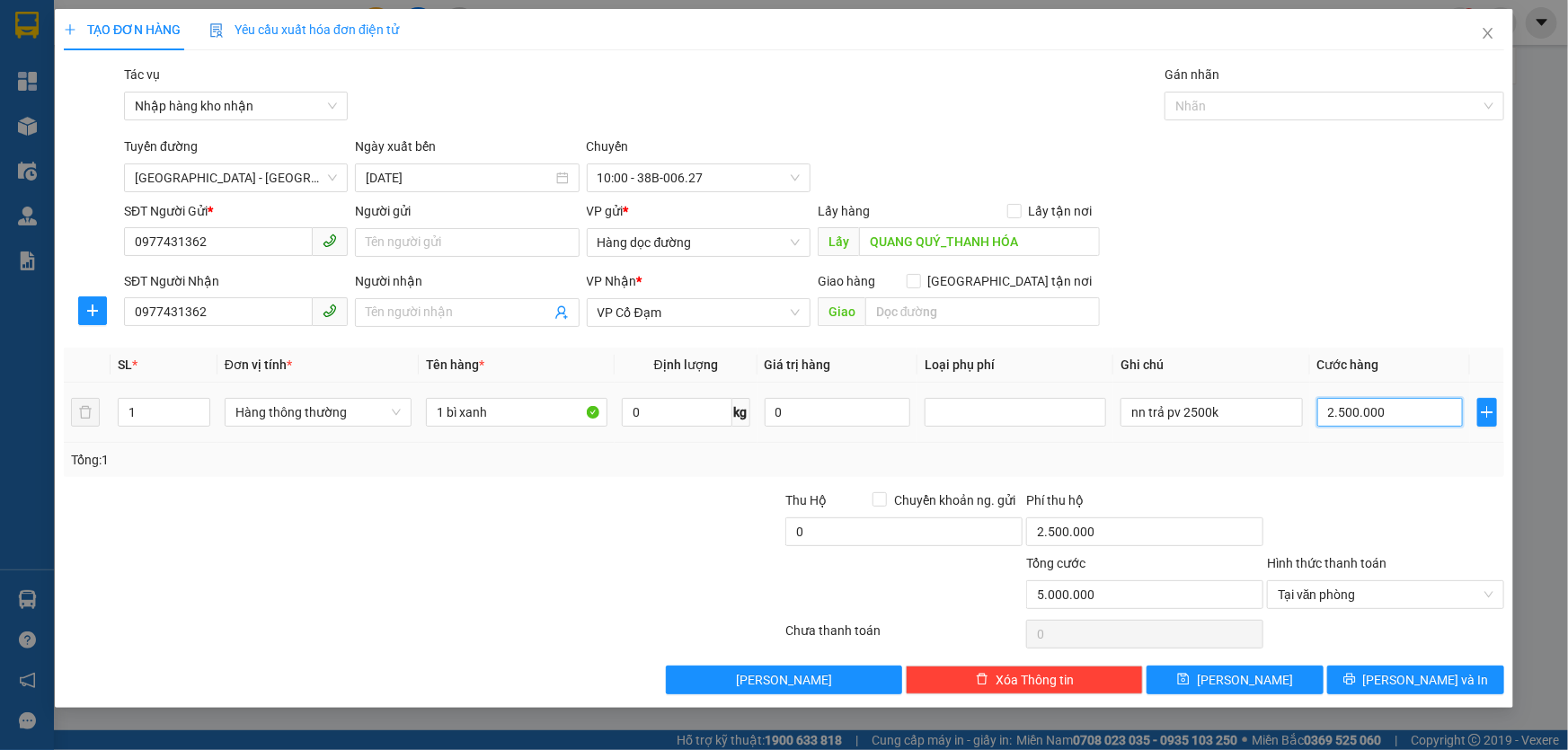
type input "0"
type input "2.500.000"
type input "0"
click at [1405, 294] on div "SĐT Người Nhận 0977431362 Người nhận Tên người nhận VP Nhận * VP Cổ Đạm Giao hà…" at bounding box center [814, 303] width 1387 height 63
click at [1160, 453] on div "Tổng: 1" at bounding box center [784, 459] width 1426 height 19
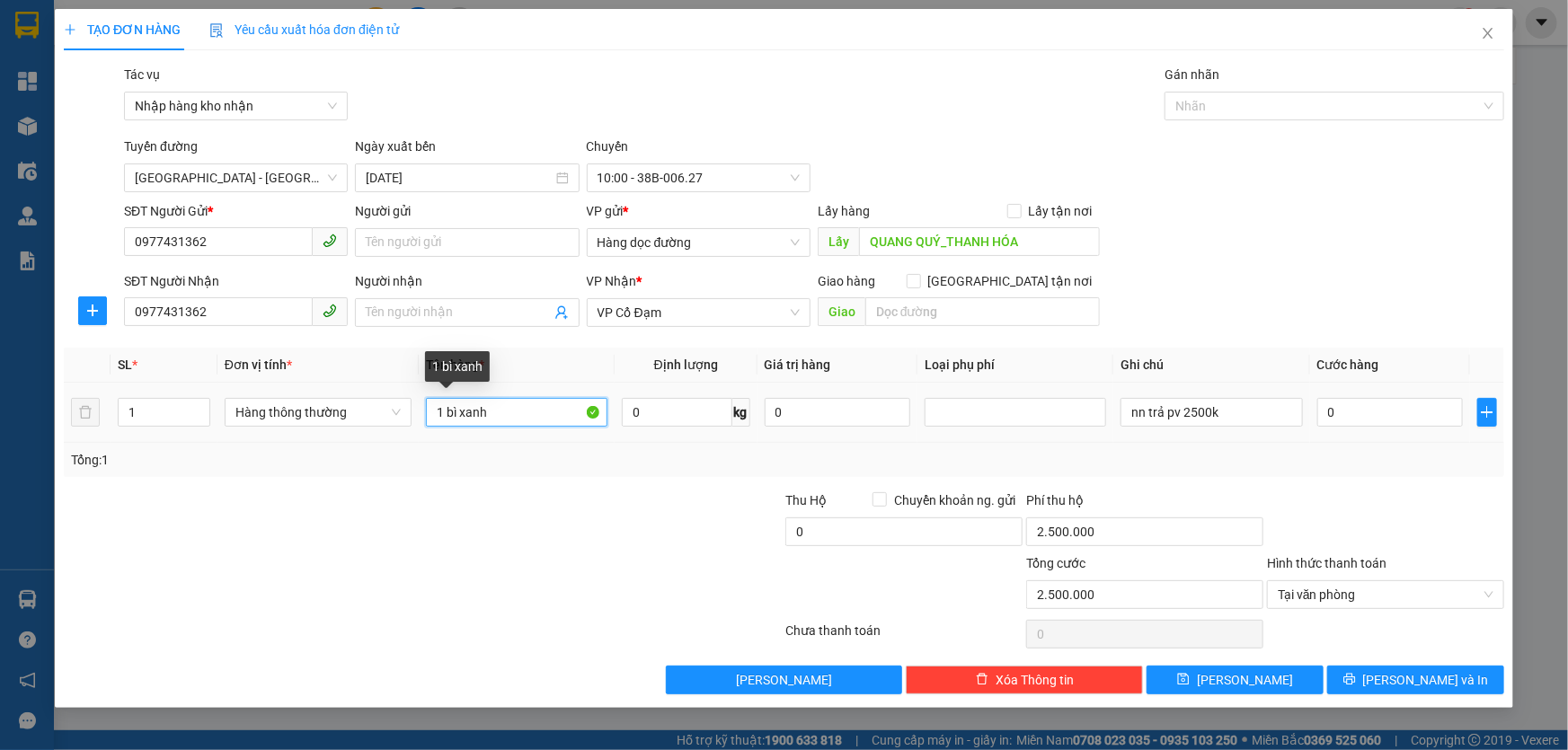
click at [560, 416] on input "1 bì xanh" at bounding box center [517, 412] width 182 height 29
type input "1 bì xanh lưới"
click at [661, 536] on div at bounding box center [664, 522] width 240 height 63
click at [1255, 230] on div "SĐT Người Gửi * 0977431362 Người gửi Tên người gửi VP gửi * Hàng dọc đường Lấy …" at bounding box center [814, 233] width 1387 height 63
click at [908, 308] on input "text" at bounding box center [982, 311] width 235 height 29
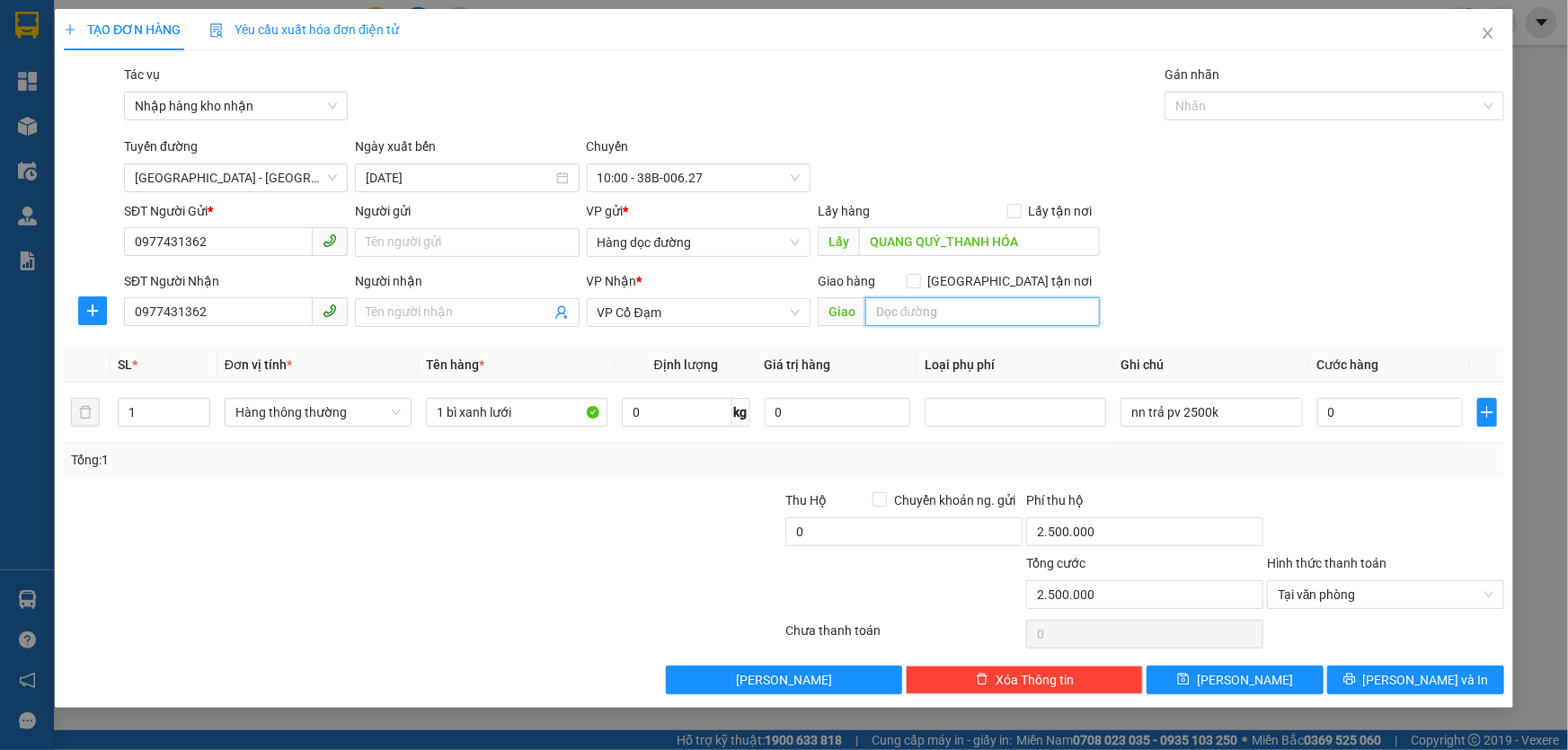
type input "x"
type input "X Liên"
click at [1290, 245] on div "SĐT Người Gửi * 0977431362 Người gửi Tên người gửi VP gửi * Hàng dọc đường Lấy …" at bounding box center [814, 233] width 1387 height 63
click at [431, 535] on div at bounding box center [303, 522] width 482 height 63
click at [1253, 681] on span "[PERSON_NAME]" at bounding box center [1245, 679] width 97 height 19
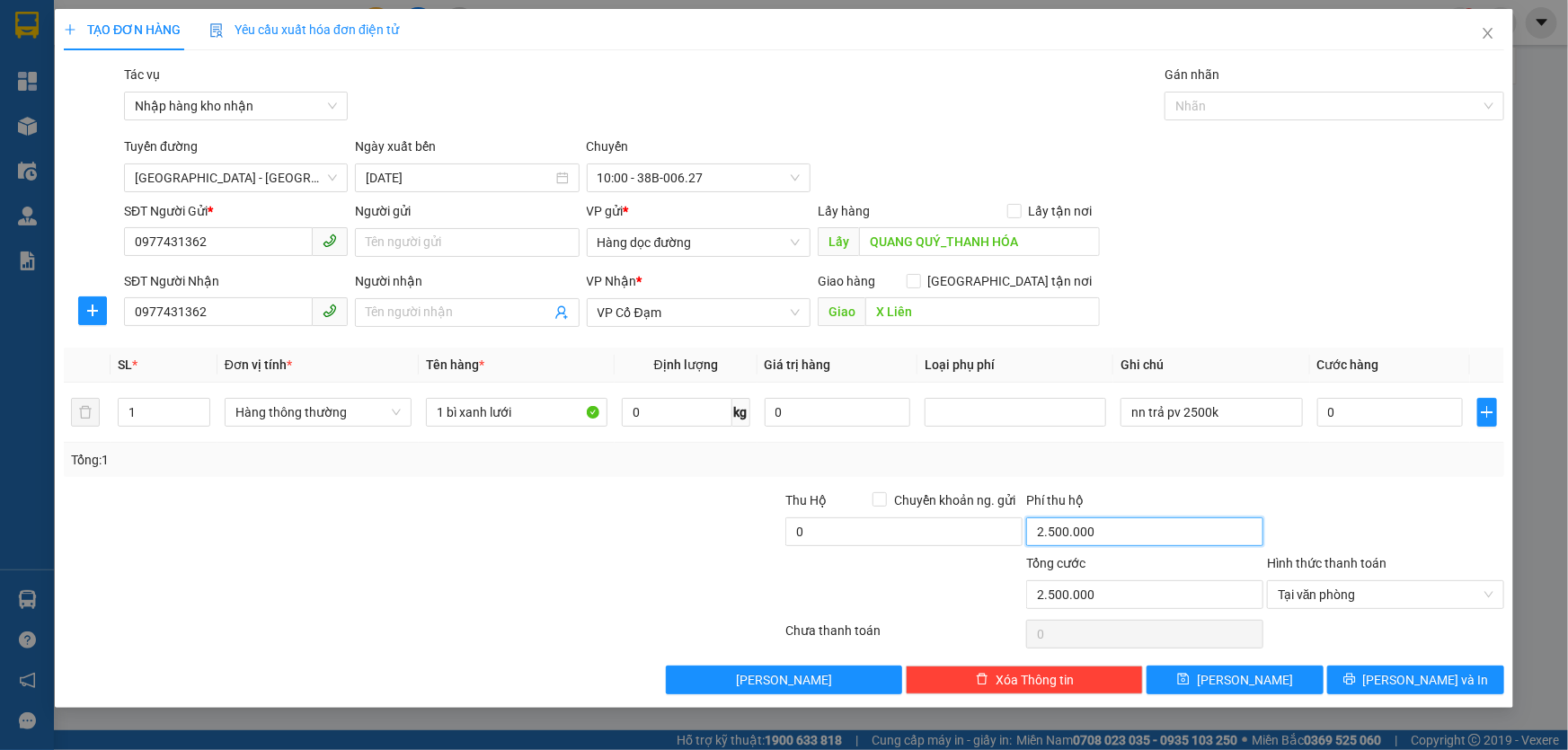
click at [1079, 533] on input "2.500.000" at bounding box center [1145, 532] width 238 height 29
click at [831, 532] on input "0" at bounding box center [904, 532] width 238 height 29
type input "2.500.000"
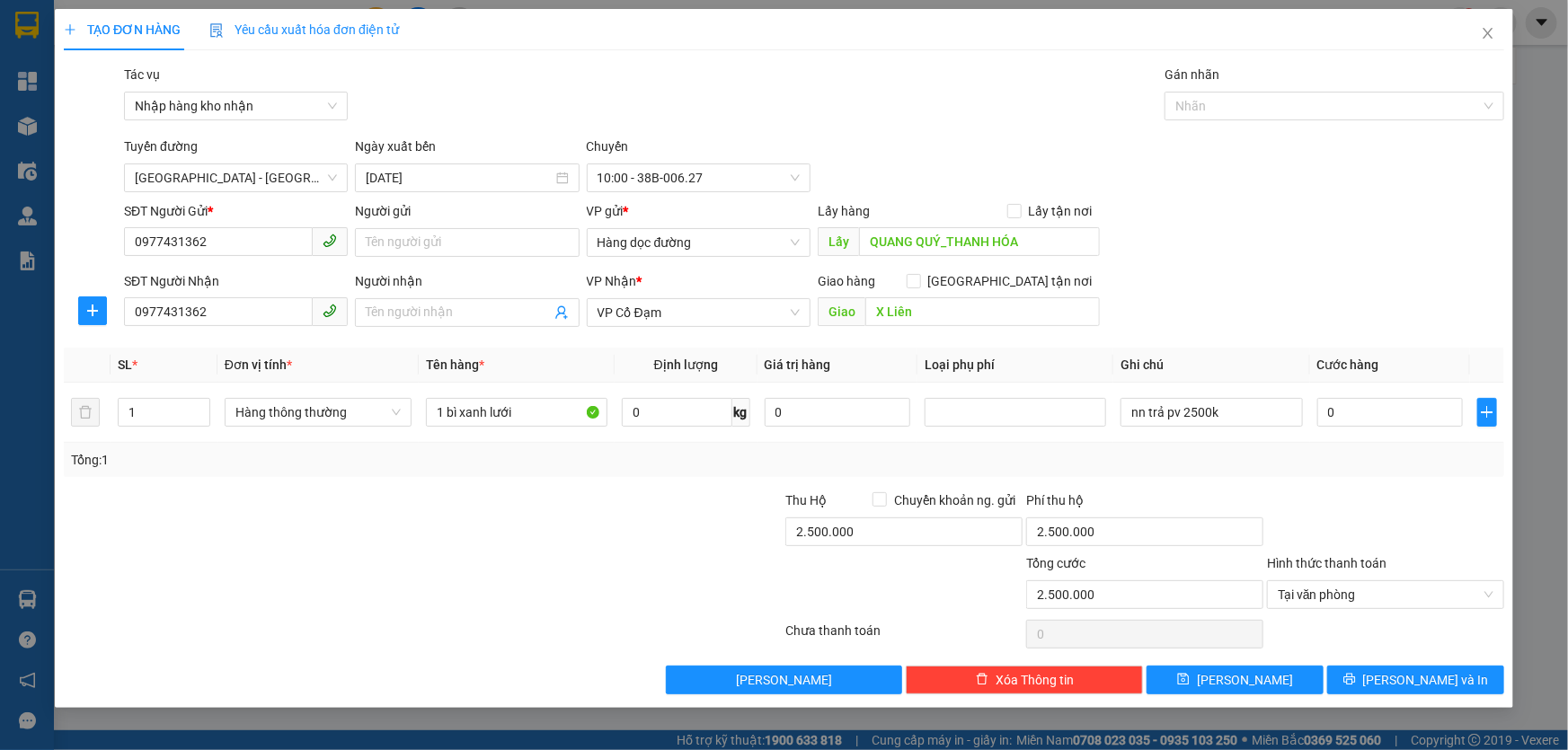
click at [857, 579] on div at bounding box center [903, 585] width 240 height 63
click at [1157, 534] on input "2.500.000" at bounding box center [1145, 532] width 238 height 29
type input "0"
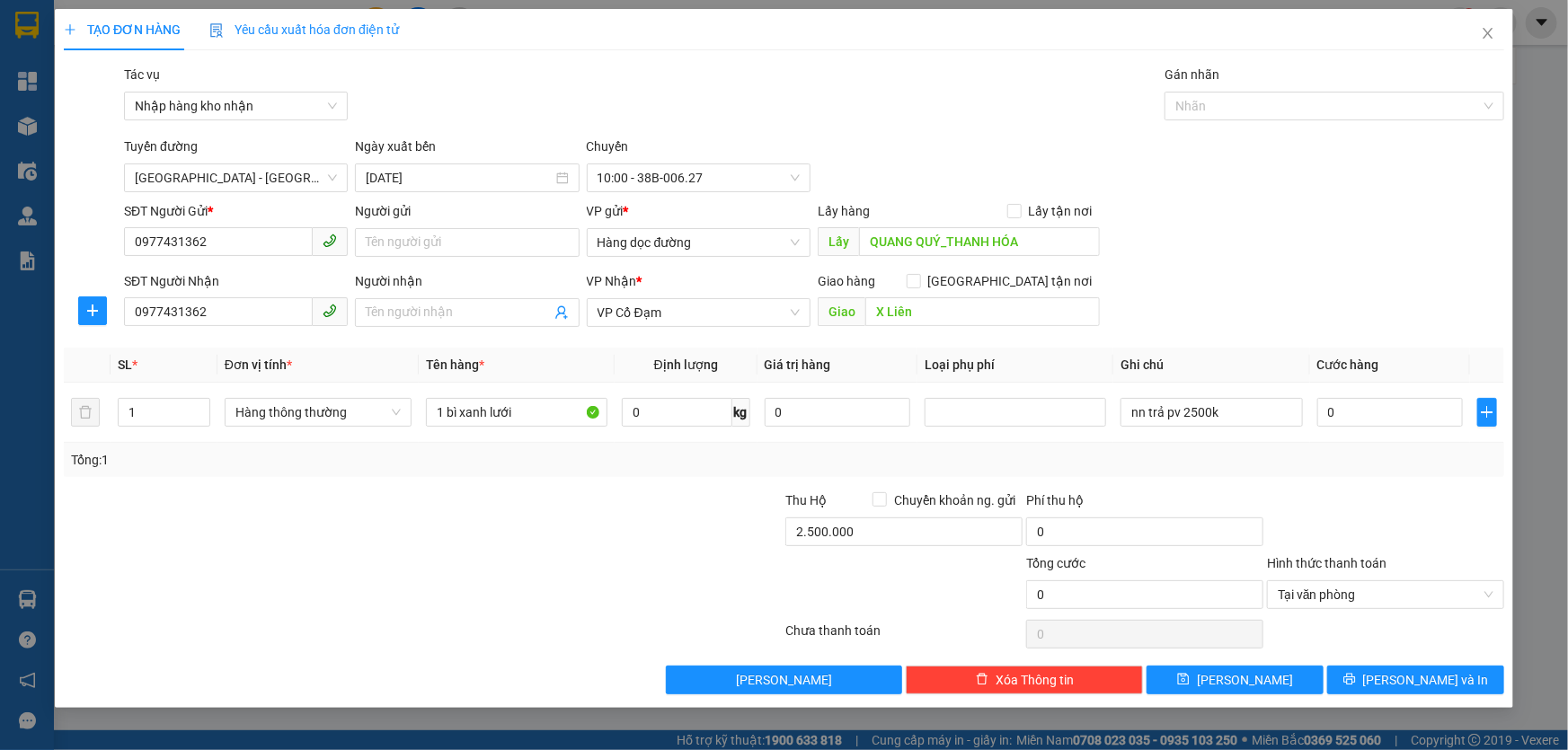
click at [1317, 486] on div "Transit Pickup Surcharge Ids Transit Deliver Surcharge Ids Transit Deliver Surc…" at bounding box center [784, 380] width 1441 height 630
click at [667, 544] on div at bounding box center [664, 522] width 240 height 63
click at [1258, 679] on button "[PERSON_NAME]" at bounding box center [1235, 679] width 177 height 29
click at [1340, 414] on input "0" at bounding box center [1391, 412] width 147 height 29
type input "1"
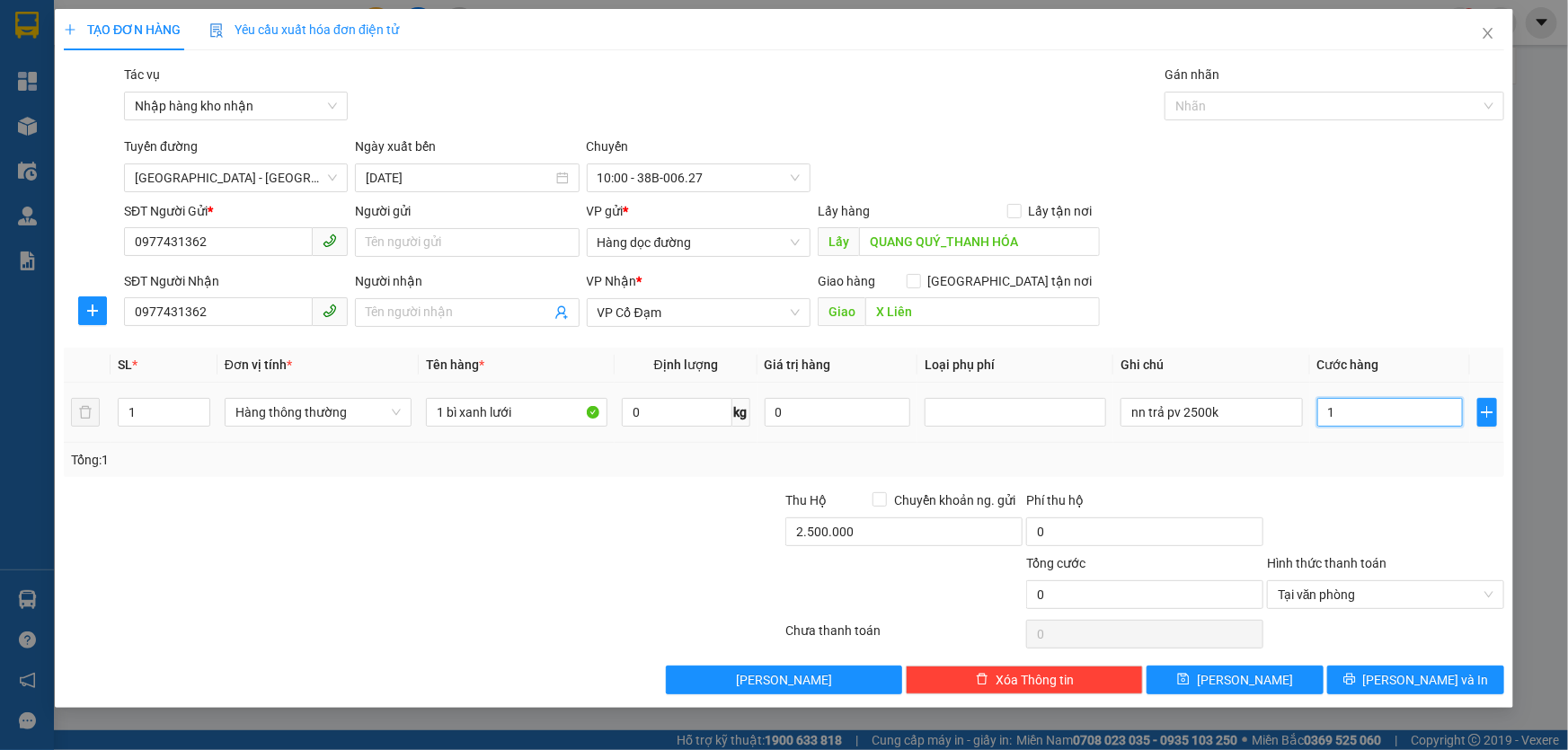
type input "1"
type input "10"
type input "100"
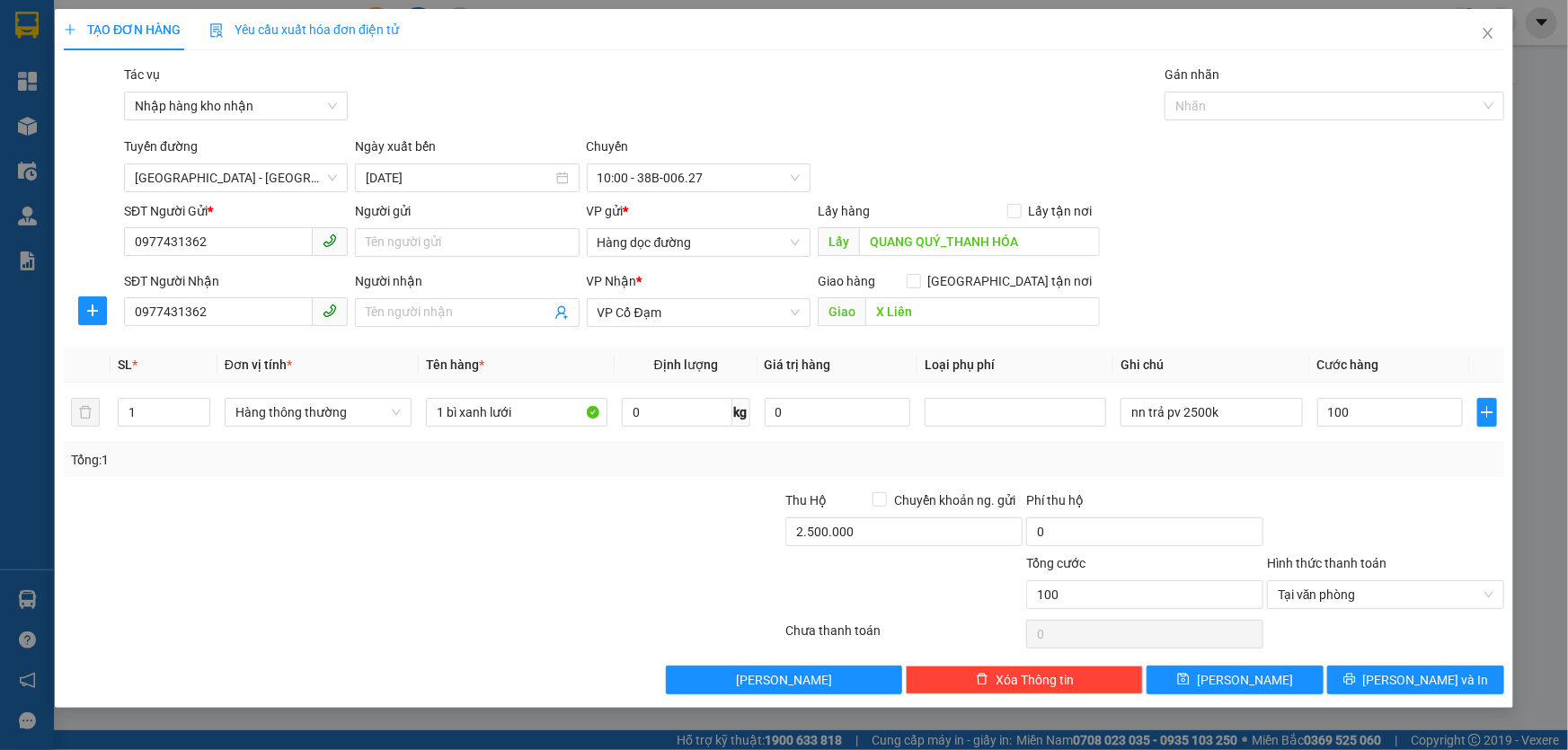
type input "100.000"
click at [1393, 233] on div "SĐT Người Gửi * 0977431362 Người gửi Tên người gửi VP gửi * Hàng dọc đường Lấy …" at bounding box center [814, 233] width 1387 height 63
click at [1371, 412] on input "100.000" at bounding box center [1391, 412] width 147 height 29
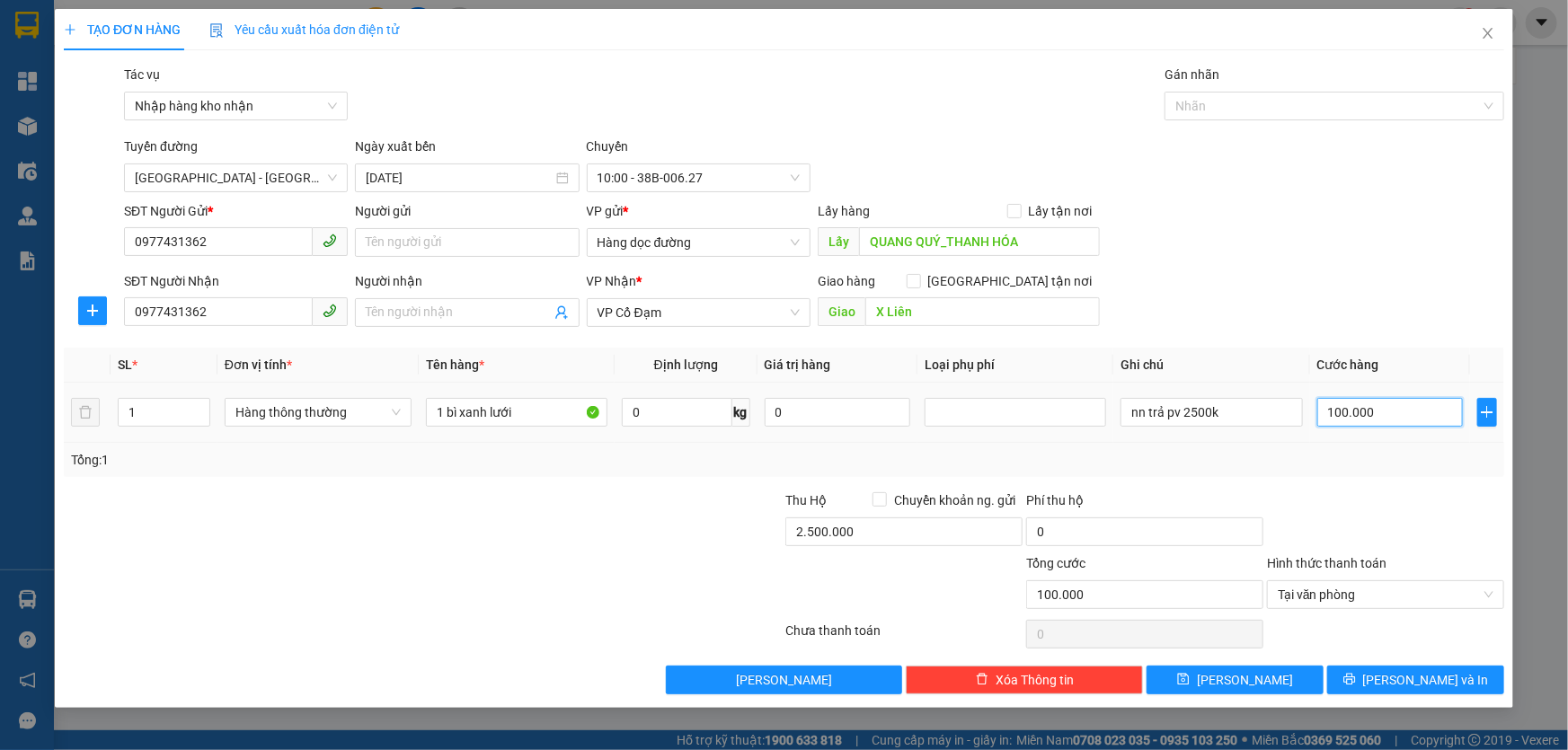
type input "1"
type input "1.000"
click at [1397, 476] on div "Transit Pickup Surcharge Ids Transit Deliver Surcharge Ids Transit Deliver Surc…" at bounding box center [784, 380] width 1441 height 630
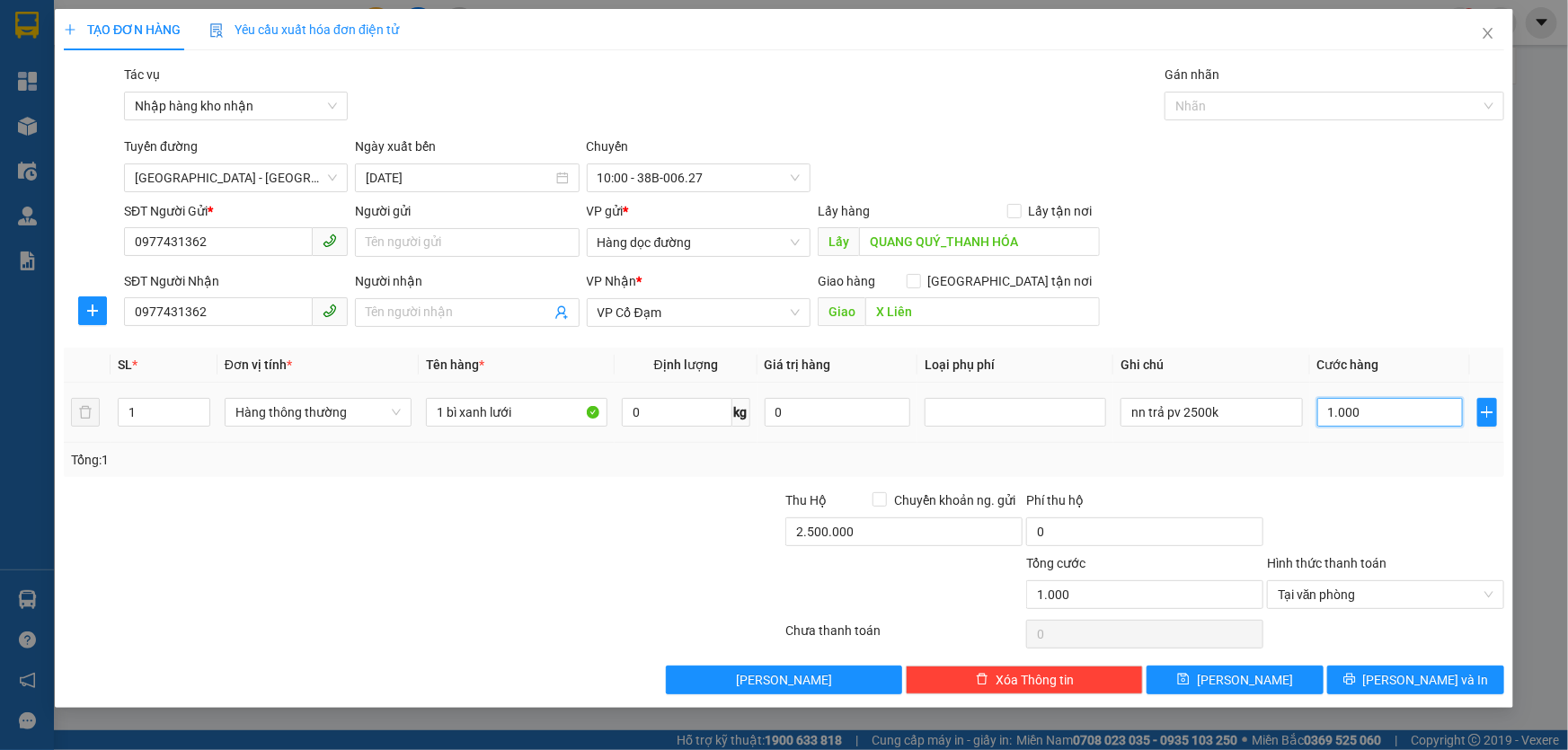
click at [1351, 410] on input "1.000" at bounding box center [1391, 412] width 147 height 29
click at [1332, 594] on span "Tại văn phòng" at bounding box center [1385, 594] width 215 height 27
type input "1.000.000"
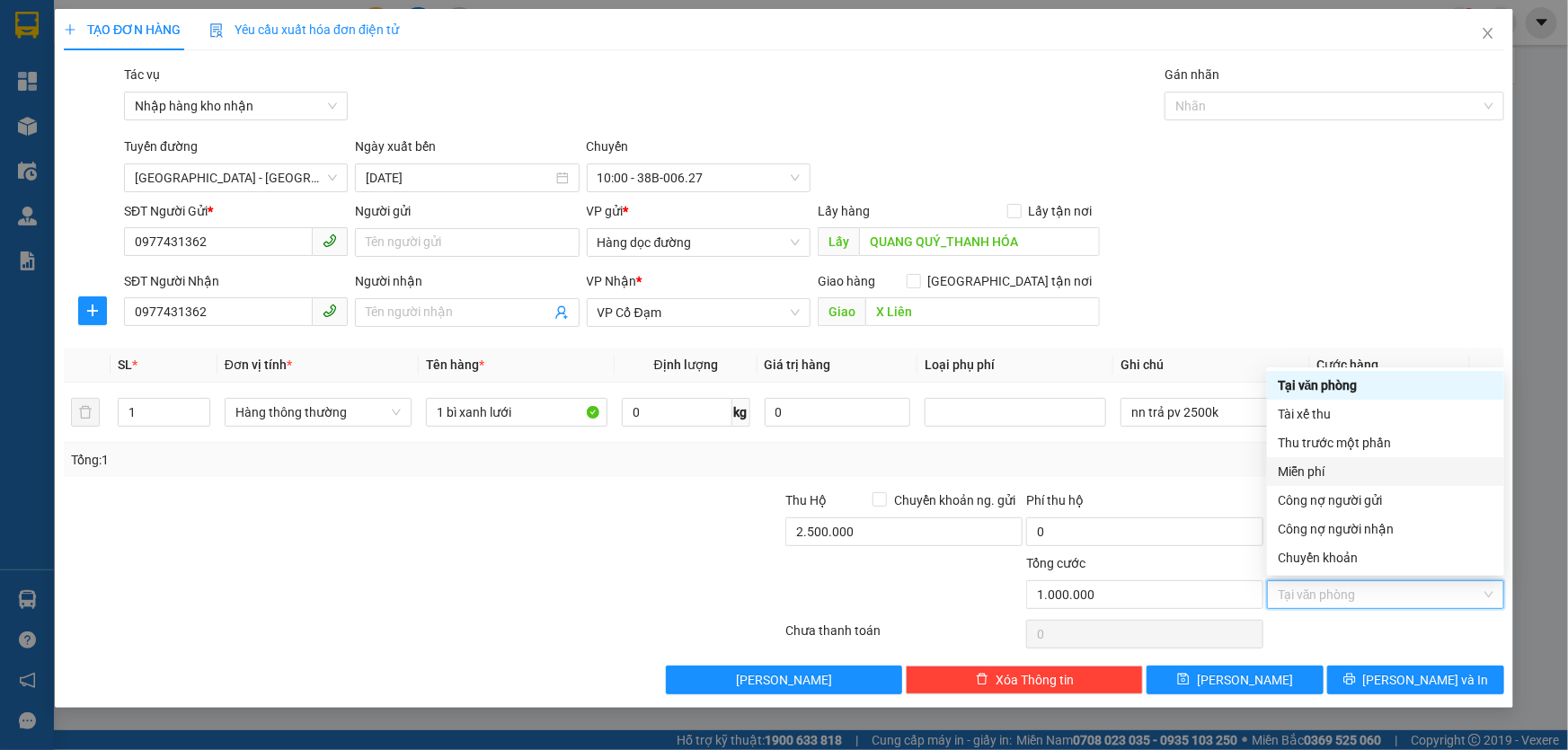
click at [1201, 477] on div "Transit Pickup Surcharge Ids Transit Deliver Surcharge Ids Transit Deliver Surc…" at bounding box center [784, 380] width 1441 height 630
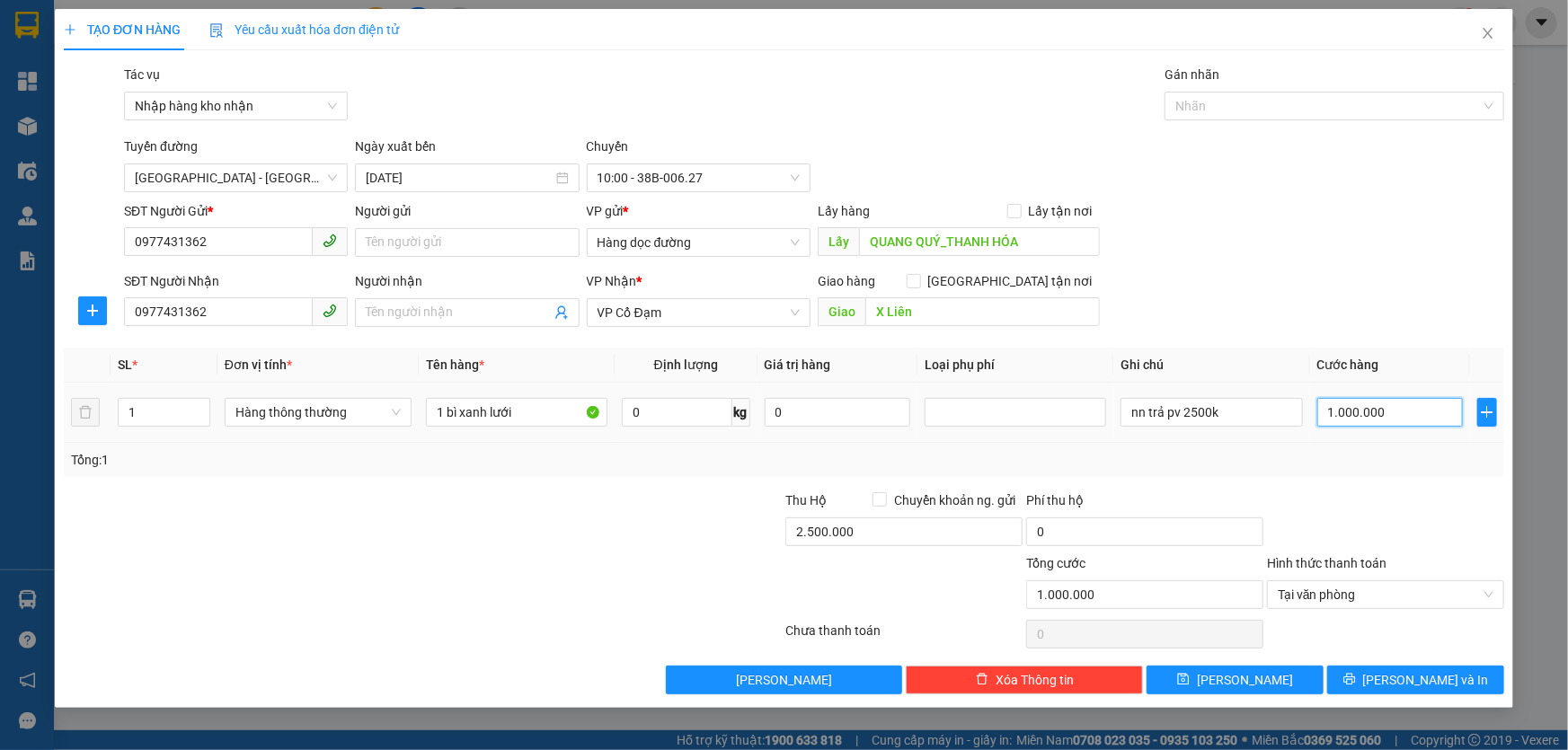
click at [1356, 407] on input "1.000.000" at bounding box center [1391, 412] width 147 height 29
type input "0"
click at [1375, 295] on div "SĐT Người Nhận 0977431362 Người nhận Tên người nhận VP Nhận * VP Cổ Đạm Giao hà…" at bounding box center [814, 303] width 1387 height 63
click at [1342, 591] on span "Tại văn phòng" at bounding box center [1385, 594] width 215 height 27
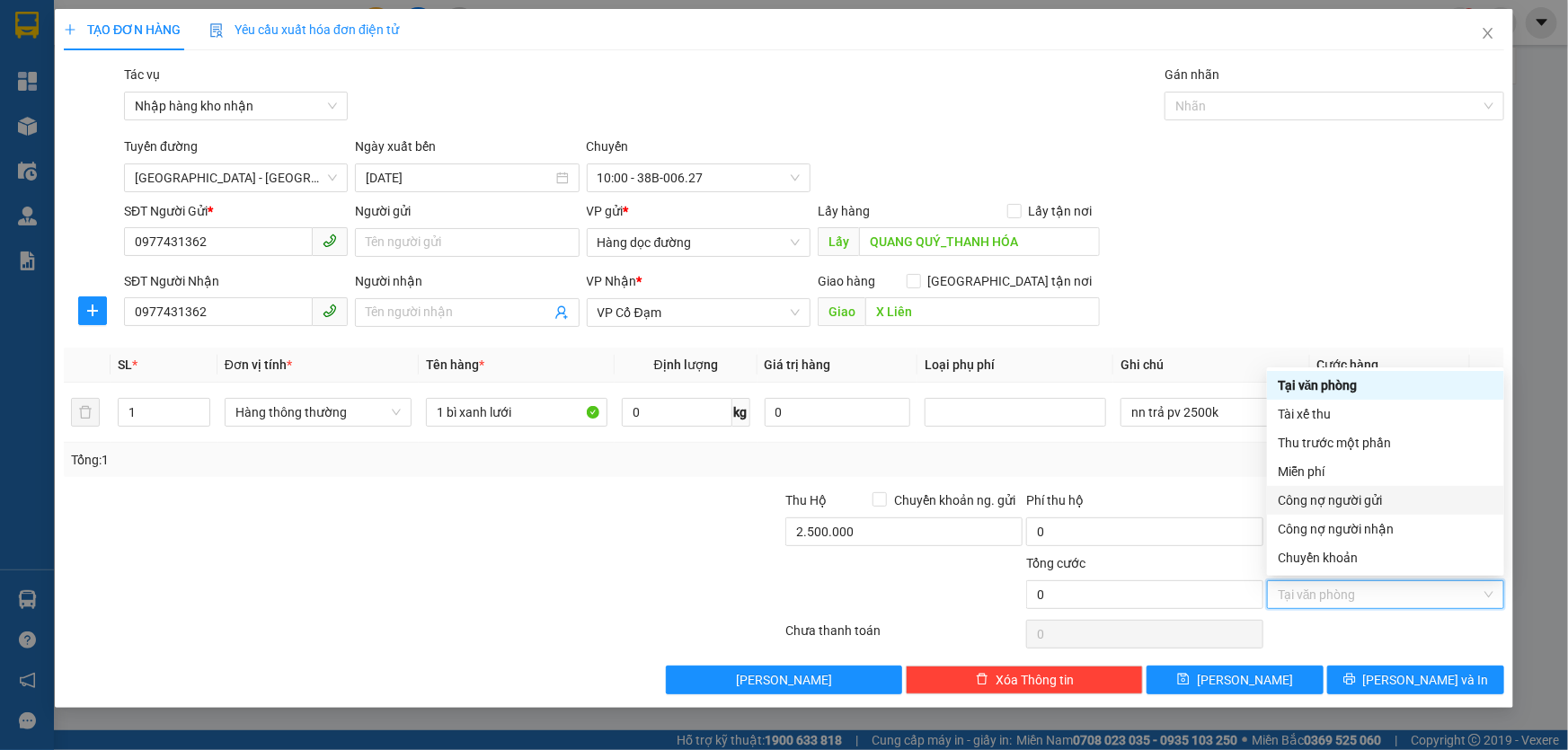
click at [1178, 481] on div "Transit Pickup Surcharge Ids Transit Deliver Surcharge Ids Transit Deliver Surc…" at bounding box center [784, 380] width 1441 height 630
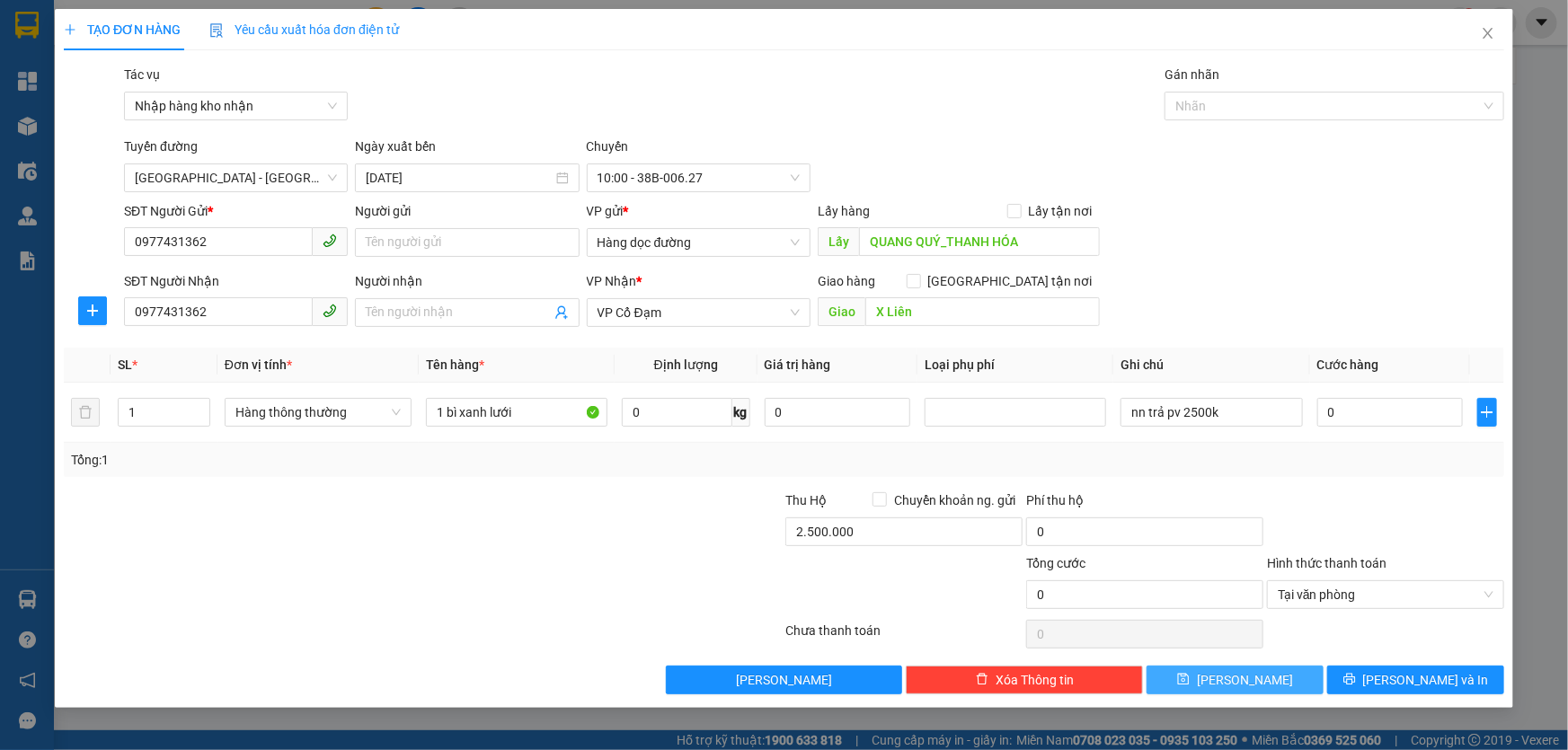
click at [1254, 683] on span "[PERSON_NAME]" at bounding box center [1245, 679] width 97 height 19
click at [1366, 413] on input "0" at bounding box center [1391, 412] width 147 height 29
type input "1"
type input "1.000"
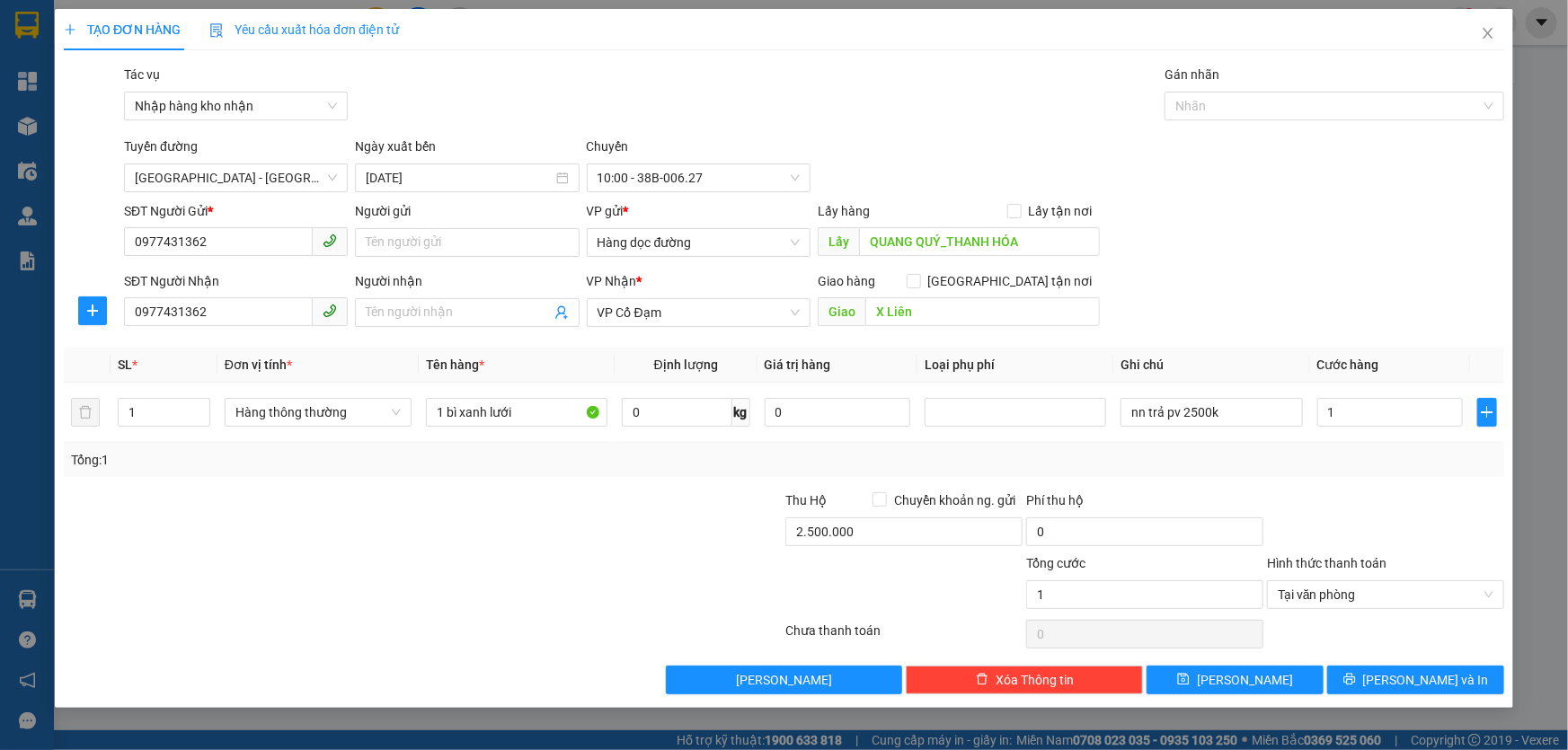
type input "1.000"
click at [1321, 277] on div "SĐT Người Nhận 0977431362 Người nhận Tên người nhận VP Nhận * VP Cổ Đạm Giao hà…" at bounding box center [814, 303] width 1387 height 63
click at [959, 418] on div at bounding box center [1016, 412] width 173 height 21
type input "c"
type input "ko c"
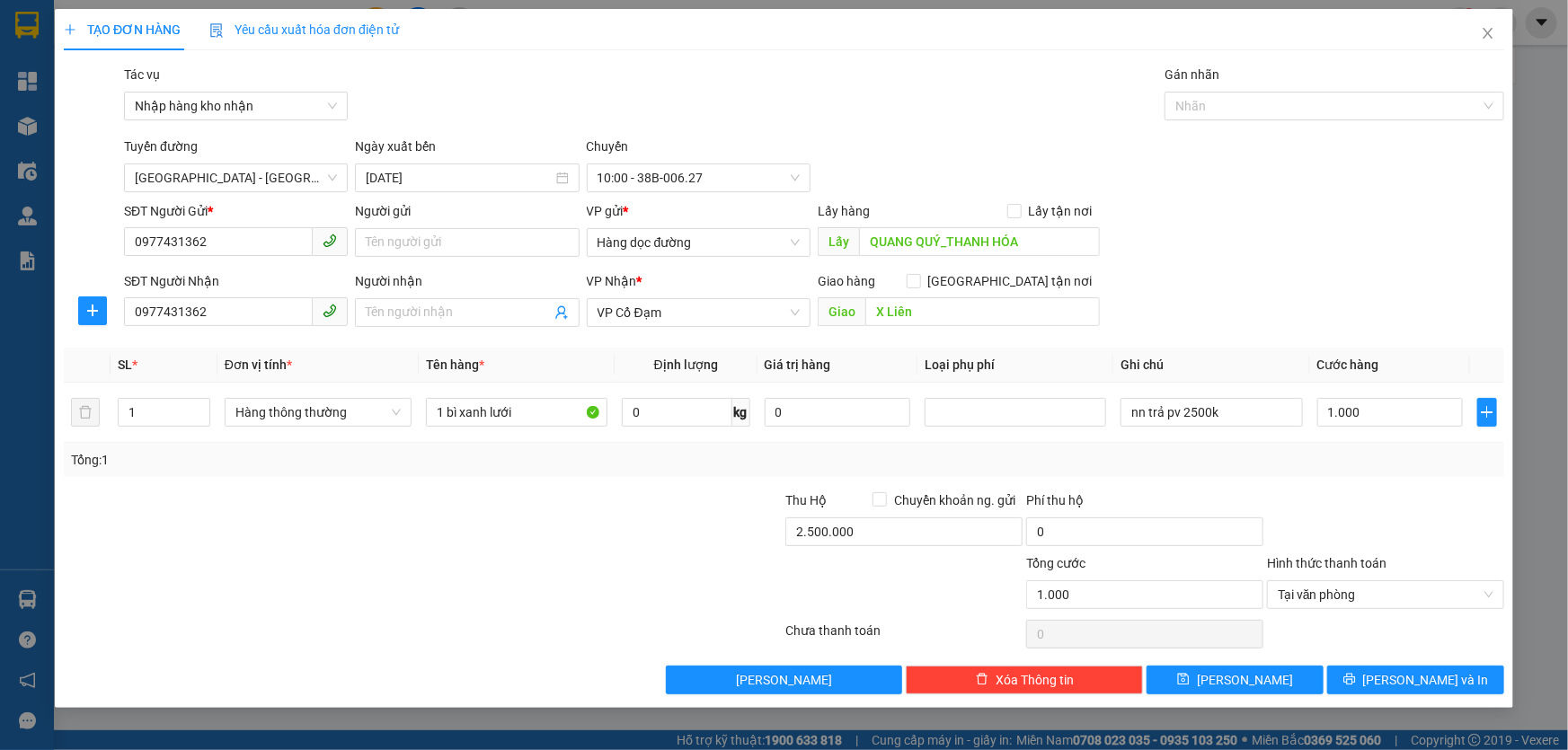
click at [564, 520] on div at bounding box center [664, 522] width 240 height 63
click at [1024, 403] on div at bounding box center [1016, 412] width 173 height 21
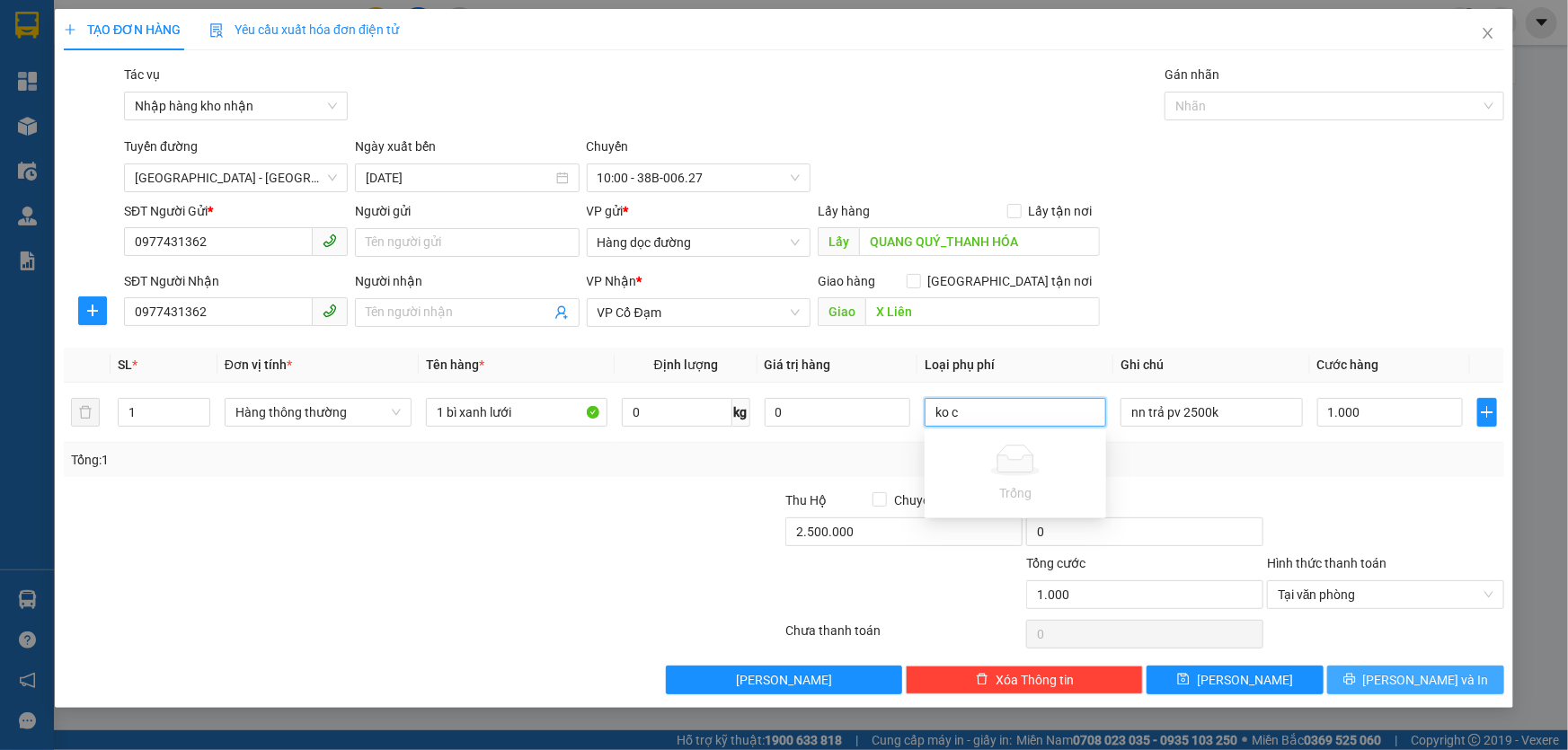
type input "ko c"
click at [1393, 672] on button "[PERSON_NAME] và In" at bounding box center [1416, 679] width 177 height 29
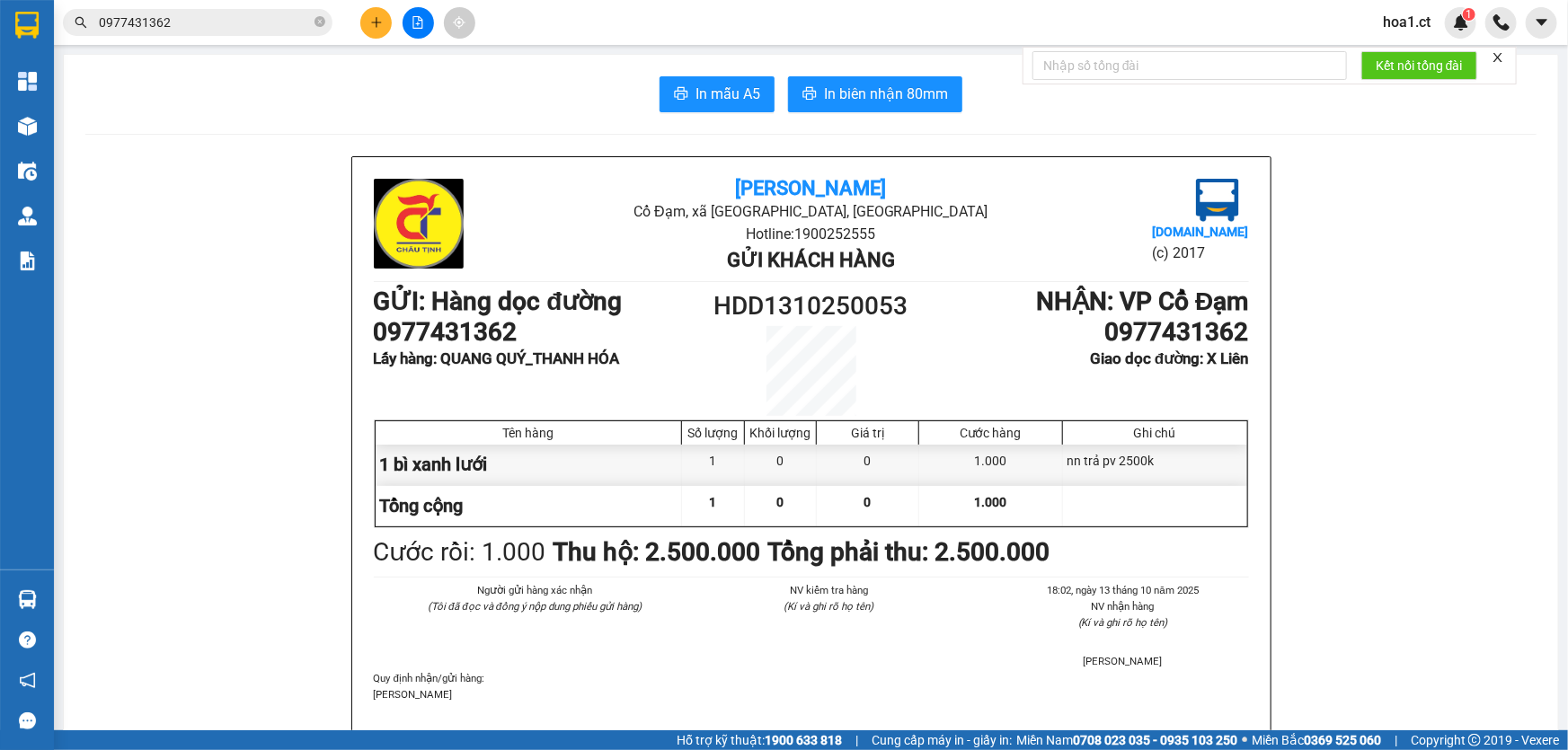
click at [596, 696] on p "[PERSON_NAME]" at bounding box center [811, 693] width 875 height 16
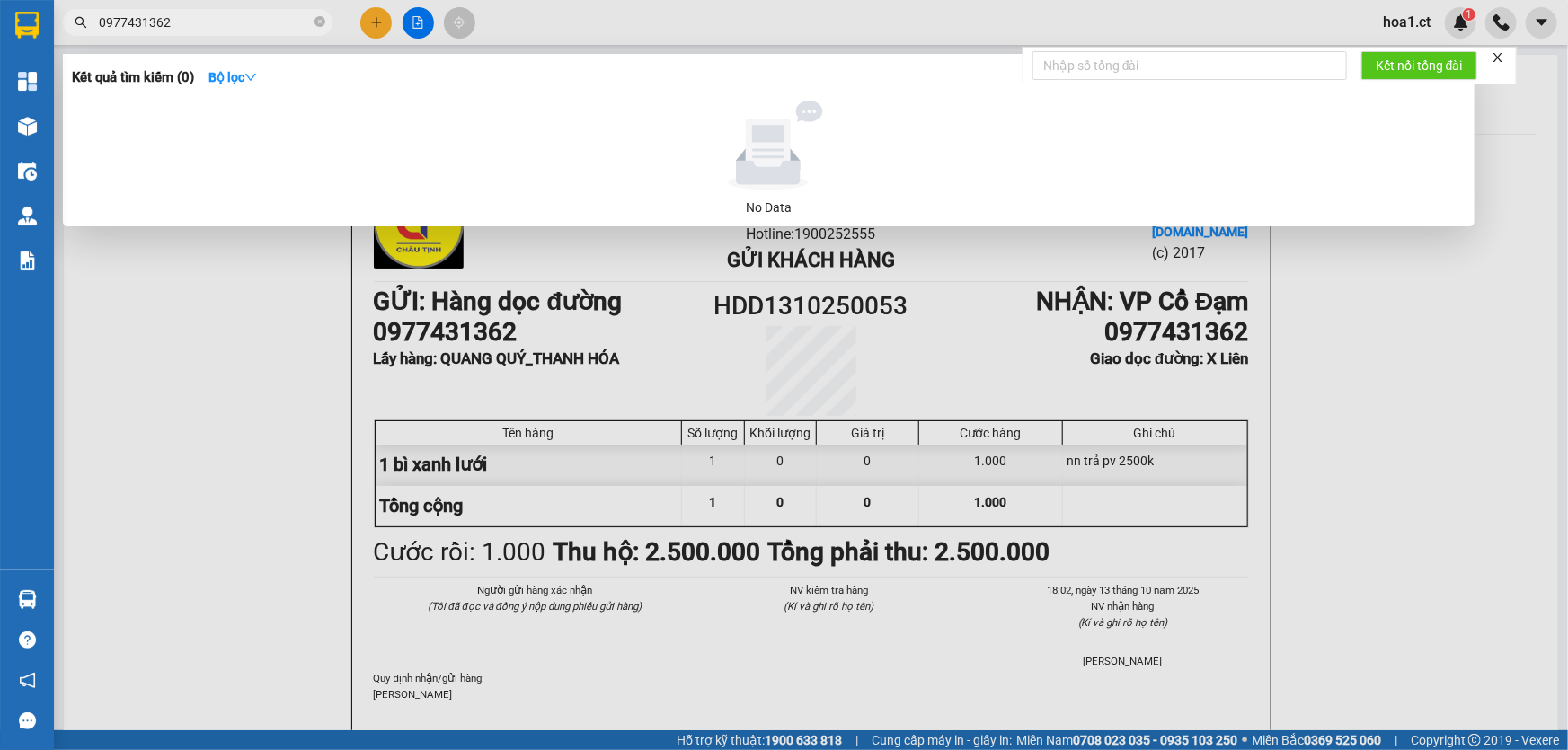
click at [242, 19] on input "0977431362" at bounding box center [204, 22] width 212 height 19
click at [1509, 172] on div at bounding box center [784, 375] width 1568 height 750
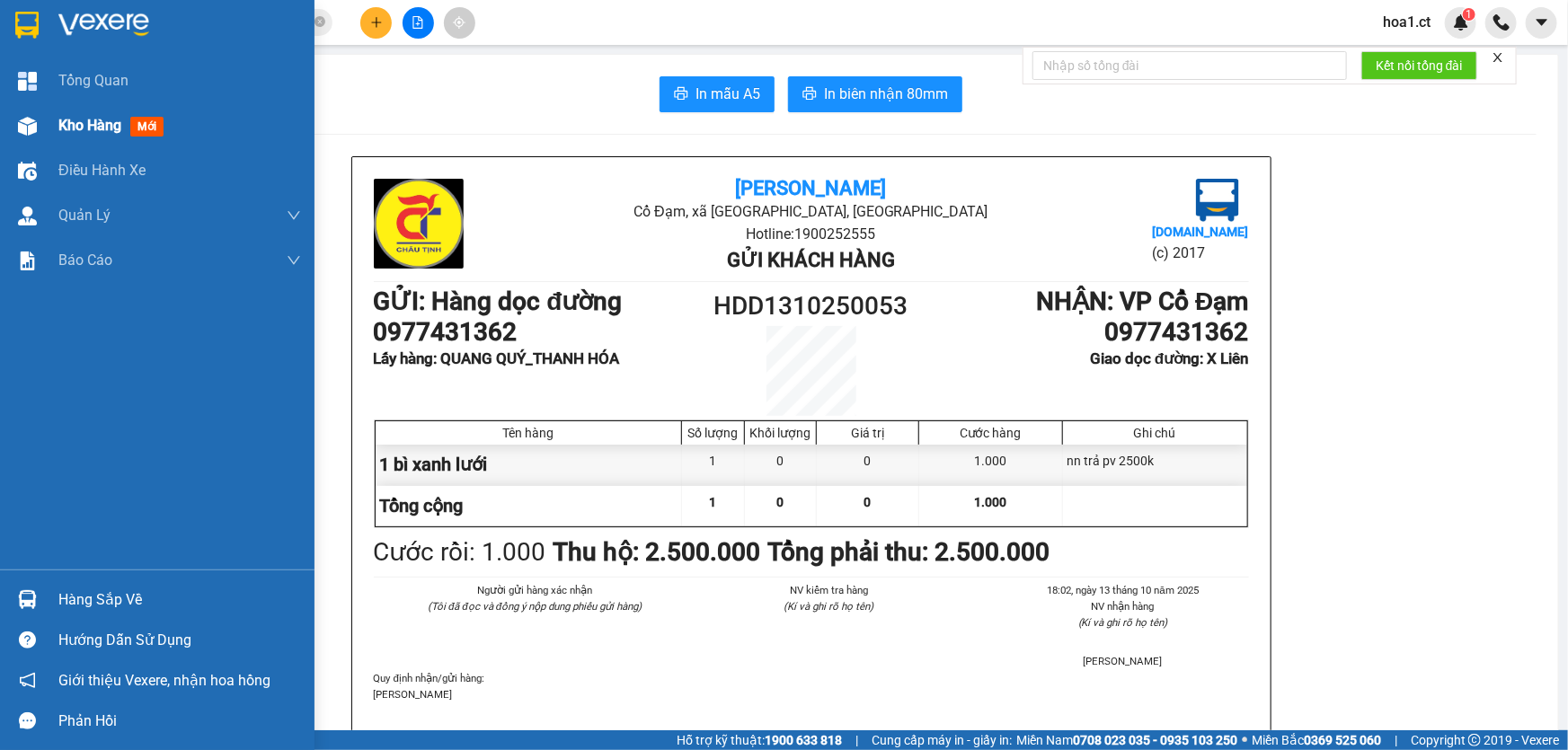
click at [88, 130] on span "Kho hàng" at bounding box center [90, 125] width 63 height 17
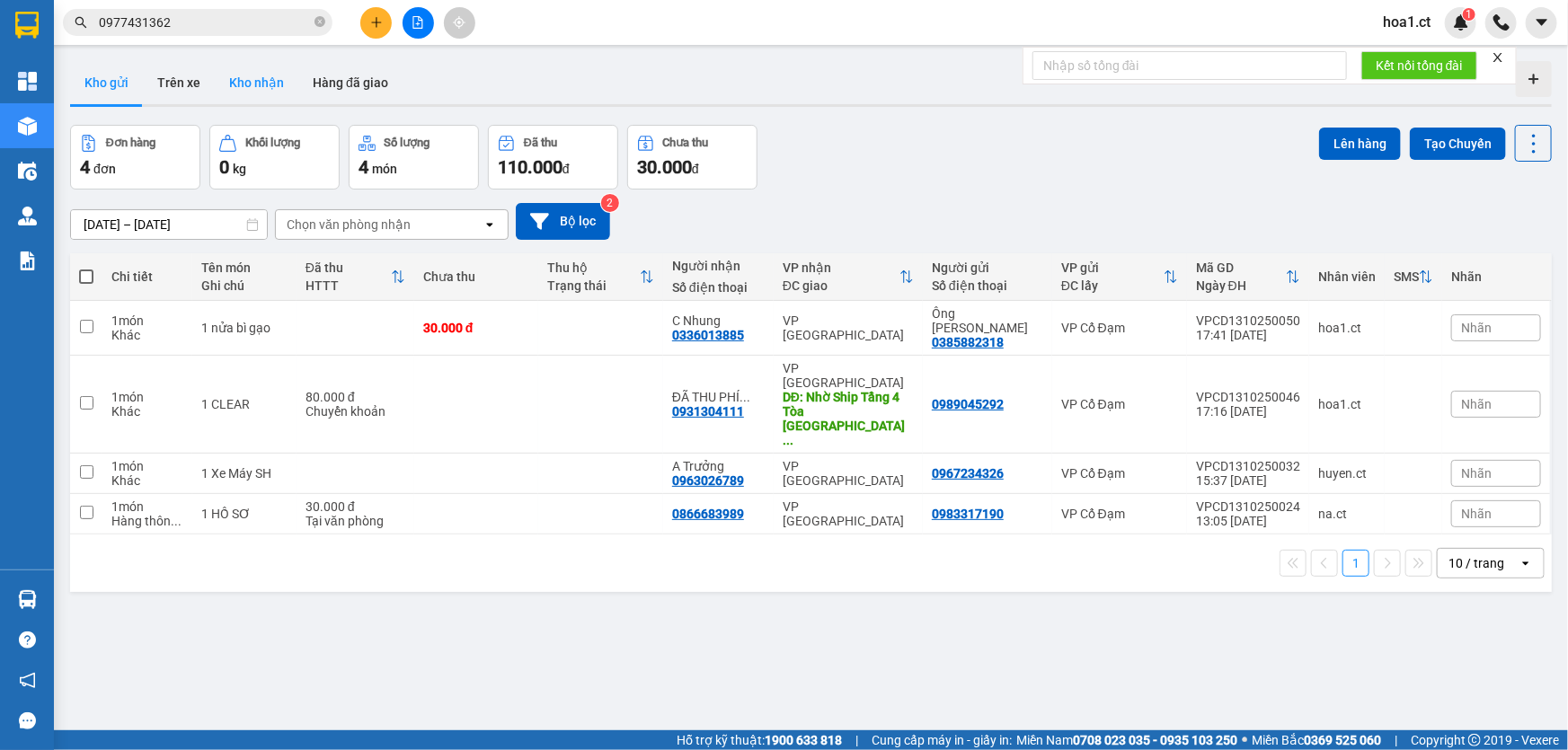
click at [248, 89] on button "Kho nhận" at bounding box center [256, 83] width 84 height 43
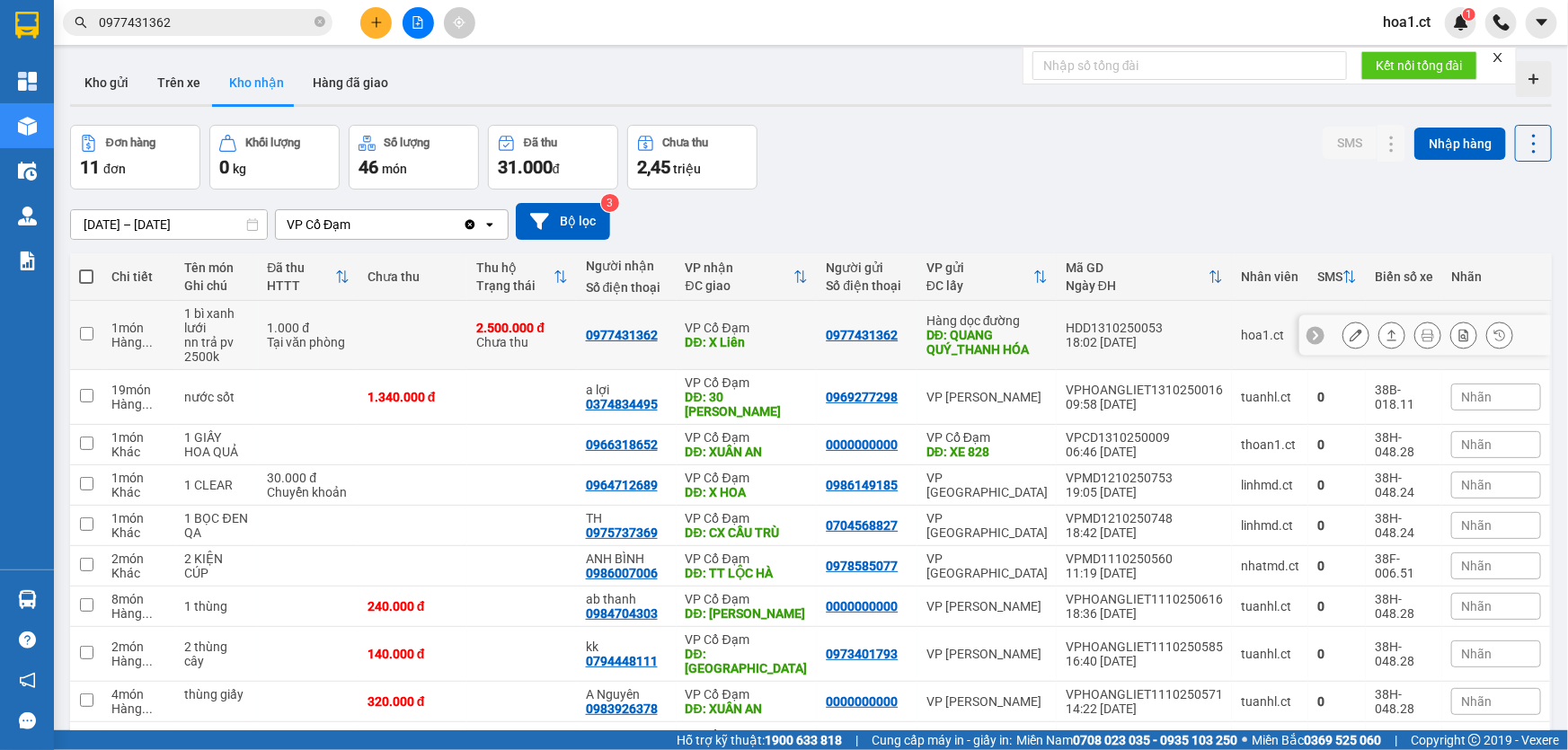
click at [522, 331] on div "2.500.000 đ" at bounding box center [522, 328] width 91 height 14
checkbox input "true"
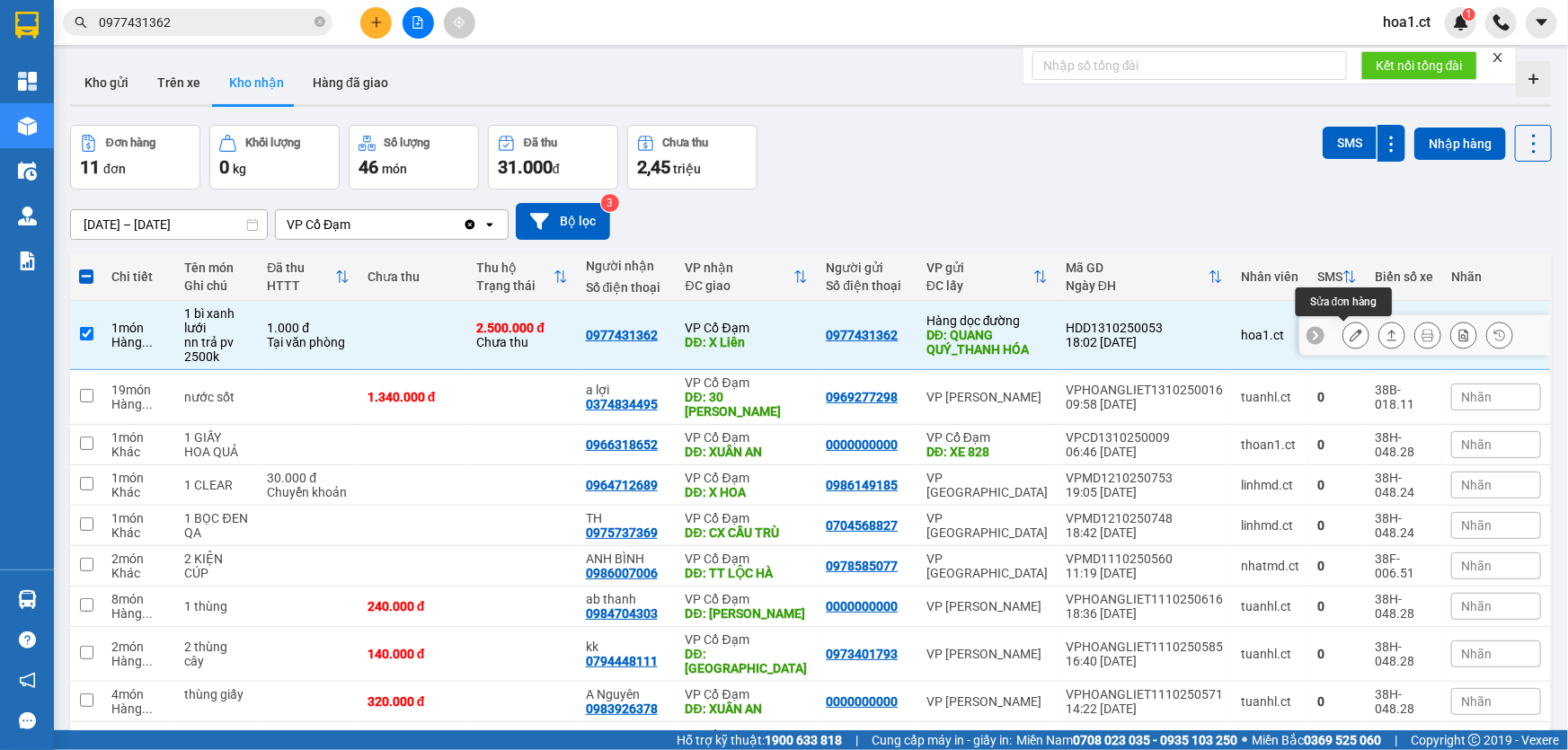
click at [1350, 342] on icon at bounding box center [1356, 335] width 13 height 13
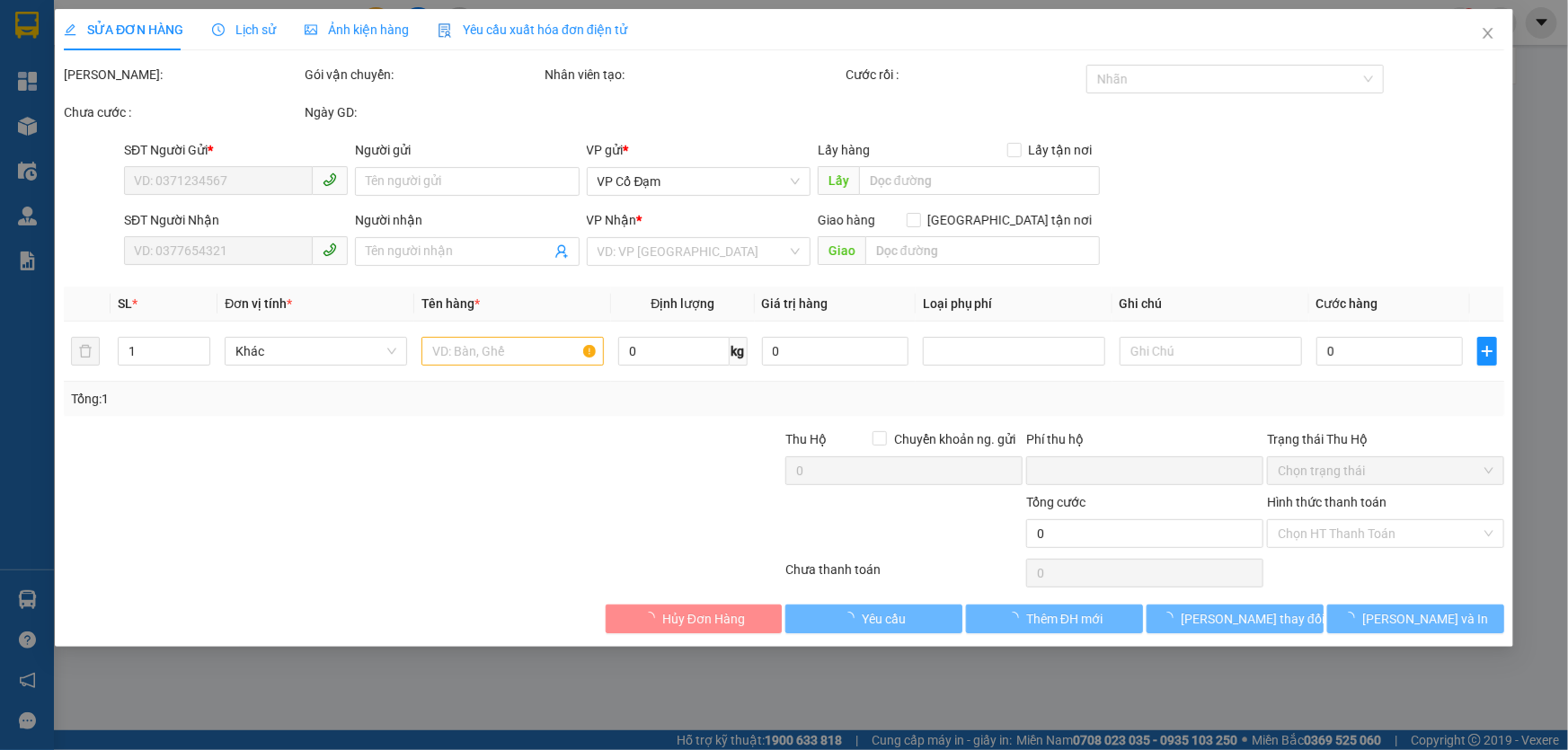
type input "0977431362"
type input "QUANG QUÝ_THANH HÓA"
type input "0977431362"
type input "X Liên"
type input "0"
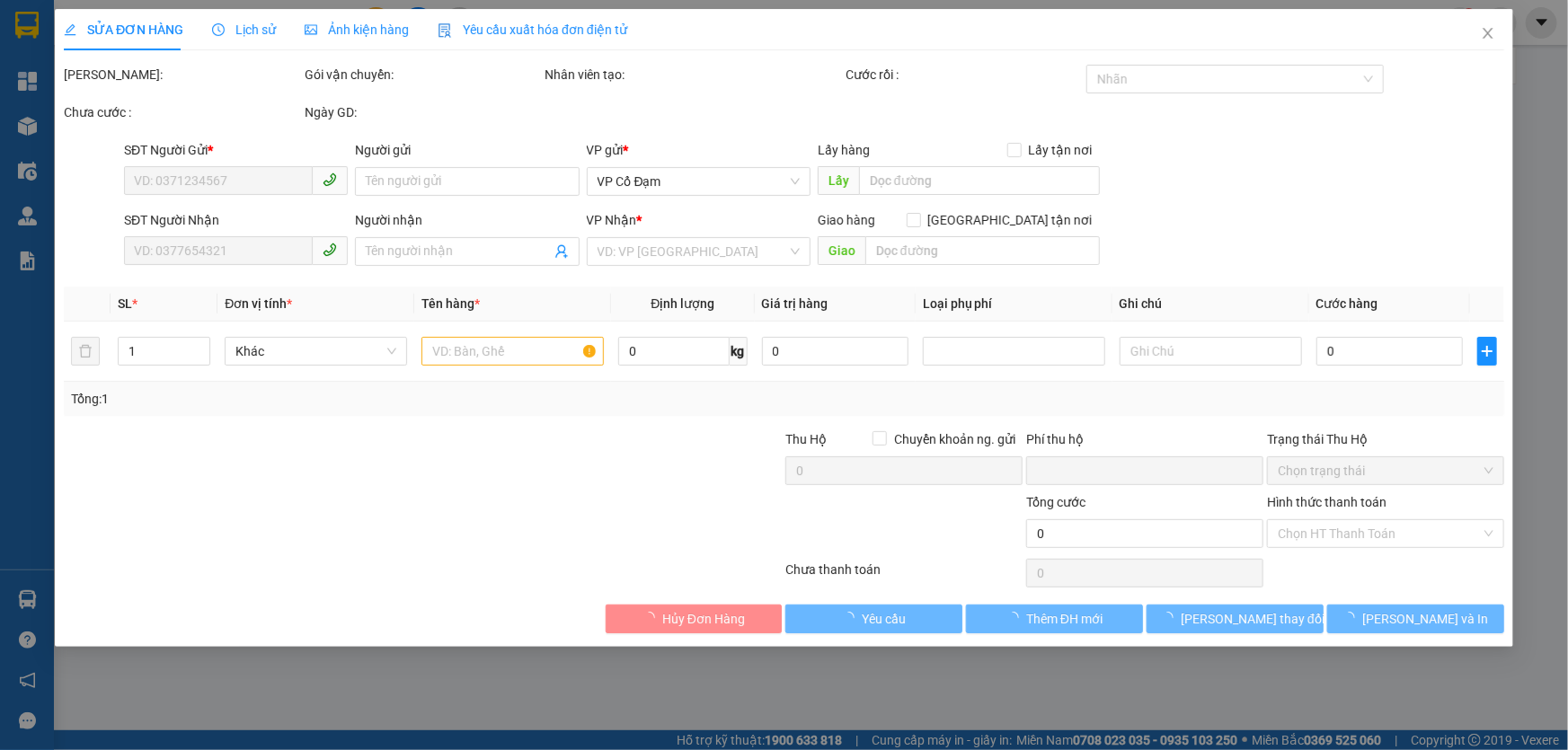
type input "1.000"
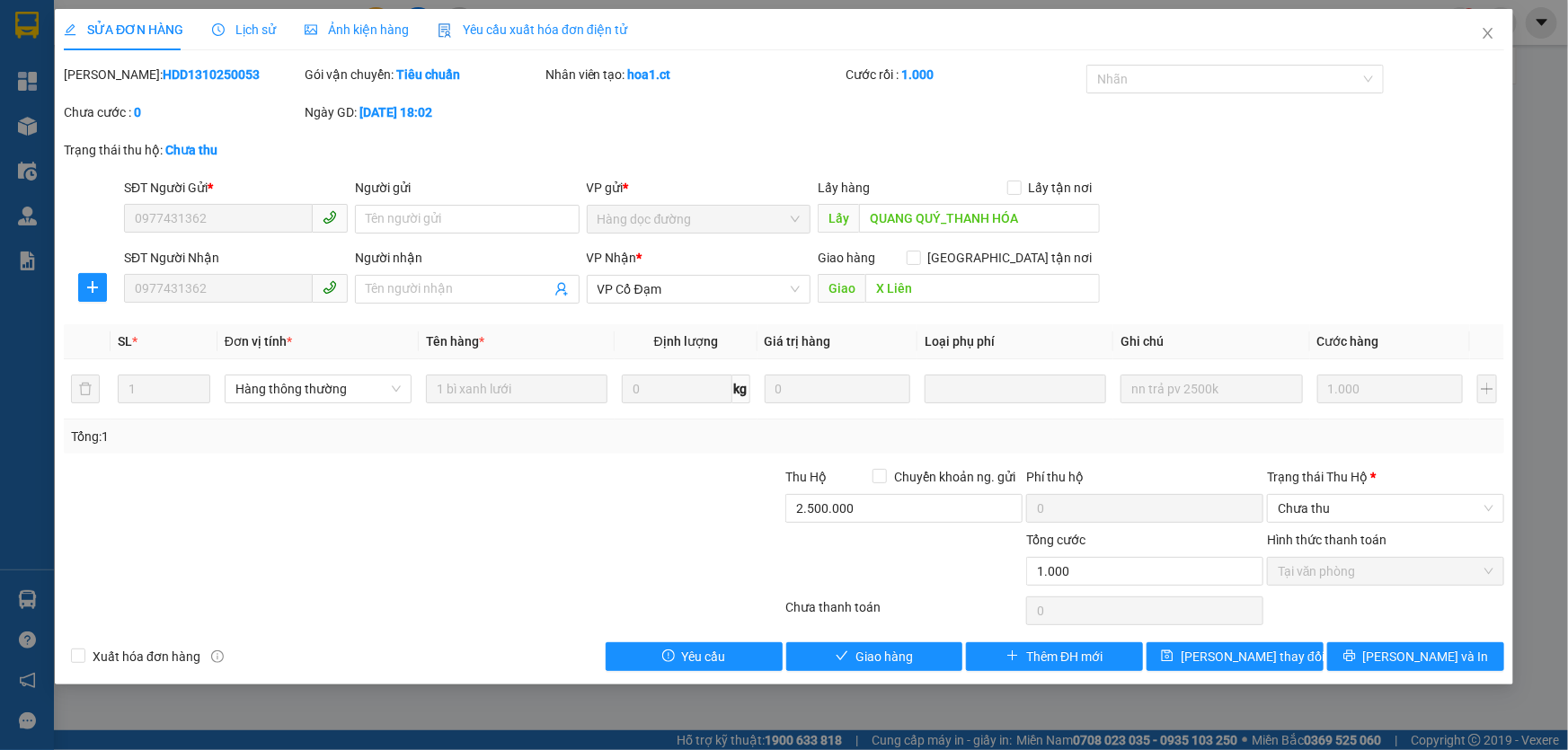
click at [1338, 575] on span "Tại văn phòng" at bounding box center [1385, 571] width 215 height 27
click at [871, 498] on input "2.500.000" at bounding box center [904, 508] width 238 height 29
click at [868, 611] on div "Chưa thanh toán" at bounding box center [904, 614] width 240 height 32
click at [1323, 505] on span "Chưa thu" at bounding box center [1385, 508] width 215 height 27
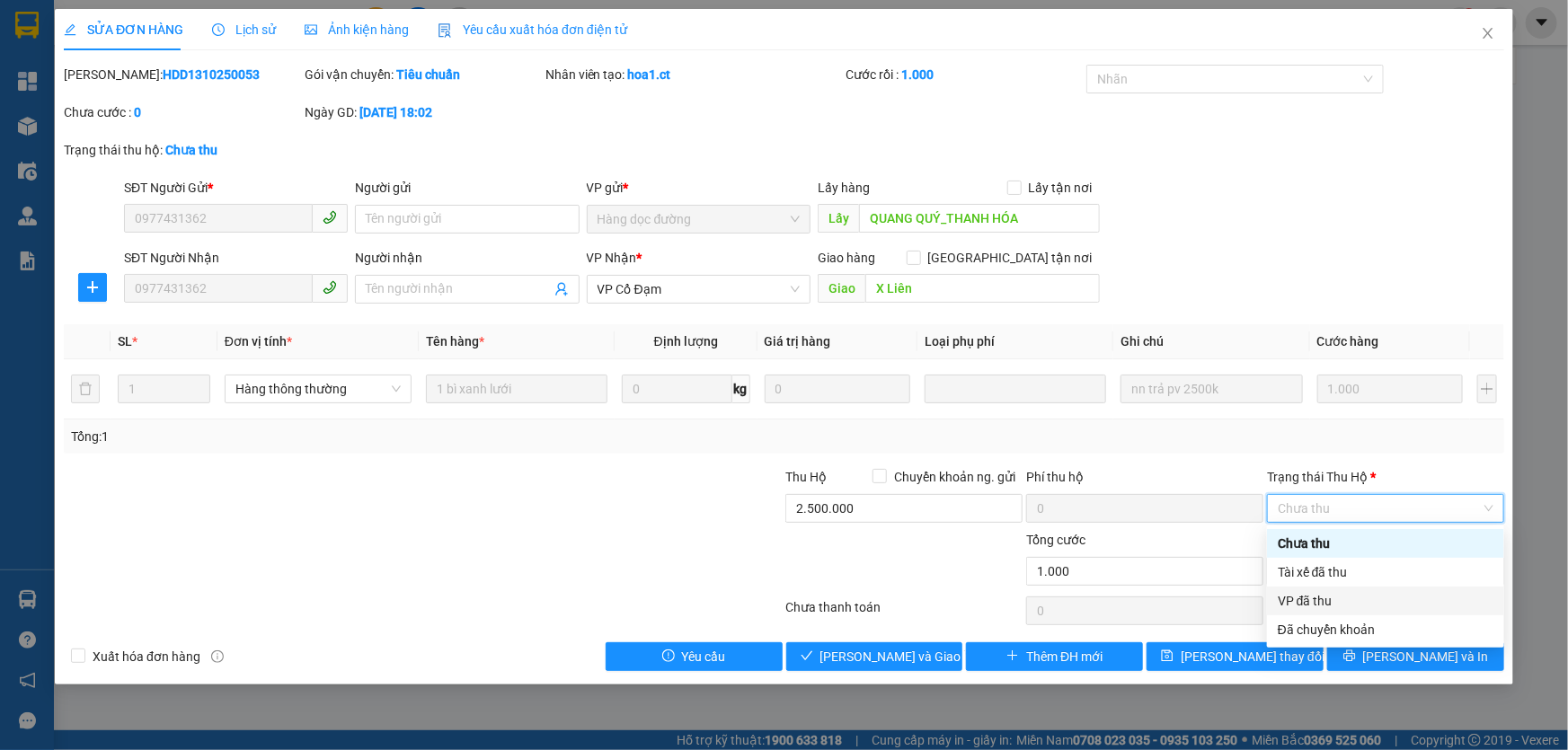
click at [1319, 599] on div "VP đã thu" at bounding box center [1385, 601] width 215 height 19
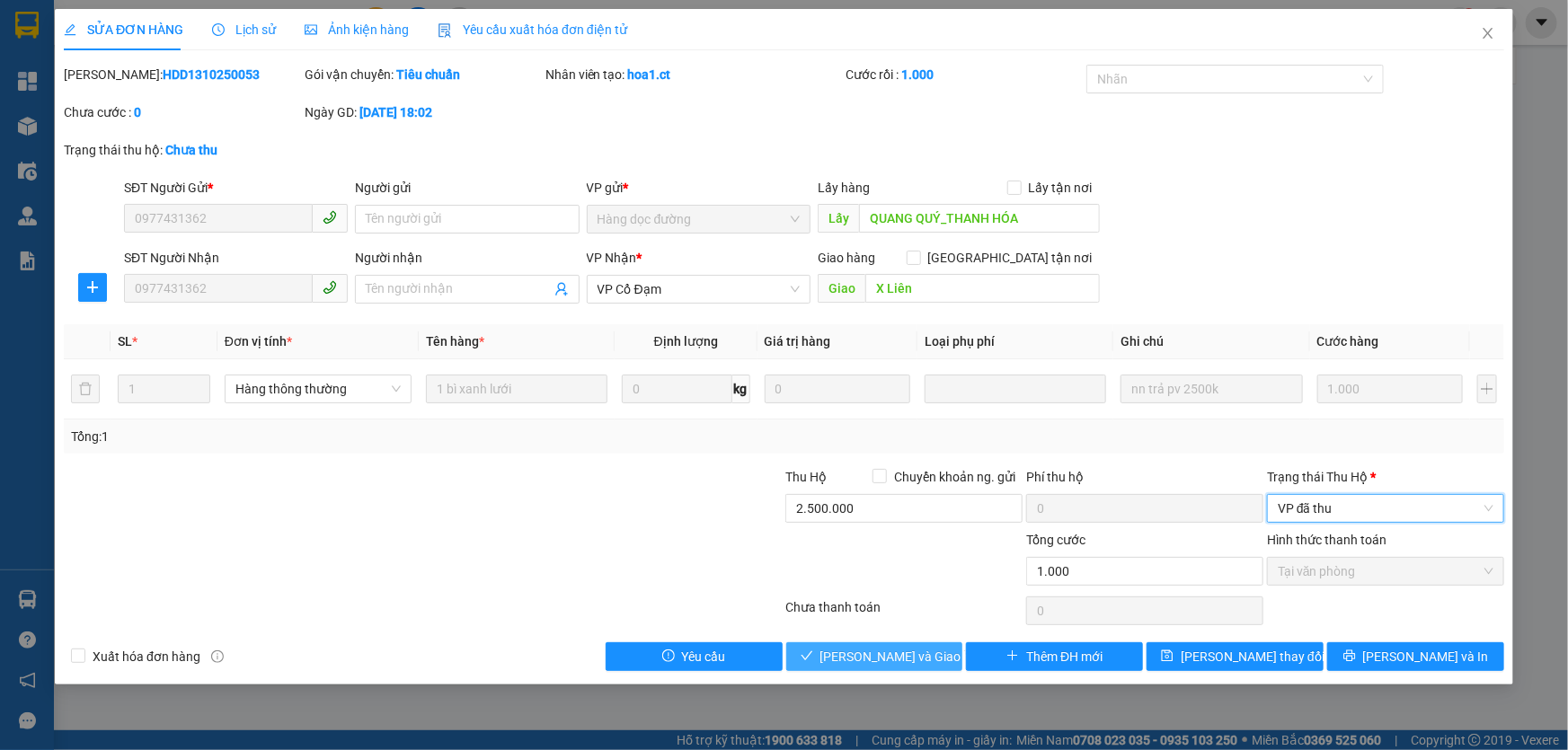
click at [881, 662] on span "[PERSON_NAME] và Giao hàng" at bounding box center [907, 656] width 173 height 19
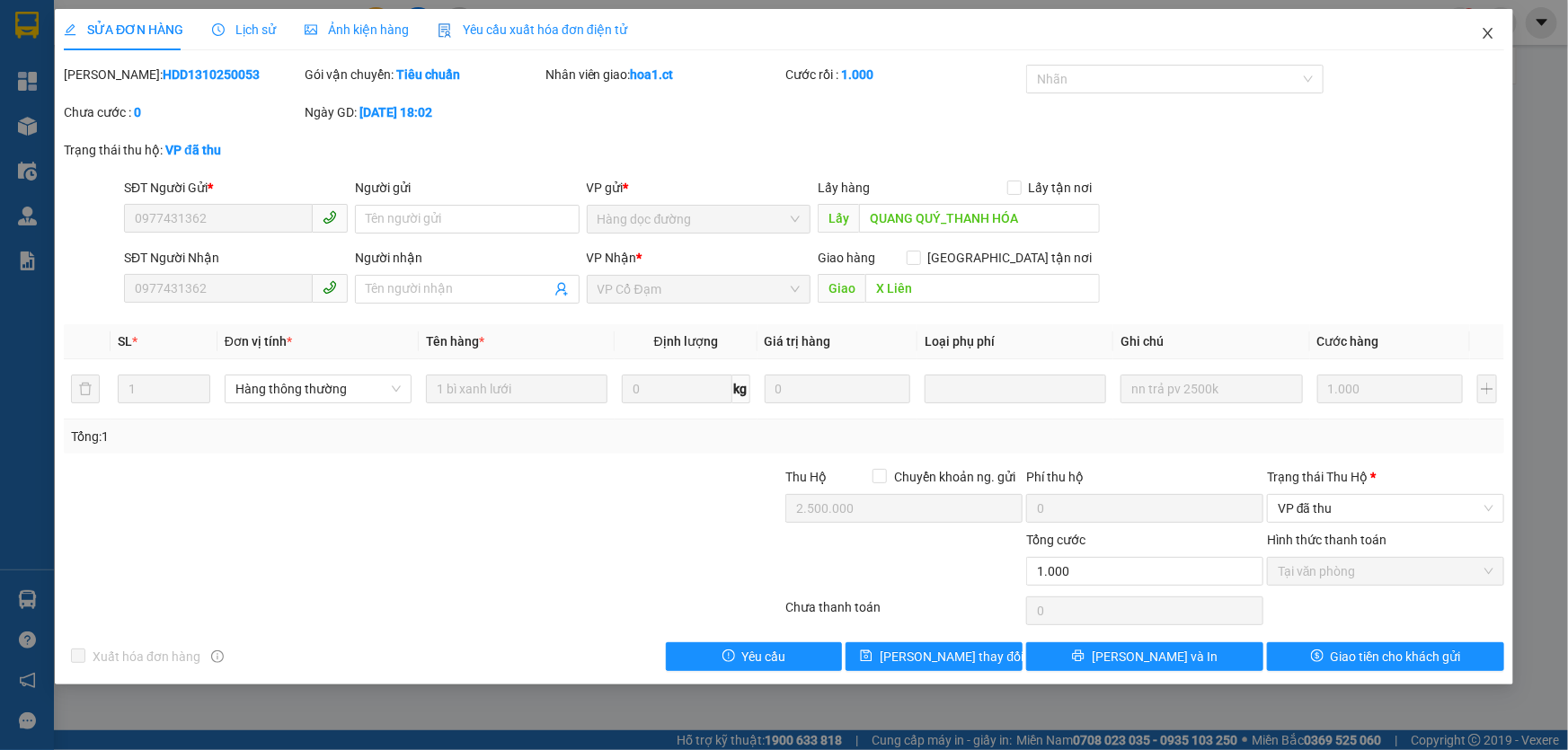
click at [1490, 32] on icon "close" at bounding box center [1487, 33] width 10 height 11
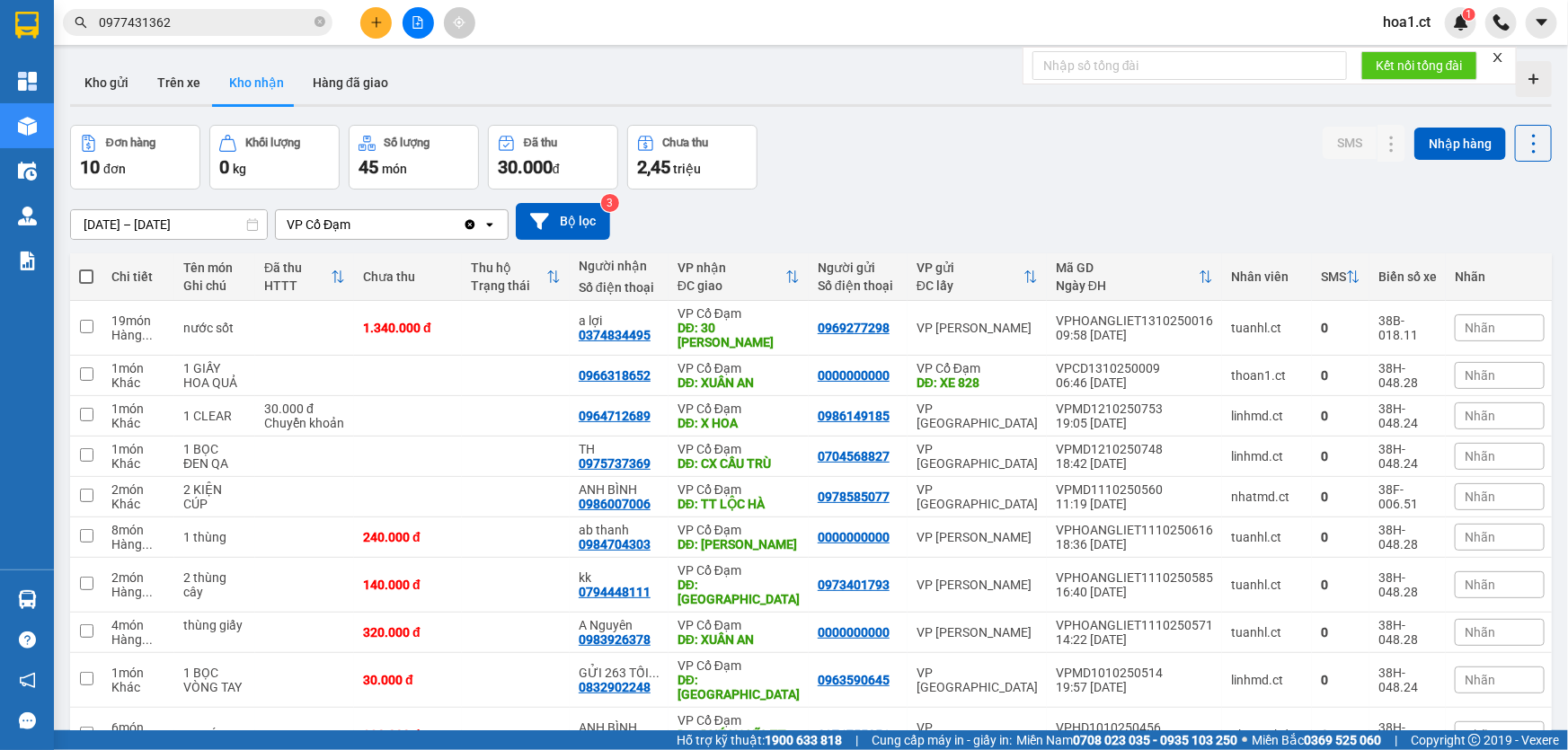
click at [202, 20] on input "0977431362" at bounding box center [204, 22] width 212 height 19
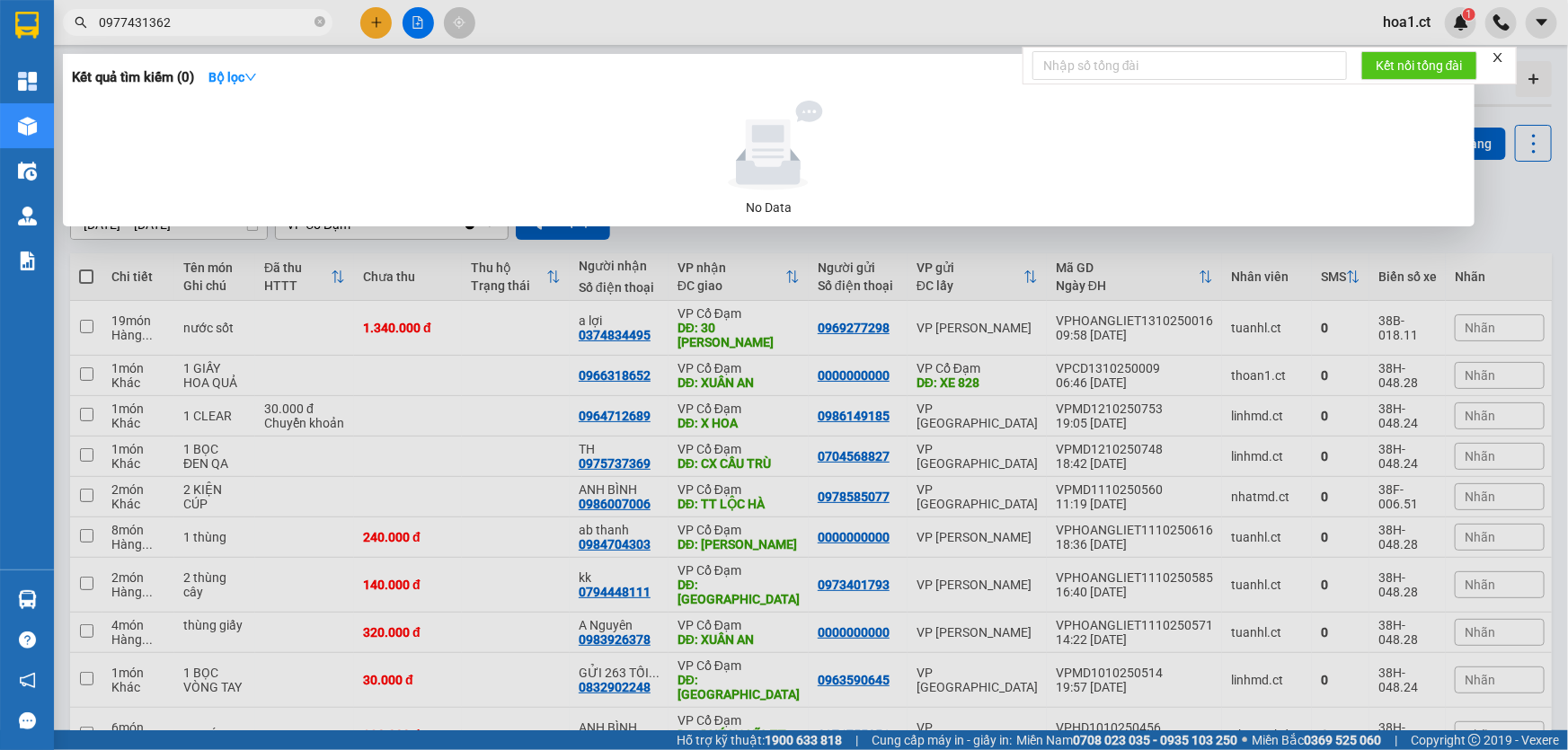
click at [225, 21] on input "0977431362" at bounding box center [204, 22] width 212 height 19
click at [1522, 103] on div at bounding box center [784, 375] width 1568 height 750
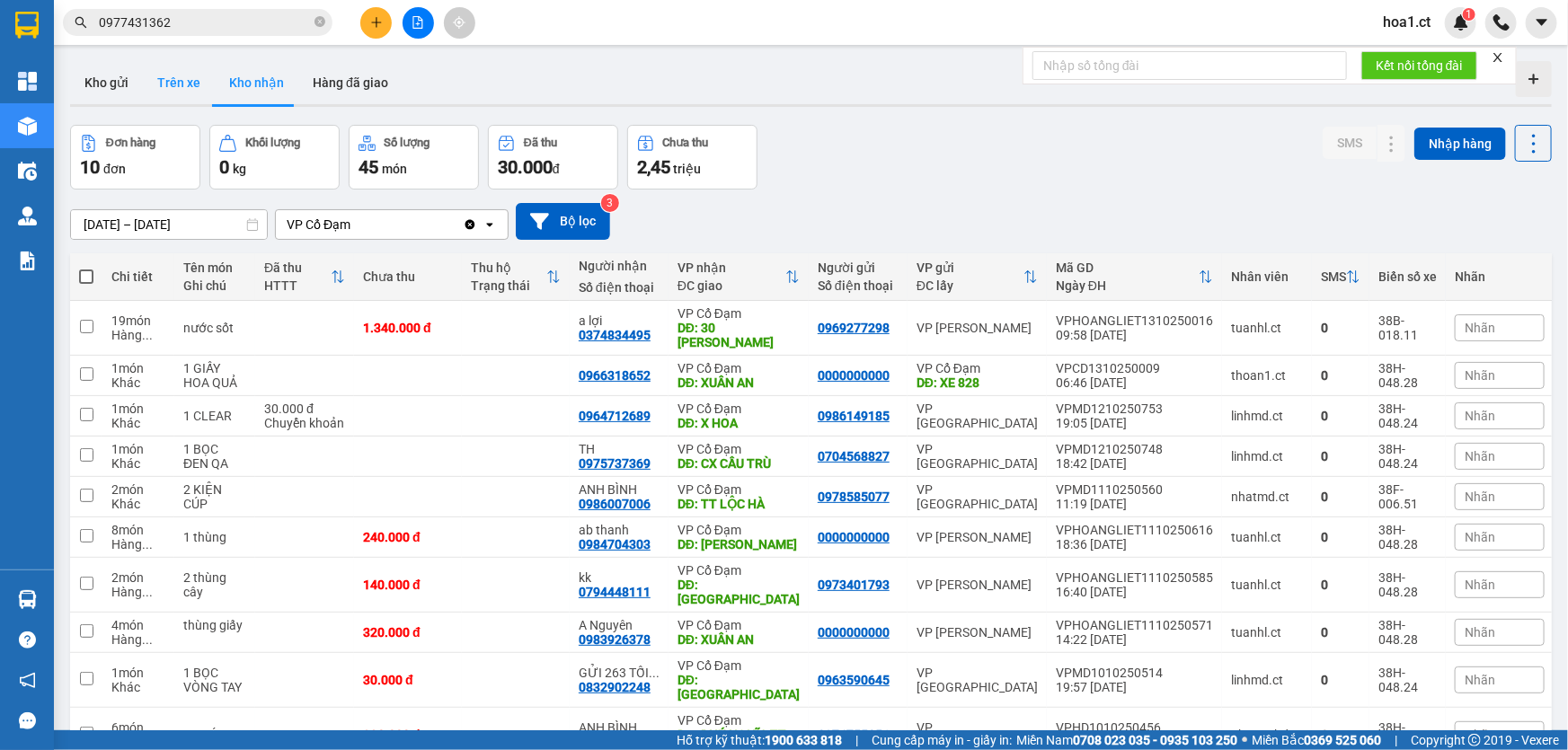
click at [188, 82] on button "Trên xe" at bounding box center [178, 83] width 71 height 43
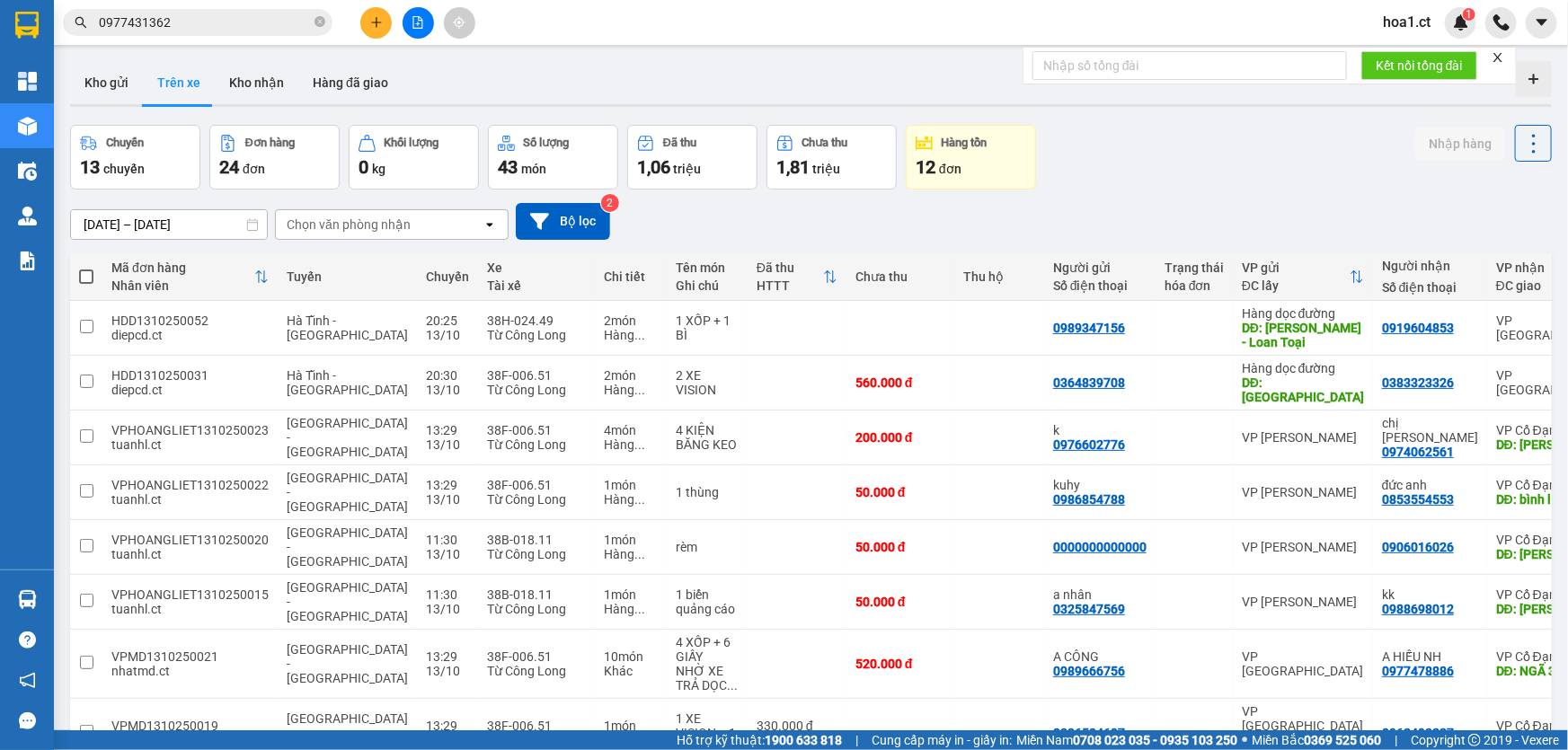
click at [194, 25] on input "0977431362" at bounding box center [204, 22] width 212 height 19
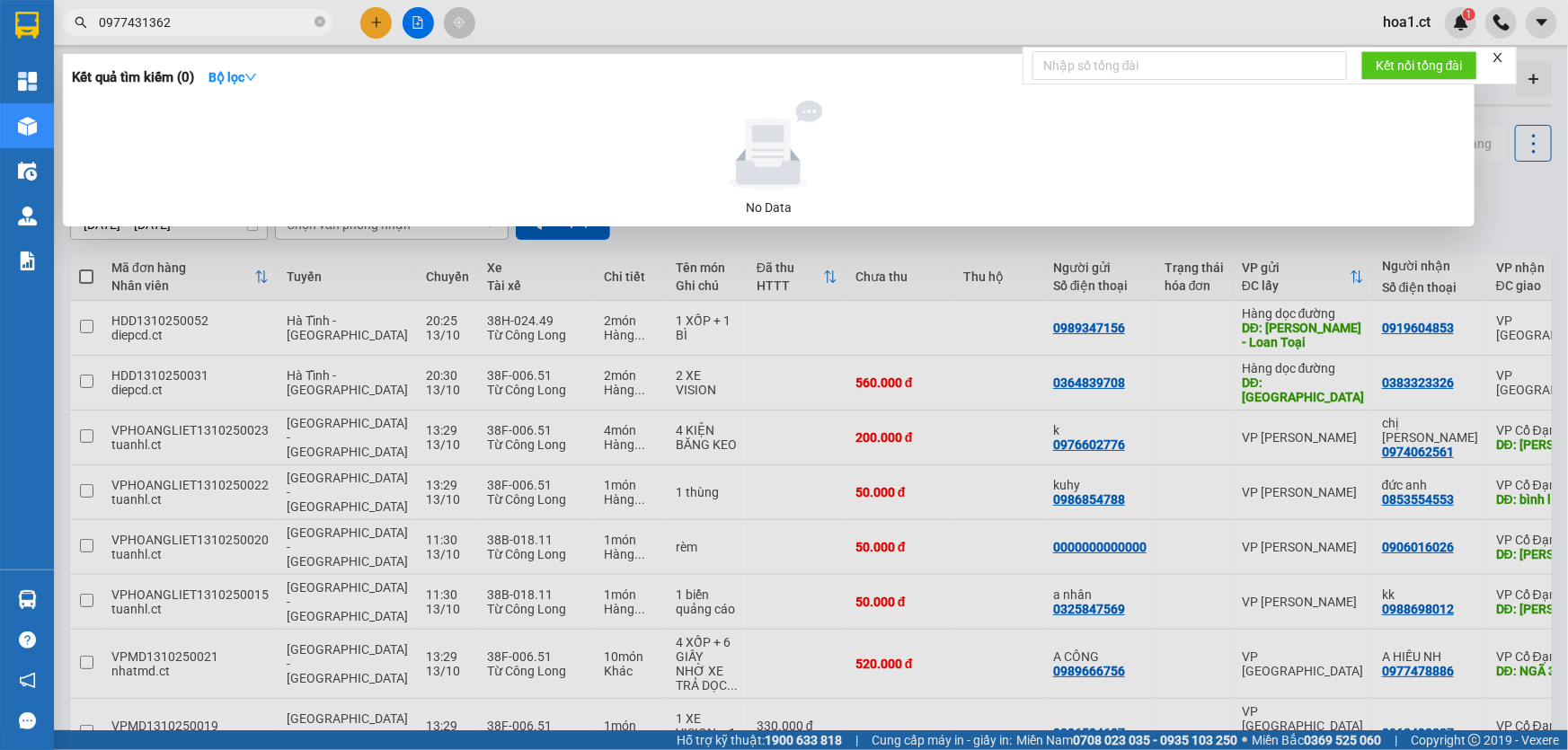
click at [194, 25] on input "0977431362" at bounding box center [204, 22] width 212 height 19
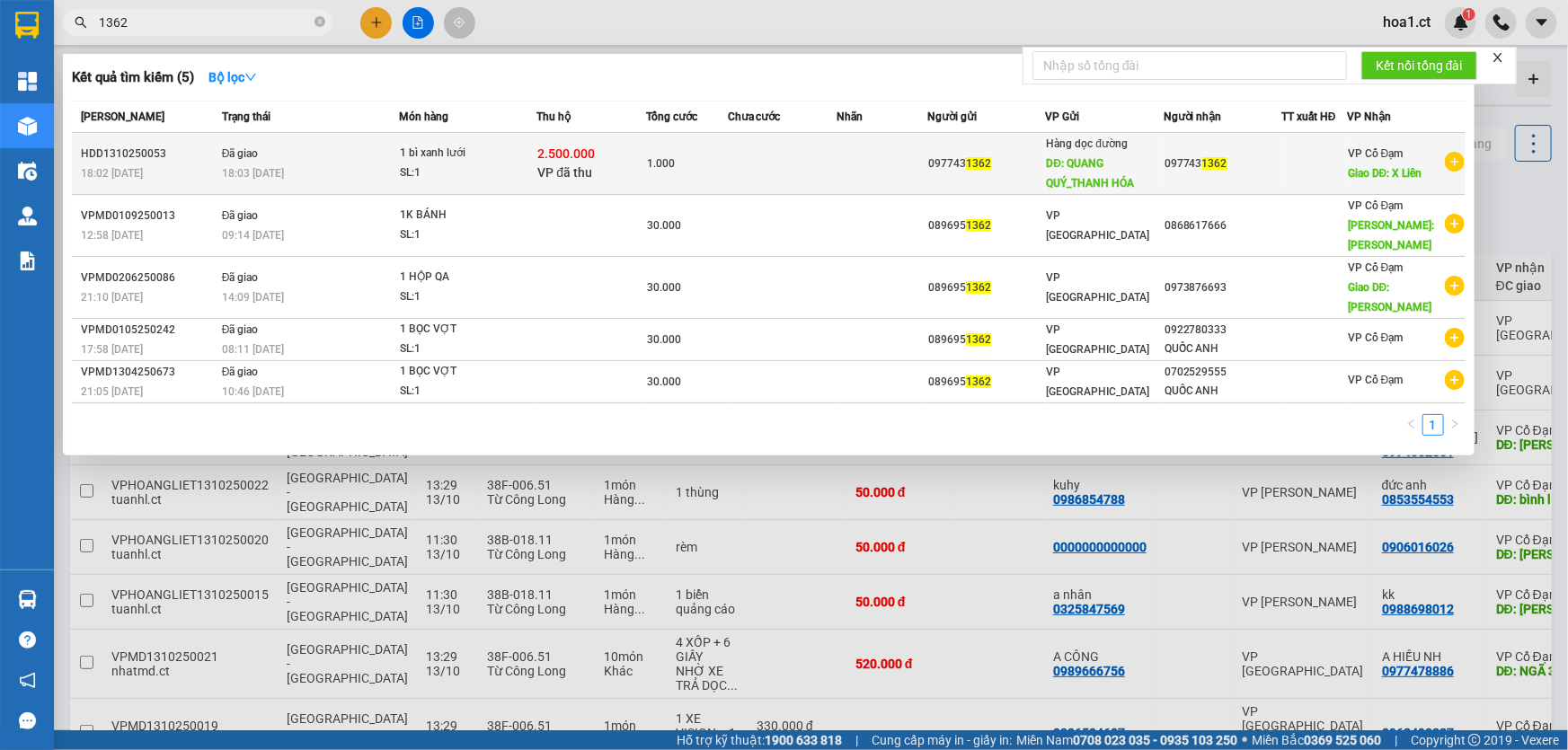
type input "1362"
click at [1407, 150] on div "VP Cổ Đạm Giao DĐ: X Liên" at bounding box center [1385, 163] width 74 height 40
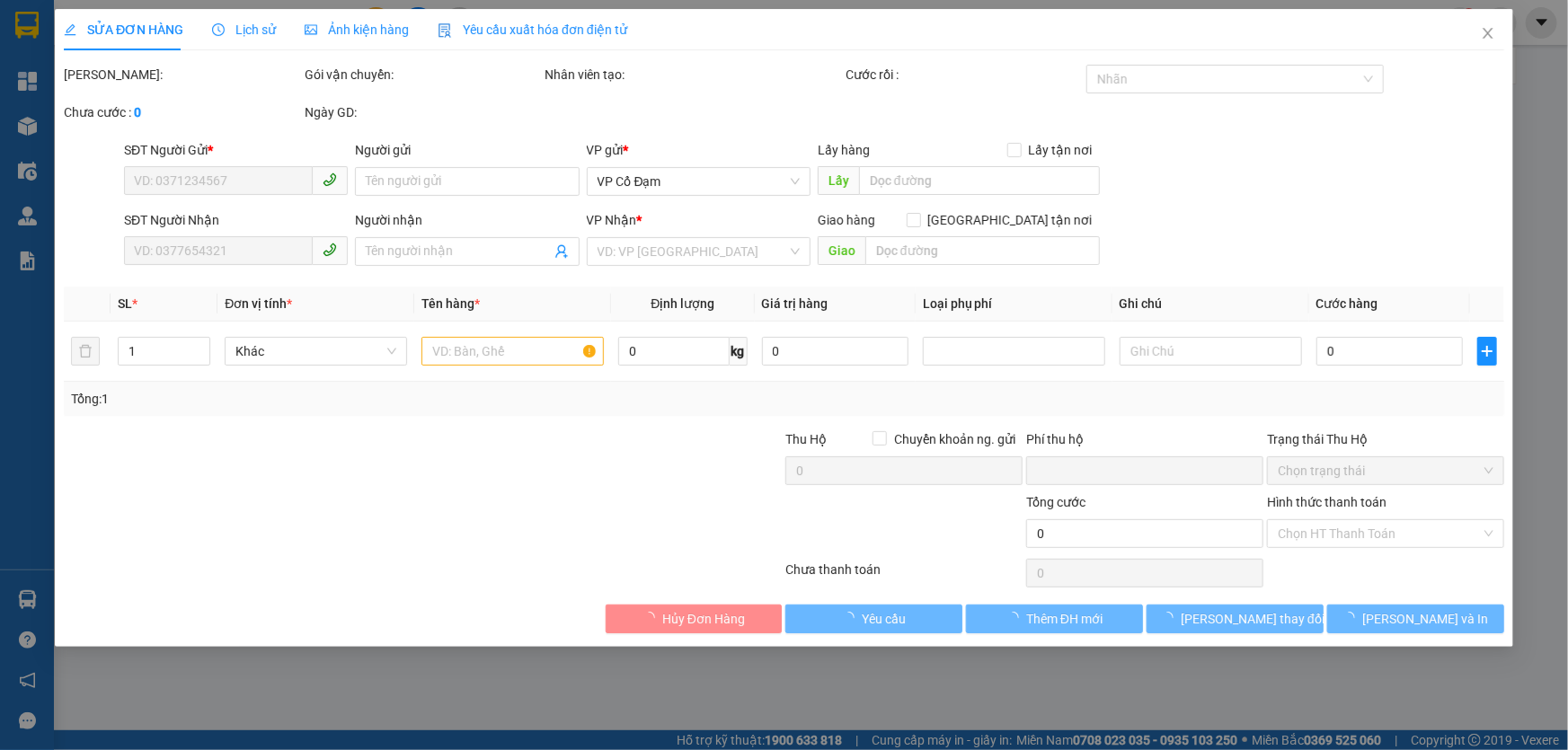
type input "0977431362"
type input "QUANG QUÝ_THANH HÓA"
type input "0977431362"
type input "X Liên"
type input "2.500.000"
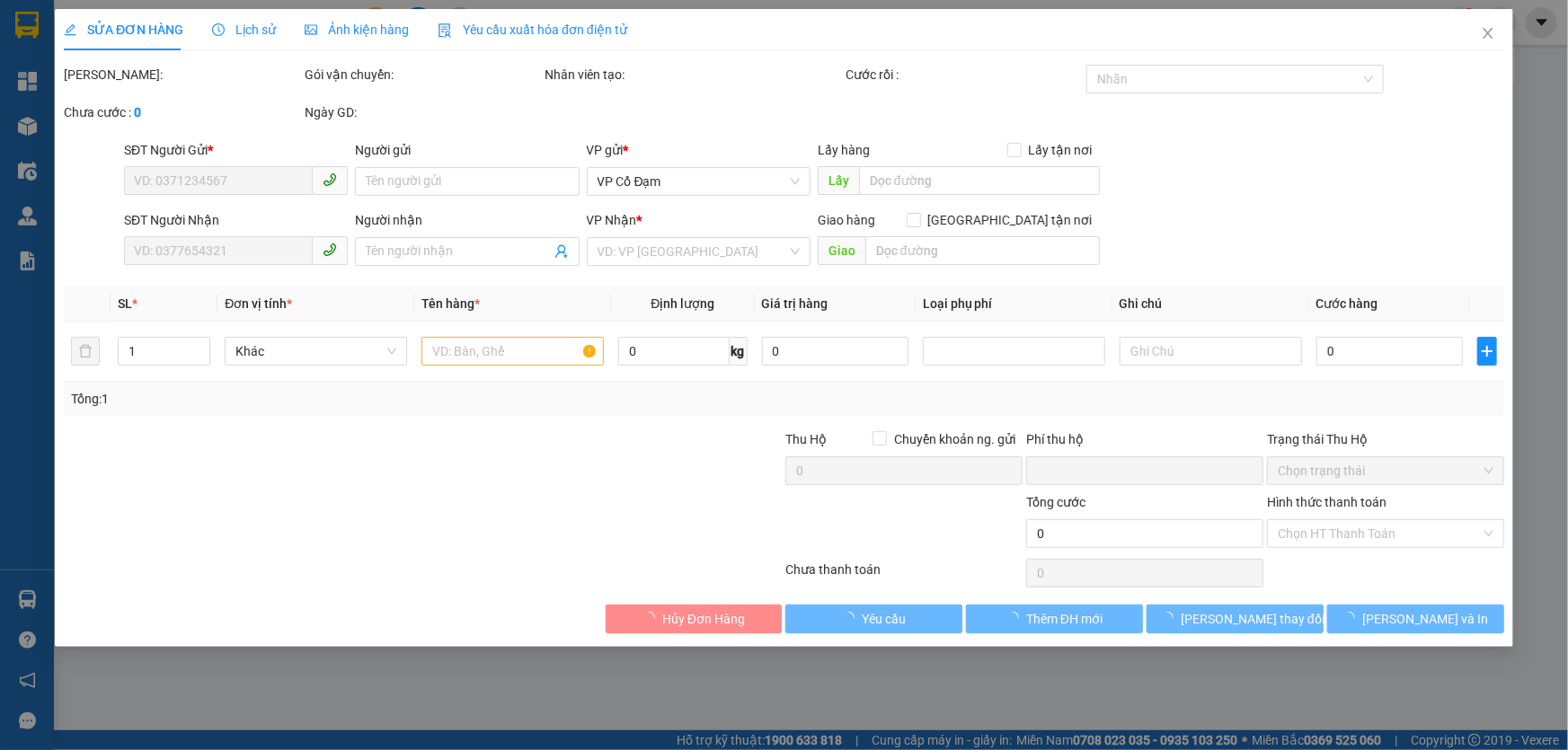
type input "0"
type input "1.000"
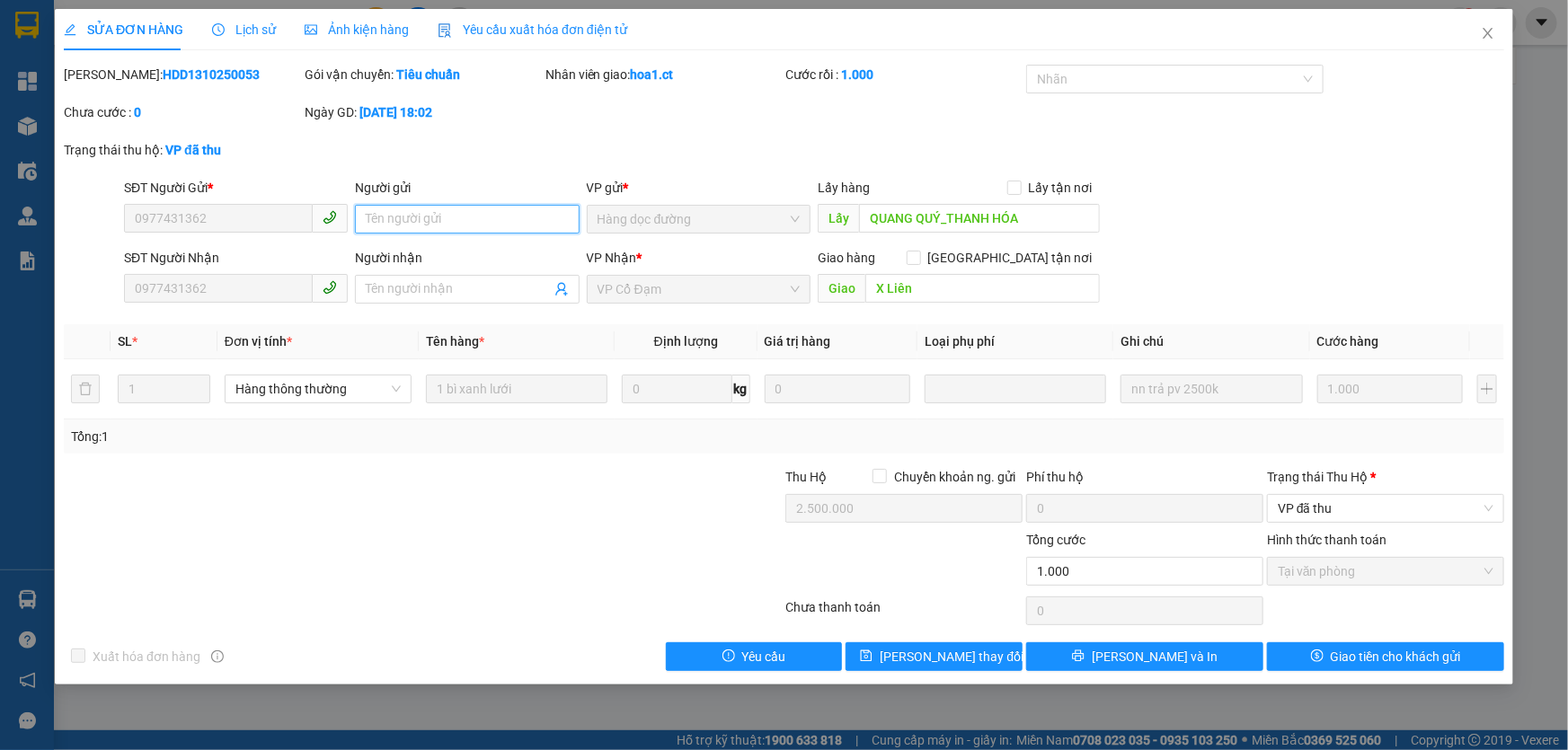
click at [476, 218] on input "Người gửi" at bounding box center [466, 219] width 224 height 29
type input "0772379659"
drag, startPoint x: 578, startPoint y: 492, endPoint x: 823, endPoint y: 548, distance: 251.3
click at [578, 493] on div at bounding box center [664, 498] width 240 height 63
click at [924, 656] on span "[PERSON_NAME] thay đổi" at bounding box center [952, 656] width 144 height 19
